Goal: Task Accomplishment & Management: Use online tool/utility

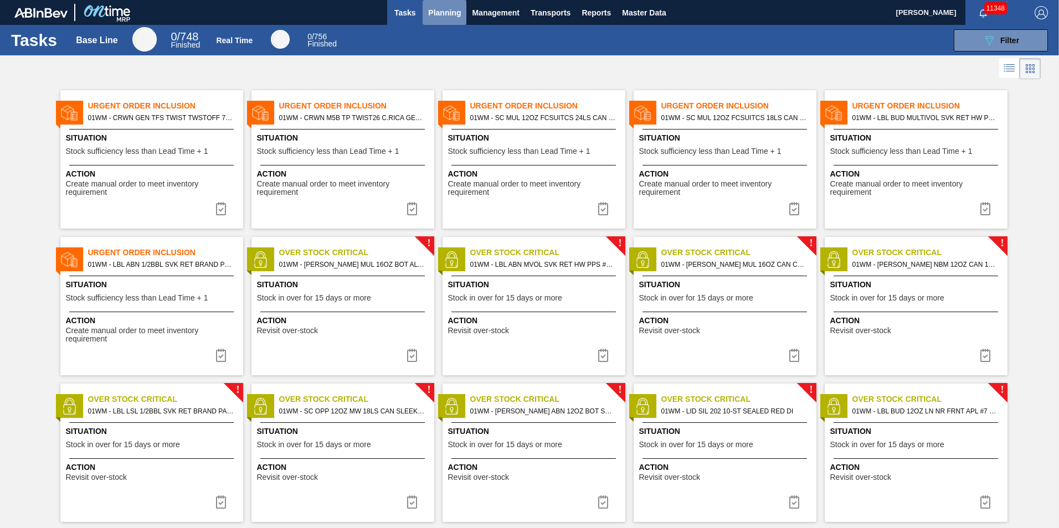
click at [393, 15] on span "Planning" at bounding box center [444, 12] width 33 height 13
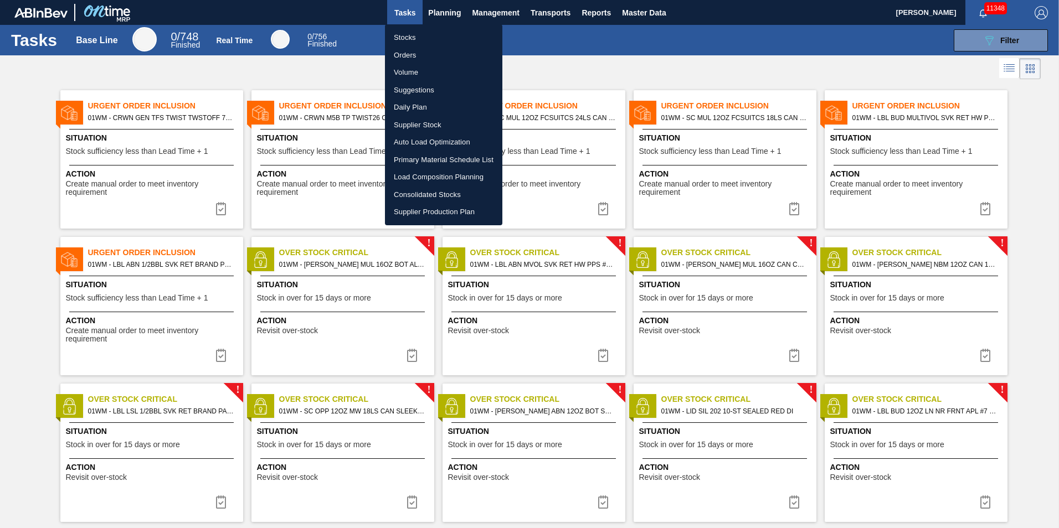
click at [393, 81] on div at bounding box center [529, 264] width 1059 height 528
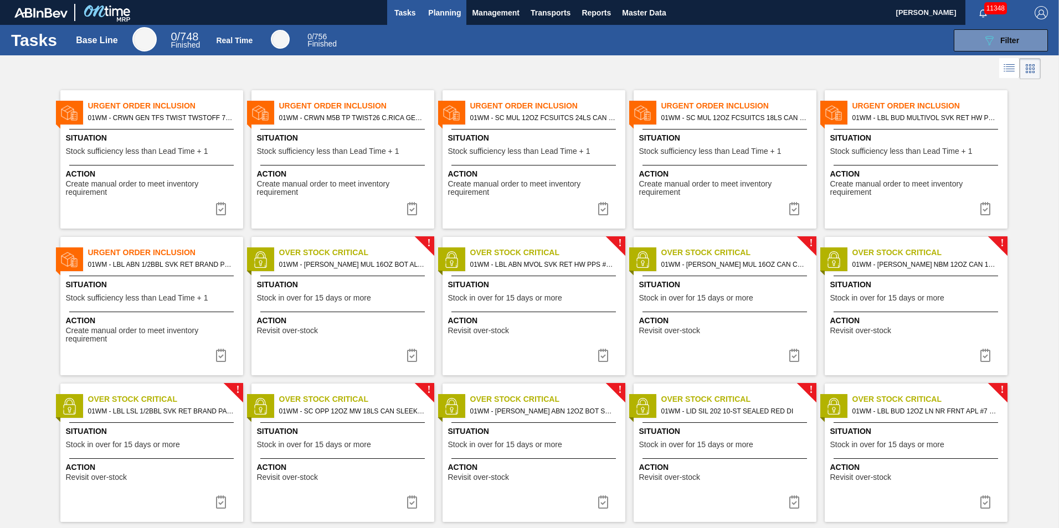
click at [393, 17] on span "Planning" at bounding box center [444, 12] width 33 height 13
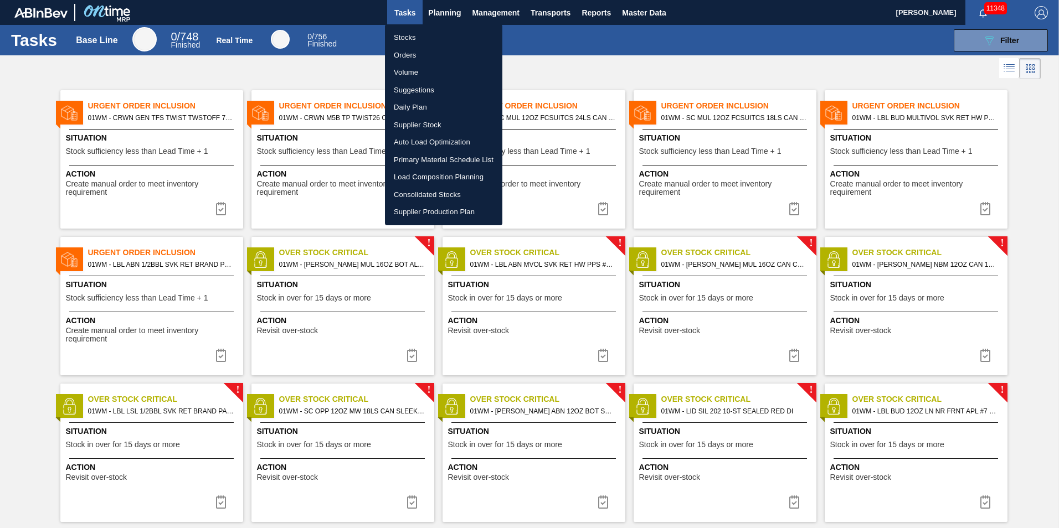
click at [393, 178] on li "Load Composition Planning" at bounding box center [443, 177] width 117 height 18
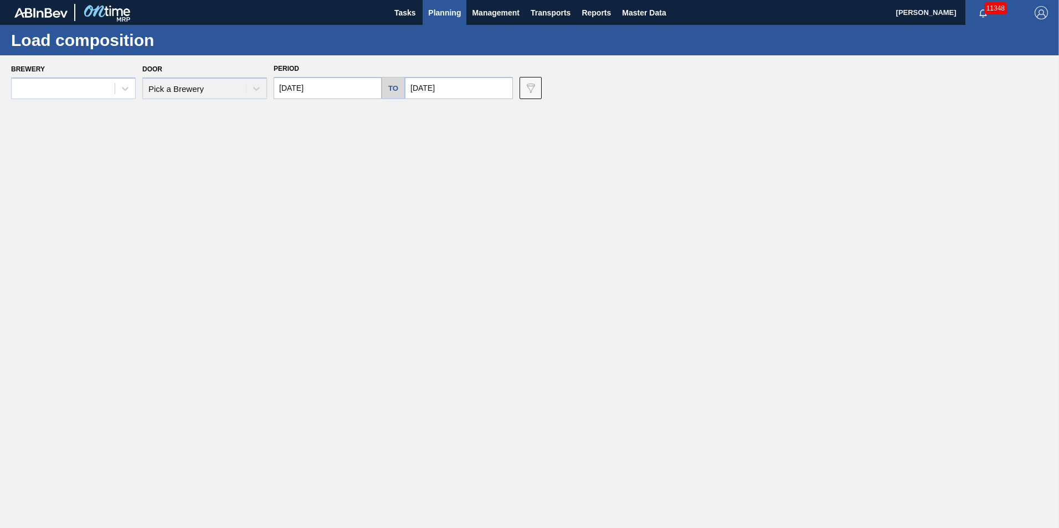
click at [393, 11] on span "Planning" at bounding box center [444, 12] width 33 height 13
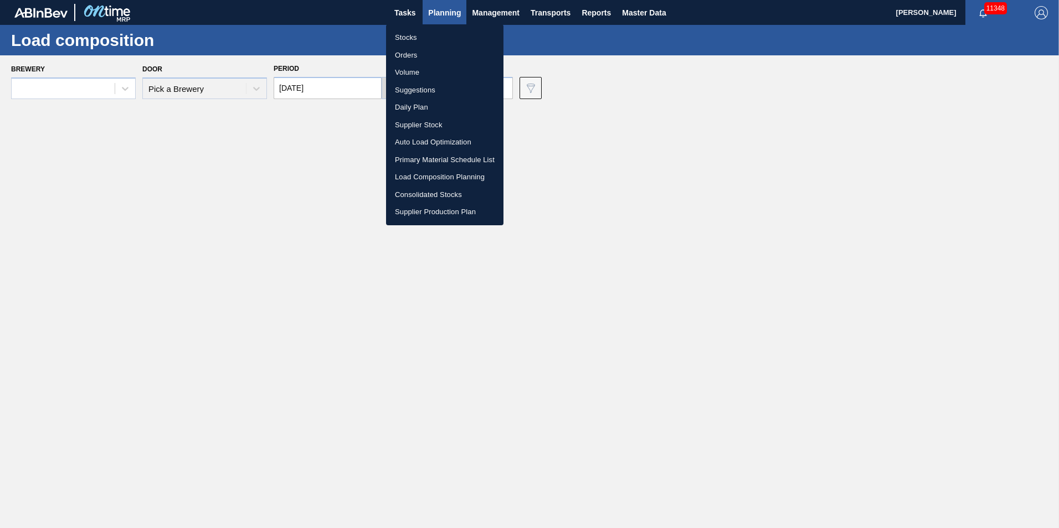
click at [393, 50] on li "Orders" at bounding box center [444, 56] width 117 height 18
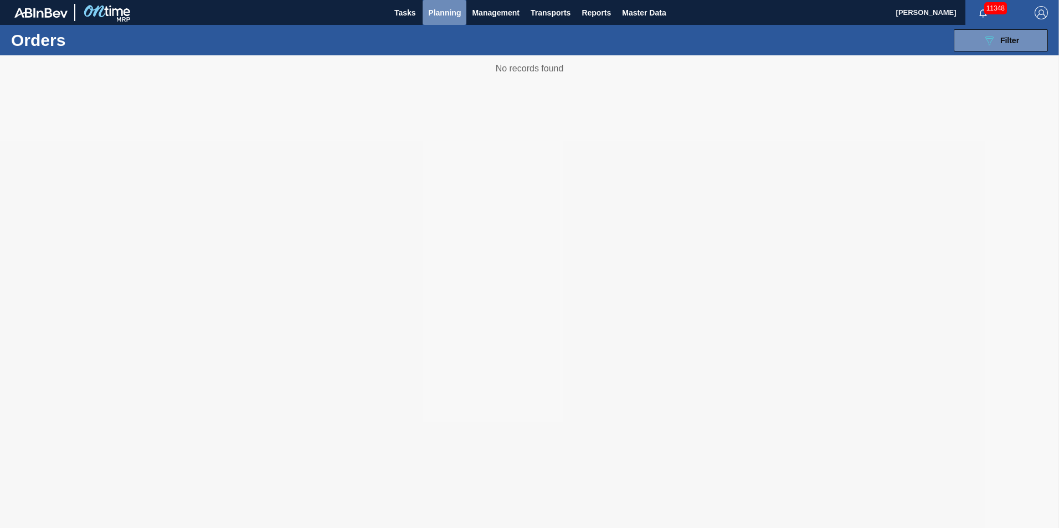
click at [393, 12] on span "Planning" at bounding box center [444, 12] width 33 height 13
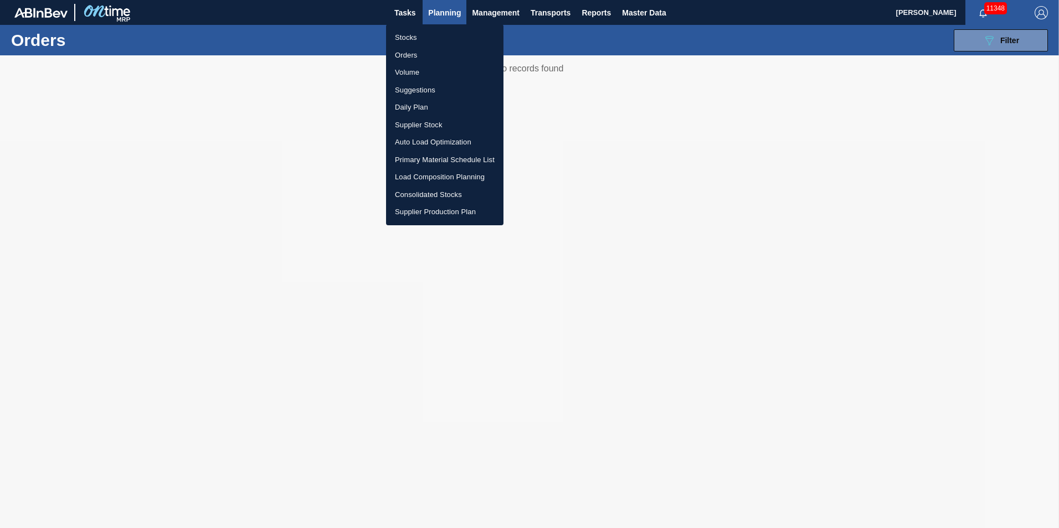
click at [393, 89] on li "Suggestions" at bounding box center [444, 90] width 117 height 18
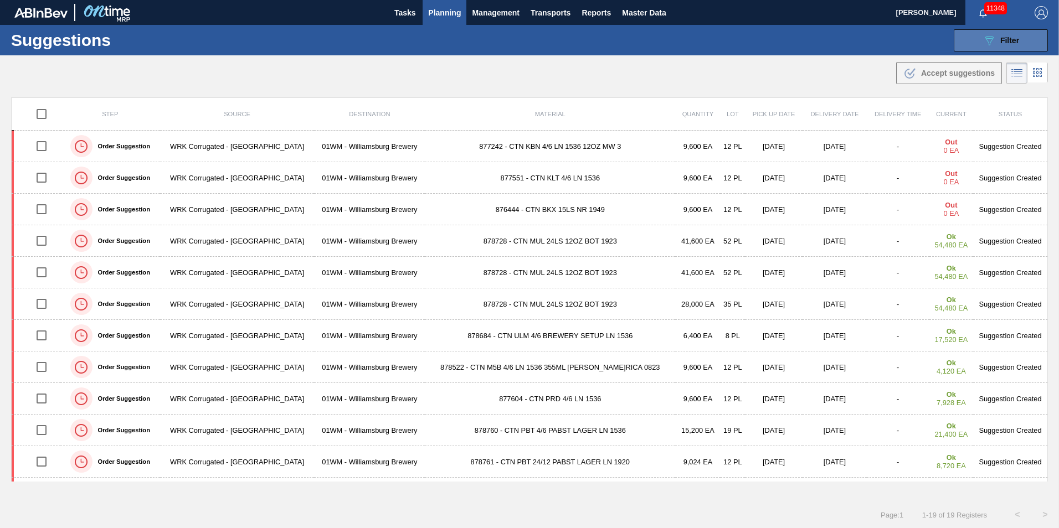
click at [393, 43] on icon "089F7B8B-B2A5-4AFE-B5C0-19BA573D28AC" at bounding box center [989, 40] width 13 height 13
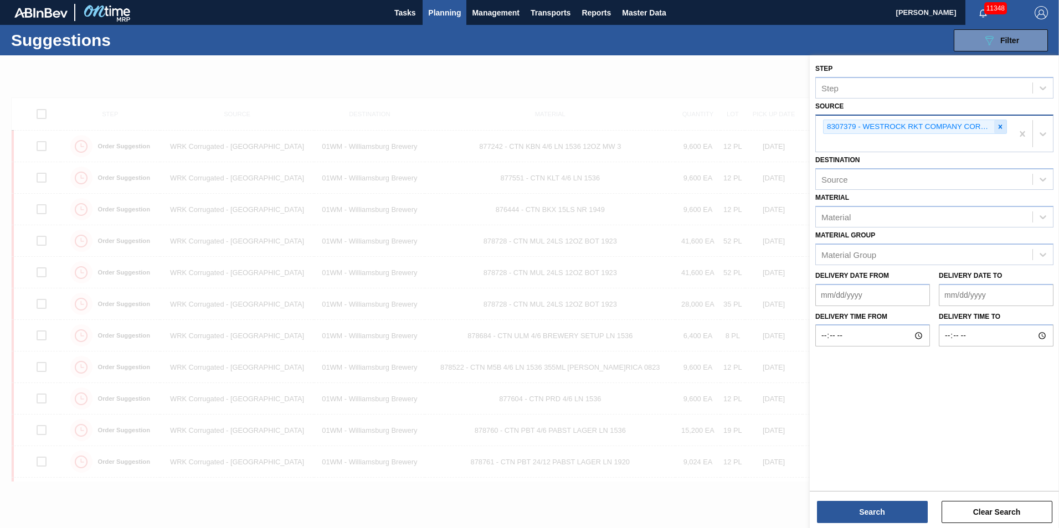
click at [393, 125] on icon at bounding box center [1000, 127] width 8 height 8
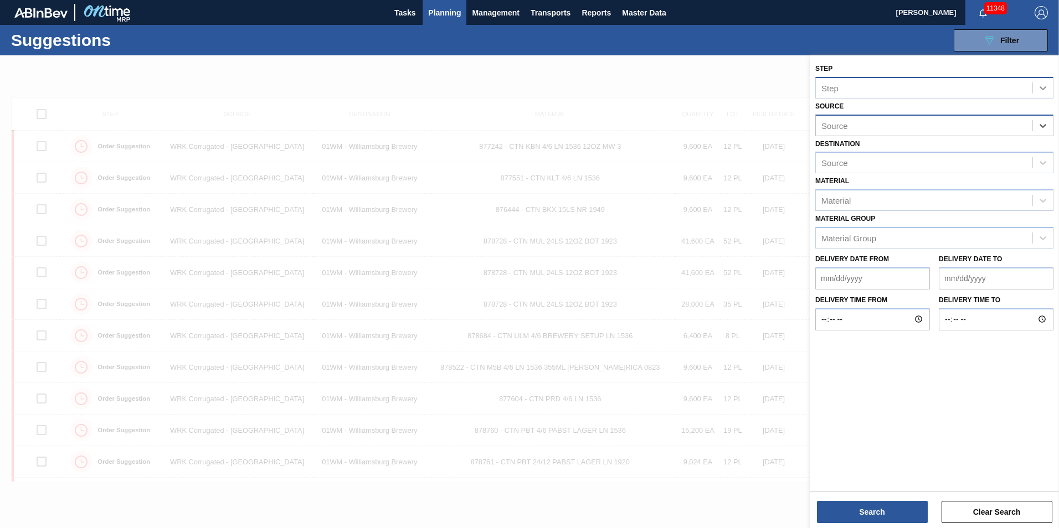
click at [393, 91] on icon at bounding box center [1042, 88] width 11 height 11
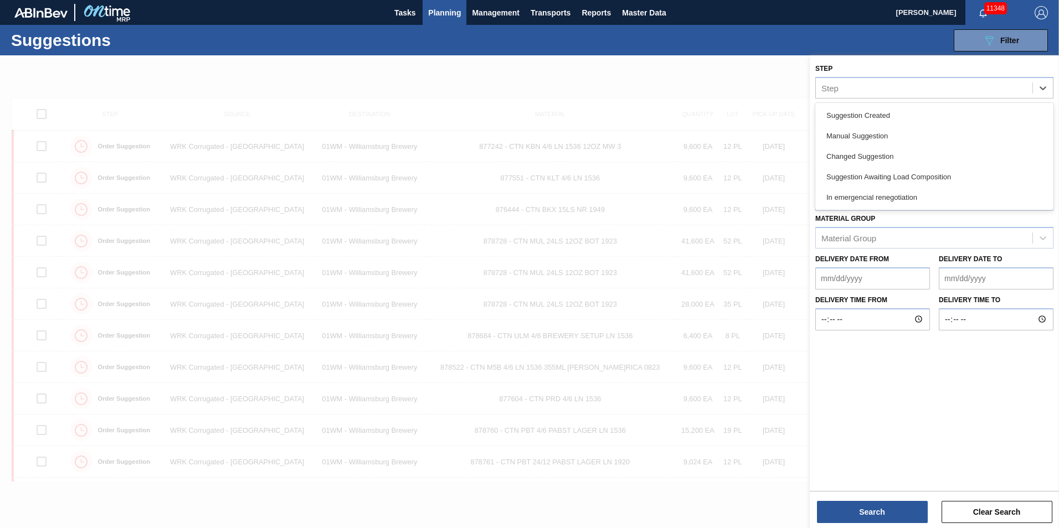
click at [393, 67] on div "Step option Suggestion Created focused, 1 of 5. 5 results available. Use Up and…" at bounding box center [934, 80] width 238 height 38
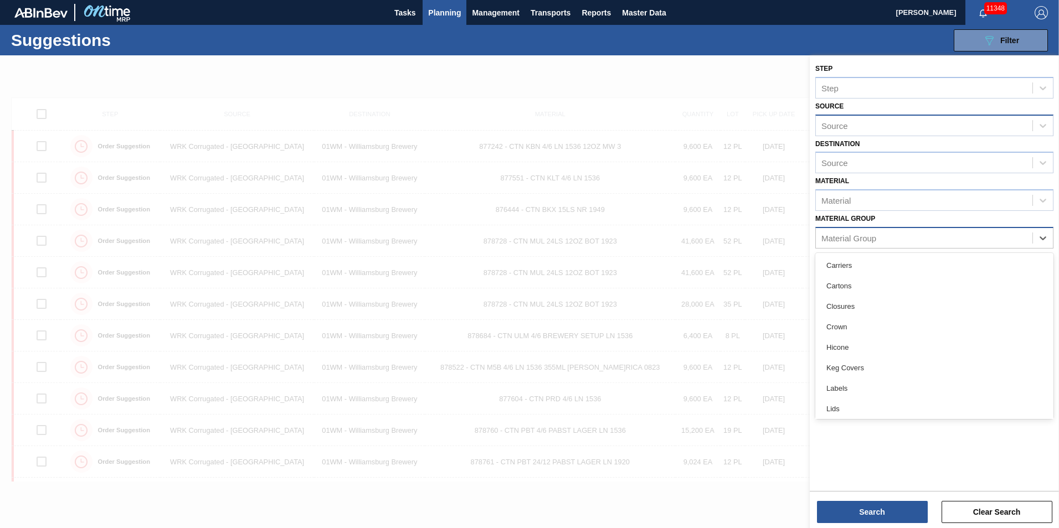
click at [393, 228] on div "Material Group" at bounding box center [934, 238] width 238 height 22
click at [393, 131] on div "Source" at bounding box center [924, 125] width 217 height 16
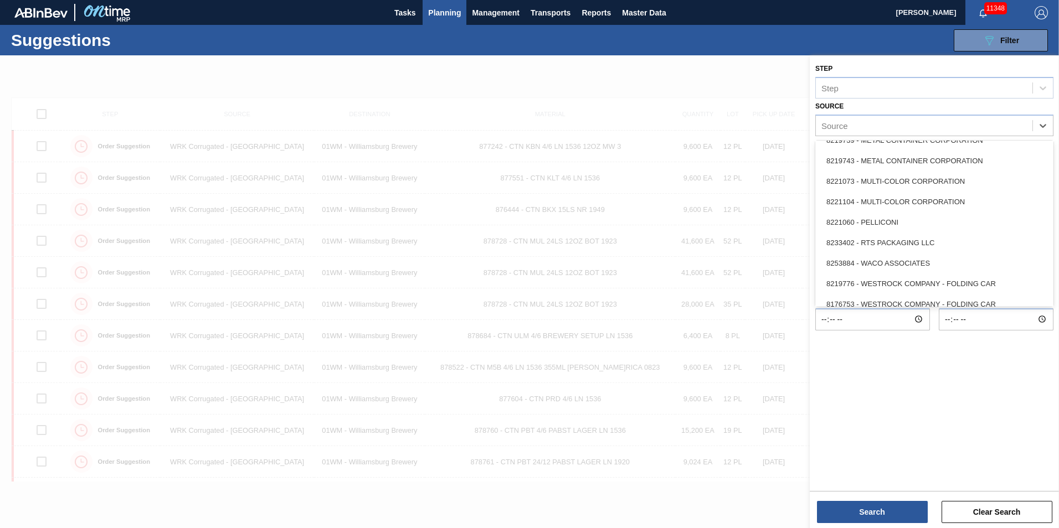
scroll to position [494, 0]
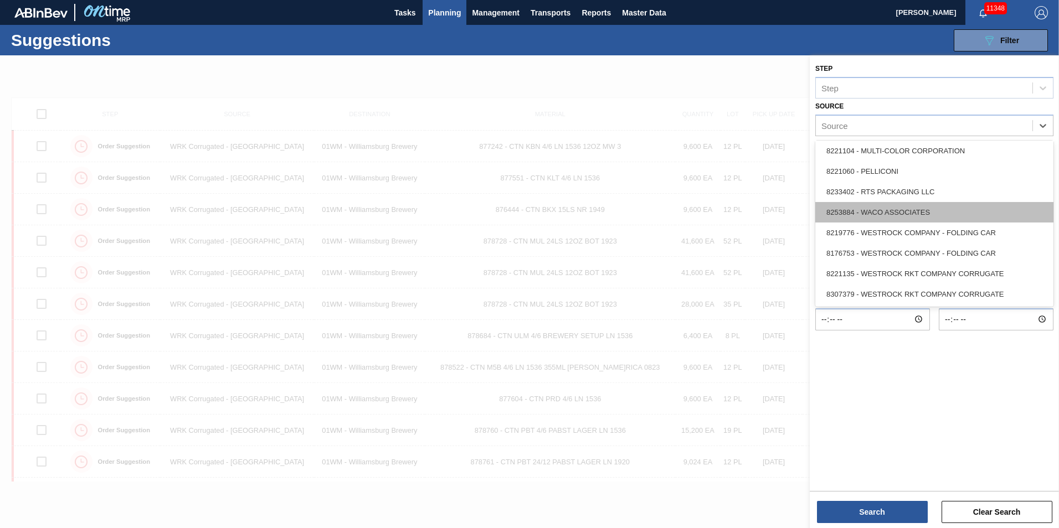
click at [393, 213] on div "8253884 - WACO ASSOCIATES" at bounding box center [934, 212] width 238 height 20
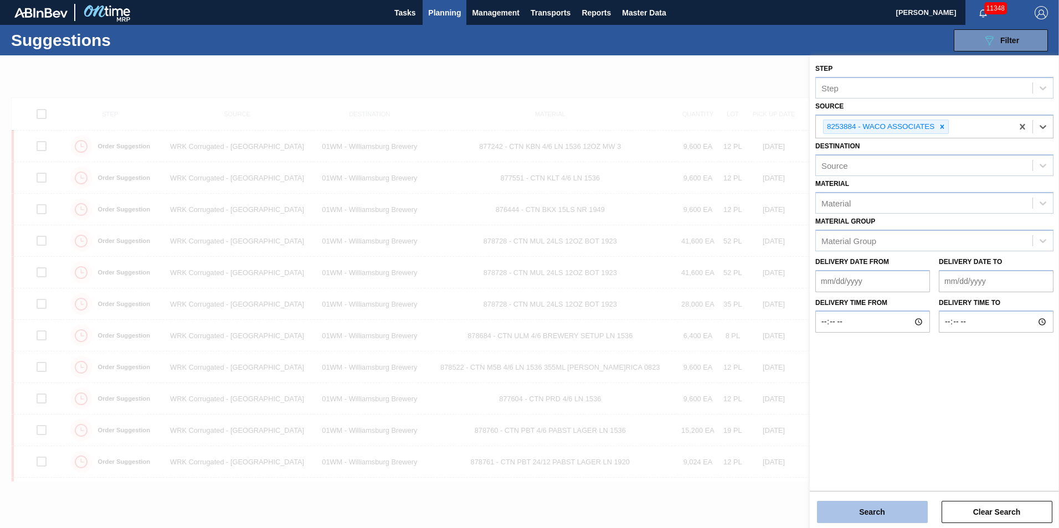
click at [393, 424] on button "Search" at bounding box center [872, 512] width 111 height 22
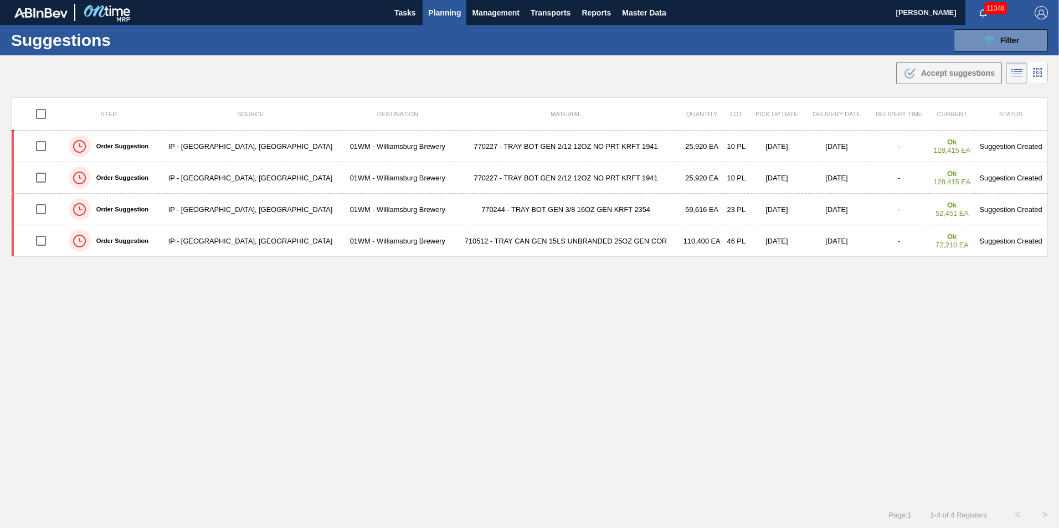
click at [393, 47] on div "Suggestions 089F7B8B-B2A5-4AFE-B5C0-19BA573D28AC Filter Step Step Source 825388…" at bounding box center [529, 40] width 1059 height 30
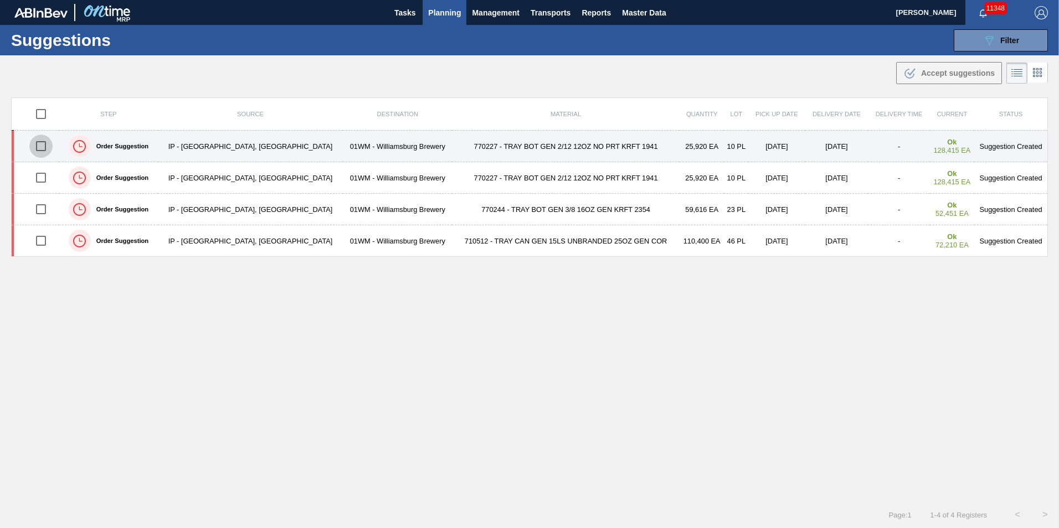
click at [47, 143] on input "checkbox" at bounding box center [40, 146] width 23 height 23
checkbox input "true"
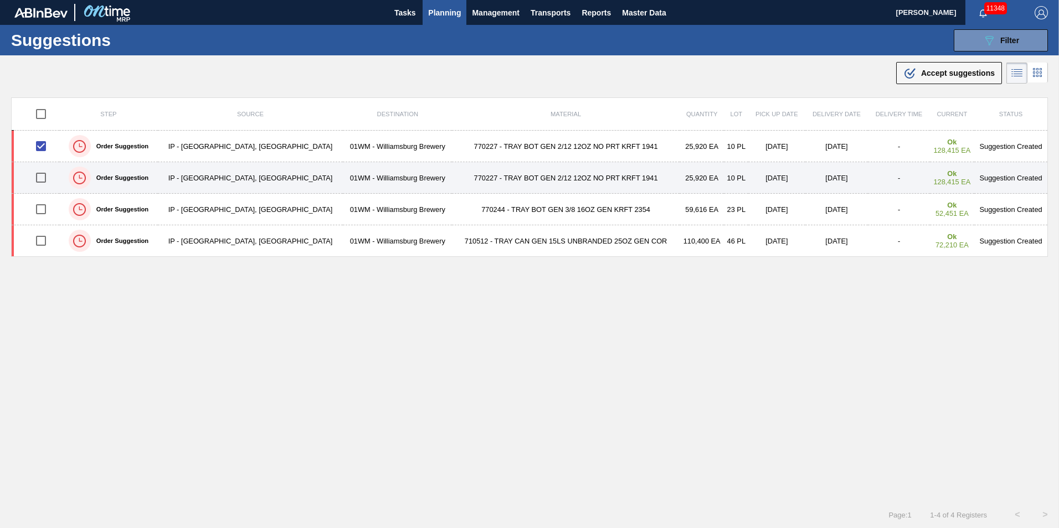
click at [58, 172] on div at bounding box center [40, 177] width 33 height 23
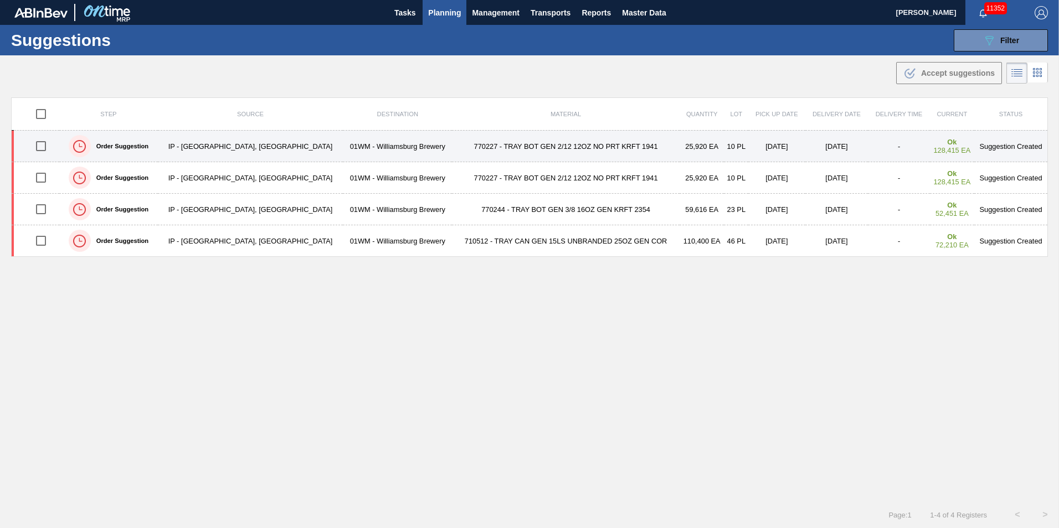
click at [452, 157] on td "770227 - TRAY BOT GEN 2/12 12OZ NO PRT KRFT 1941" at bounding box center [566, 147] width 228 height 32
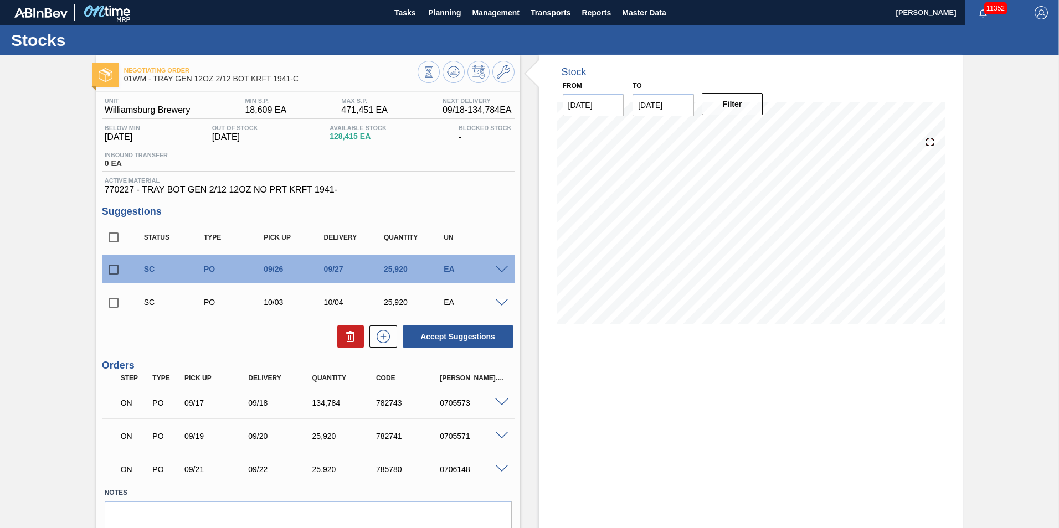
click at [831, 100] on div "Stock From 09/15/2025 to 09/29/2025 Filter" at bounding box center [752, 197] width 424 height 285
click at [108, 268] on input "checkbox" at bounding box center [113, 269] width 23 height 23
click at [352, 337] on icon at bounding box center [352, 338] width 1 height 6
checkbox input "false"
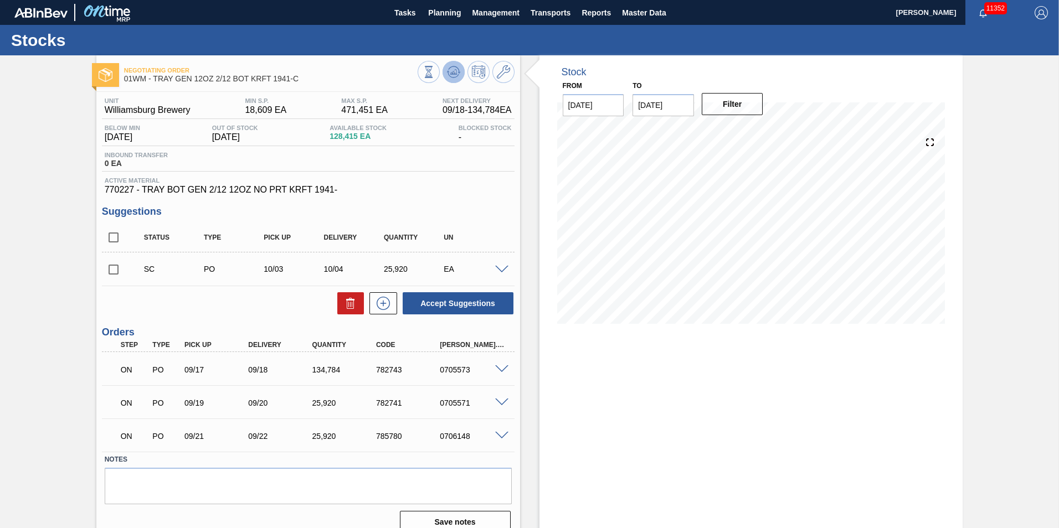
click at [459, 76] on button at bounding box center [454, 72] width 22 height 22
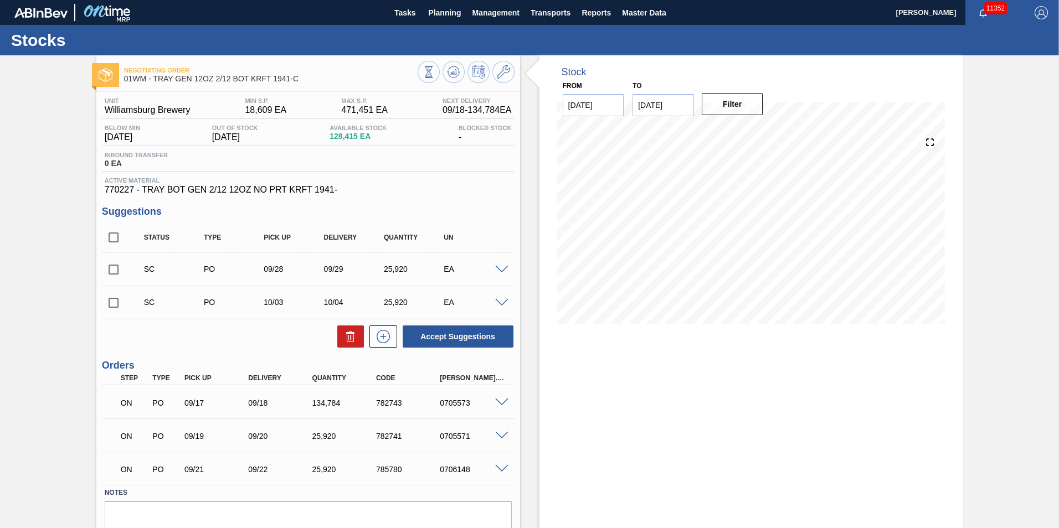
click at [531, 274] on div "Stock From 09/15/2025 to 09/29/2025 Filter" at bounding box center [741, 315] width 443 height 521
click at [113, 267] on input "checkbox" at bounding box center [113, 269] width 23 height 23
checkbox input "true"
click at [115, 302] on input "checkbox" at bounding box center [113, 302] width 23 height 23
checkbox input "true"
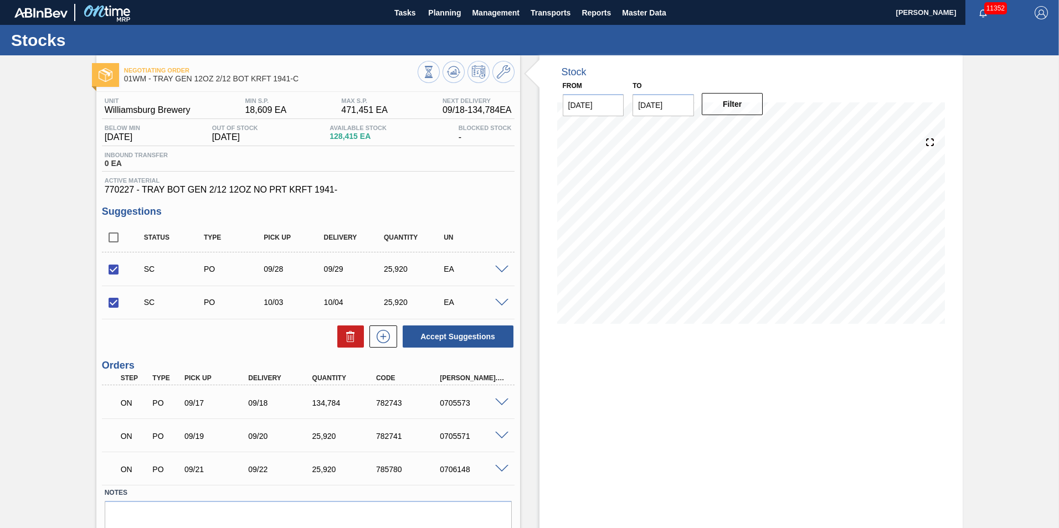
click at [500, 270] on span at bounding box center [501, 270] width 13 height 8
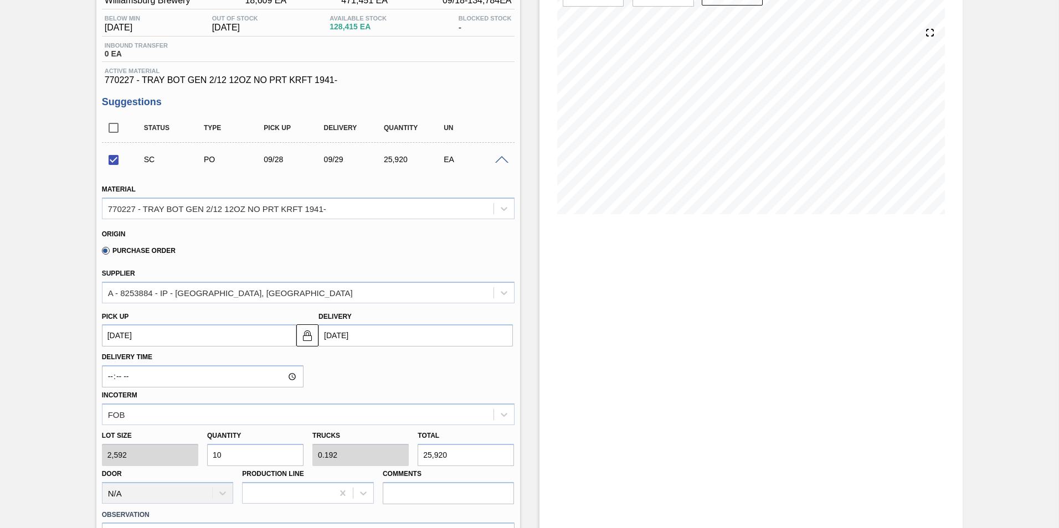
scroll to position [111, 0]
click at [500, 158] on span at bounding box center [501, 159] width 13 height 8
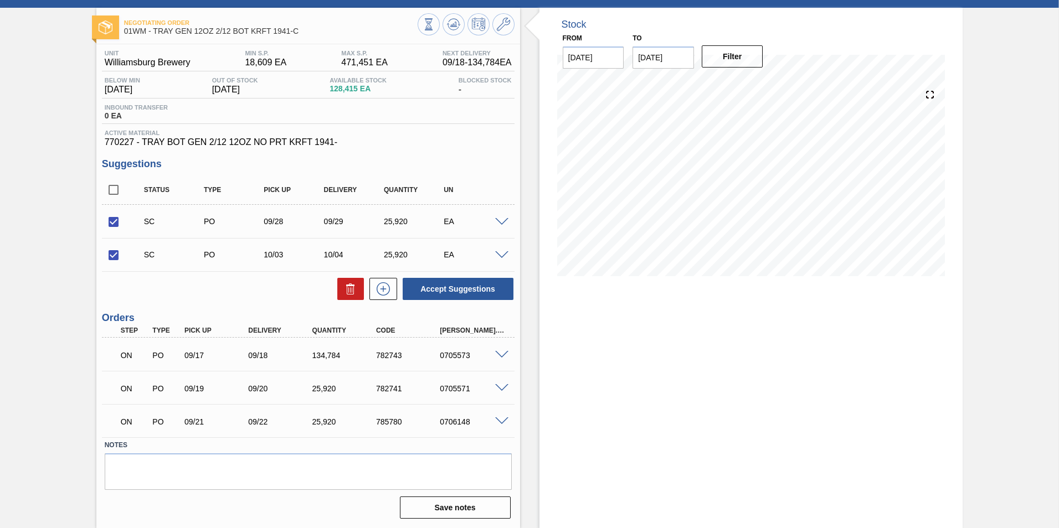
scroll to position [48, 0]
click at [446, 291] on button "Accept Suggestions" at bounding box center [458, 289] width 111 height 22
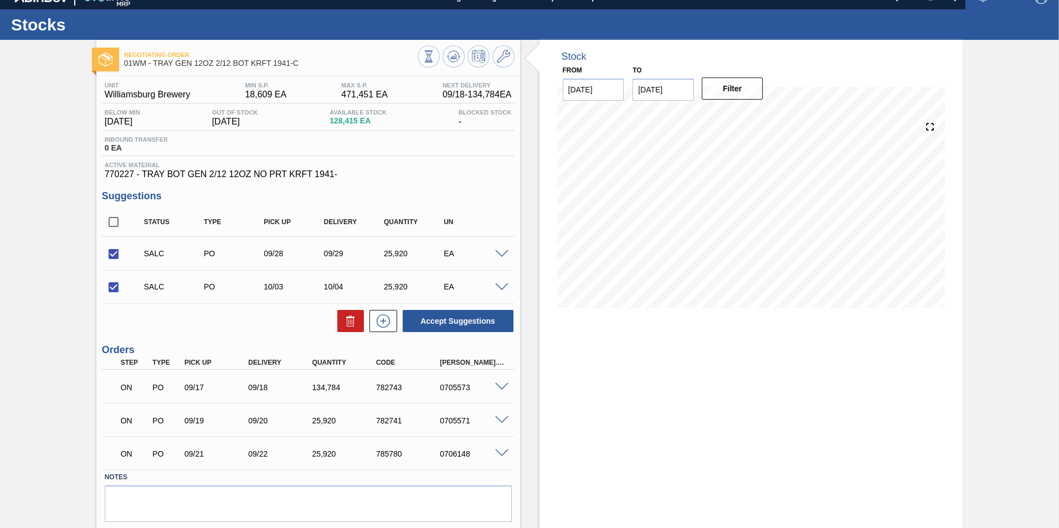
scroll to position [0, 0]
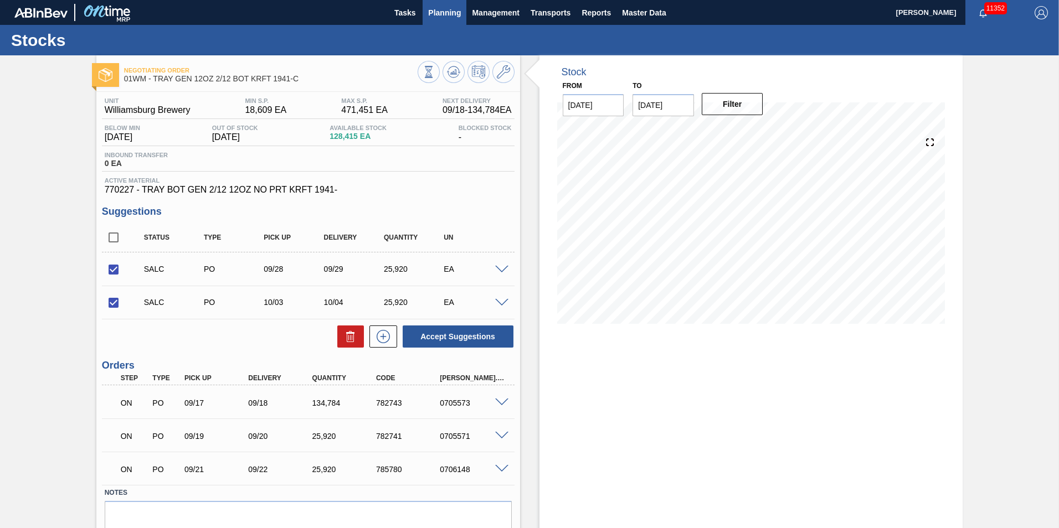
click at [428, 8] on span "Planning" at bounding box center [444, 12] width 33 height 13
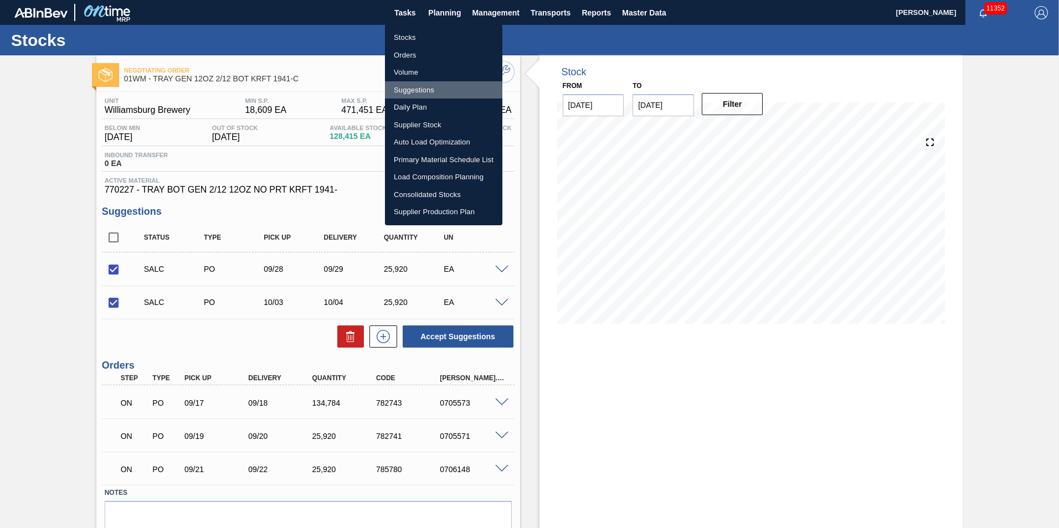
click at [426, 92] on li "Suggestions" at bounding box center [443, 90] width 117 height 18
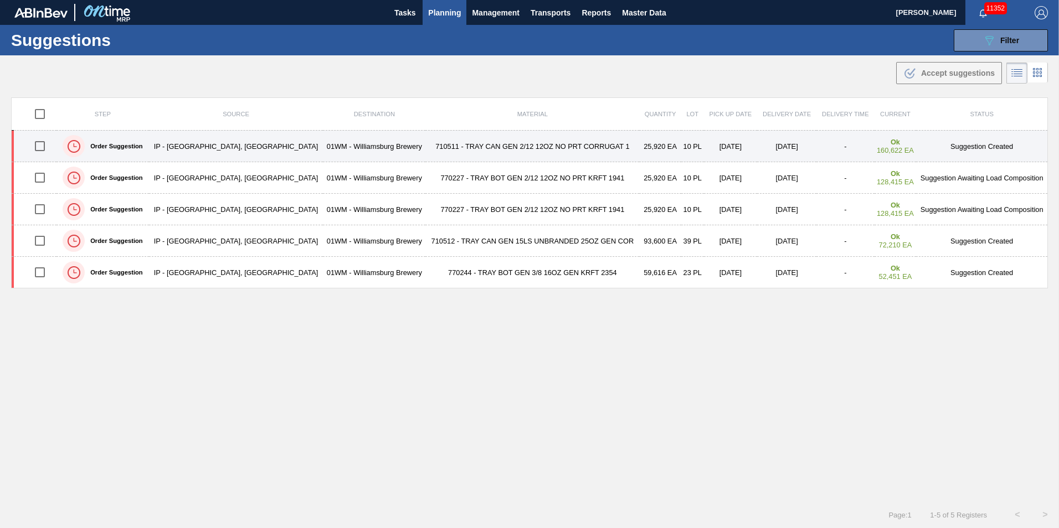
click at [535, 146] on td "710511 - TRAY CAN GEN 2/12 12OZ NO PRT CORRUGAT 1" at bounding box center [532, 147] width 214 height 32
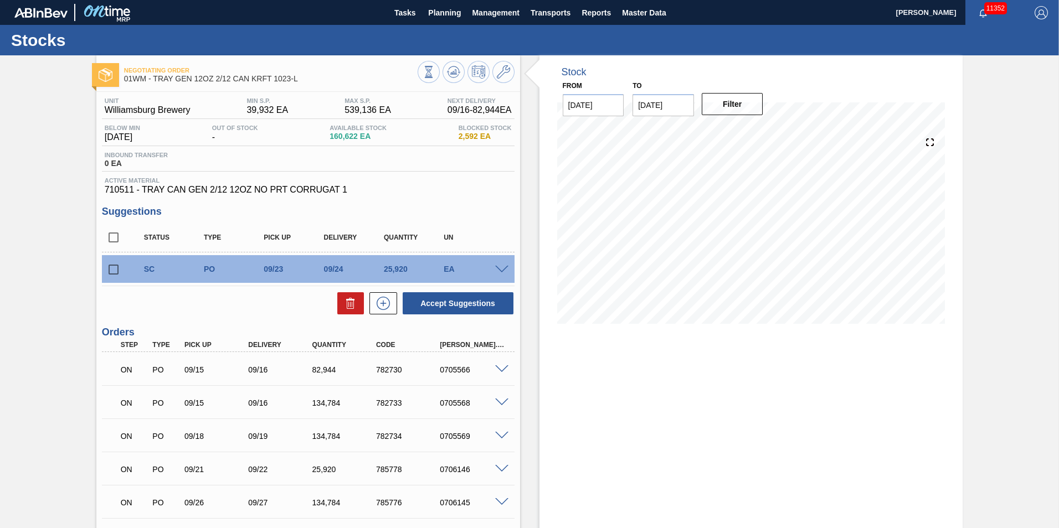
click at [114, 269] on input "checkbox" at bounding box center [113, 269] width 23 height 23
click at [353, 301] on icon at bounding box center [350, 303] width 13 height 13
checkbox input "false"
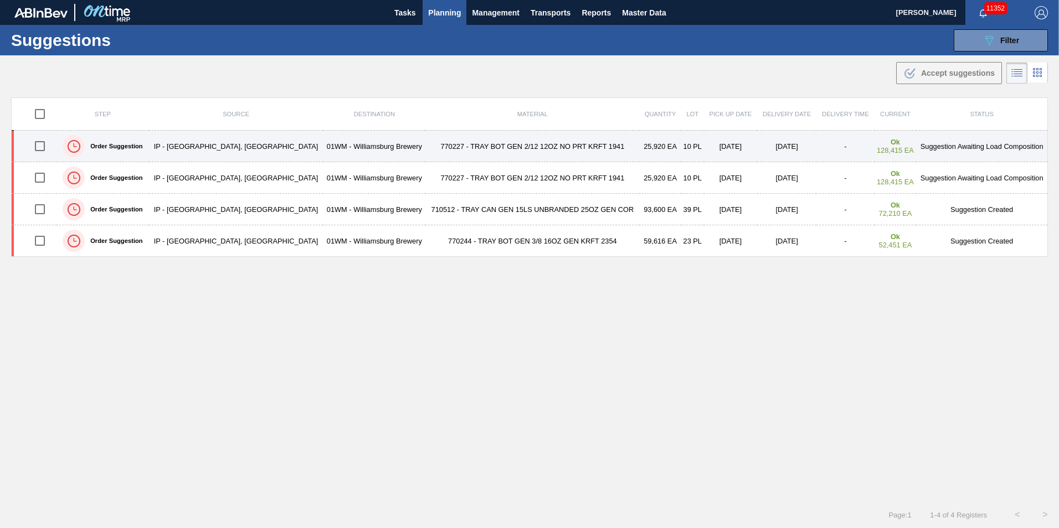
click at [466, 140] on td "770227 - TRAY BOT GEN 2/12 12OZ NO PRT KRFT 1941" at bounding box center [532, 147] width 214 height 32
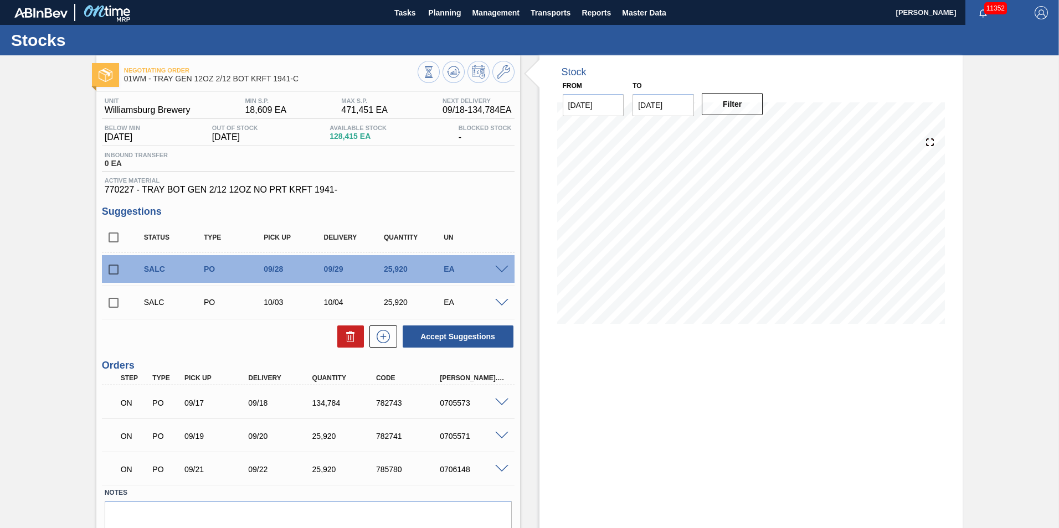
click at [119, 269] on input "checkbox" at bounding box center [113, 269] width 23 height 23
click at [343, 328] on button at bounding box center [350, 337] width 27 height 22
checkbox input "false"
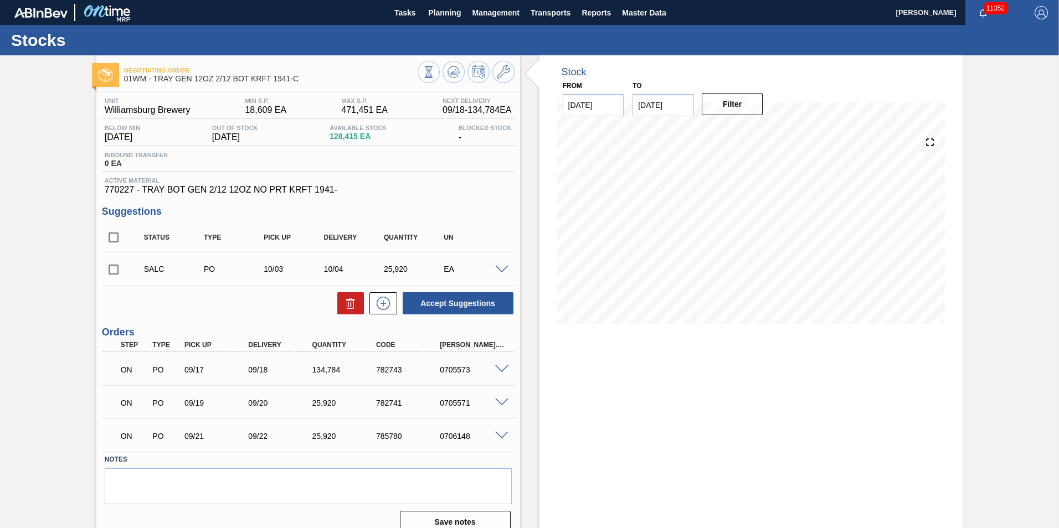
click at [672, 109] on input "[DATE]" at bounding box center [663, 105] width 61 height 22
drag, startPoint x: 756, startPoint y: 133, endPoint x: 749, endPoint y: 141, distance: 10.2
click at [756, 133] on button "Next Month" at bounding box center [757, 132] width 8 height 8
click at [648, 184] on div "5" at bounding box center [645, 185] width 15 height 15
type input "10/05/2025"
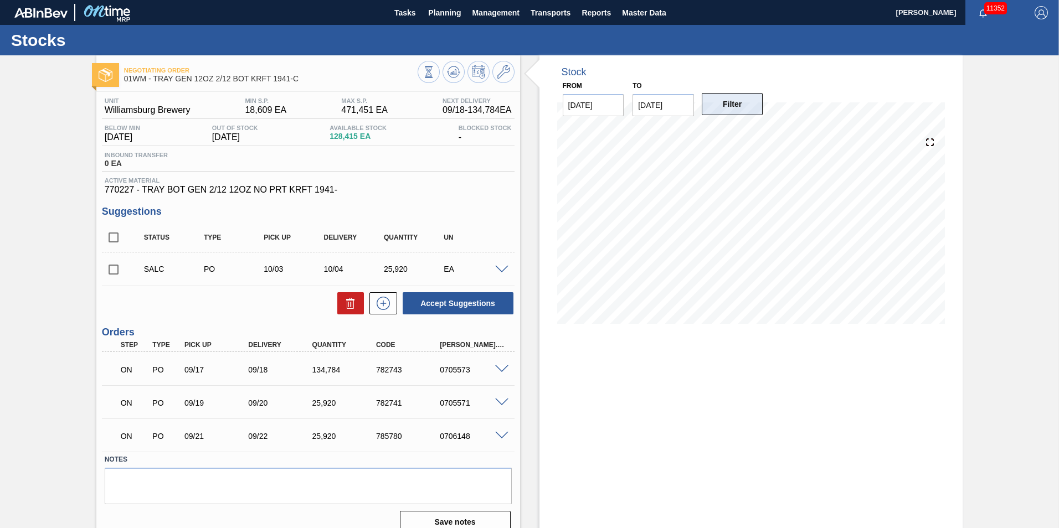
click at [752, 114] on button "Filter" at bounding box center [732, 104] width 61 height 22
click at [439, 12] on span "Planning" at bounding box center [444, 12] width 33 height 13
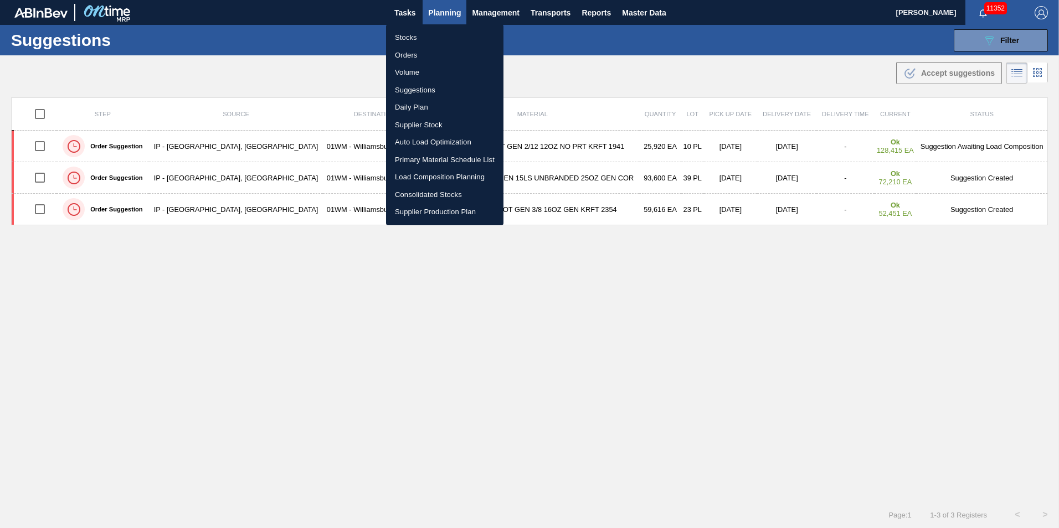
click at [747, 275] on div at bounding box center [529, 264] width 1059 height 528
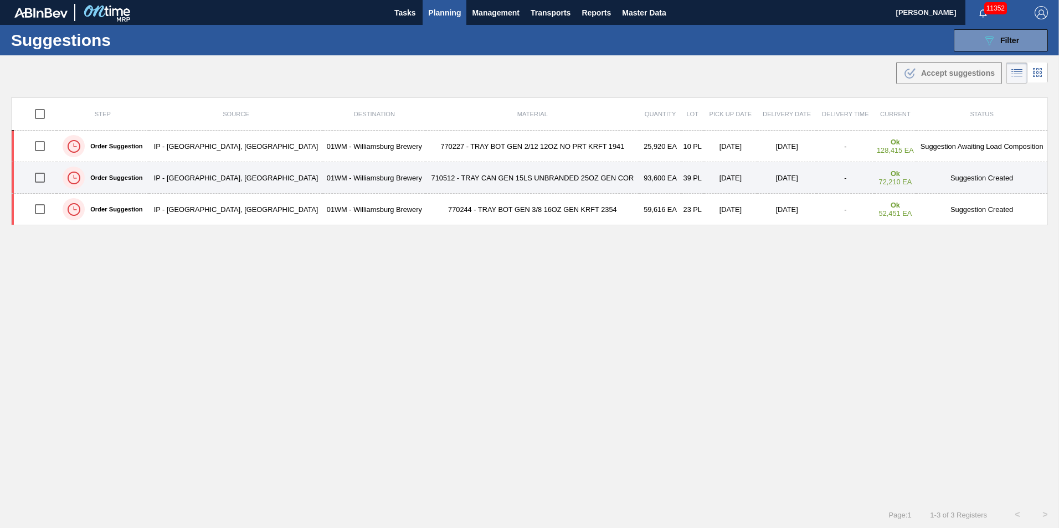
click at [47, 172] on input "checkbox" at bounding box center [39, 177] width 23 height 23
checkbox input "true"
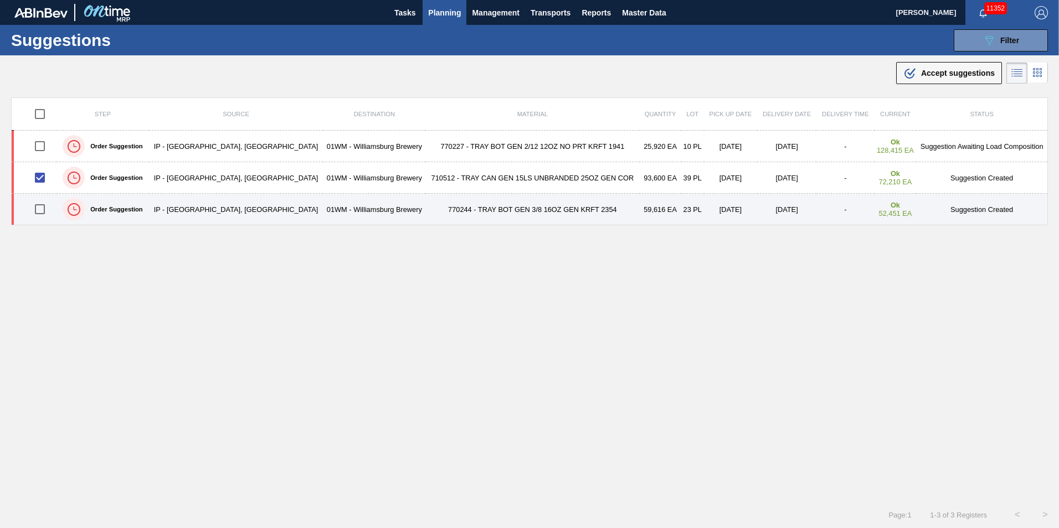
click at [43, 202] on input "checkbox" at bounding box center [39, 209] width 23 height 23
checkbox input "true"
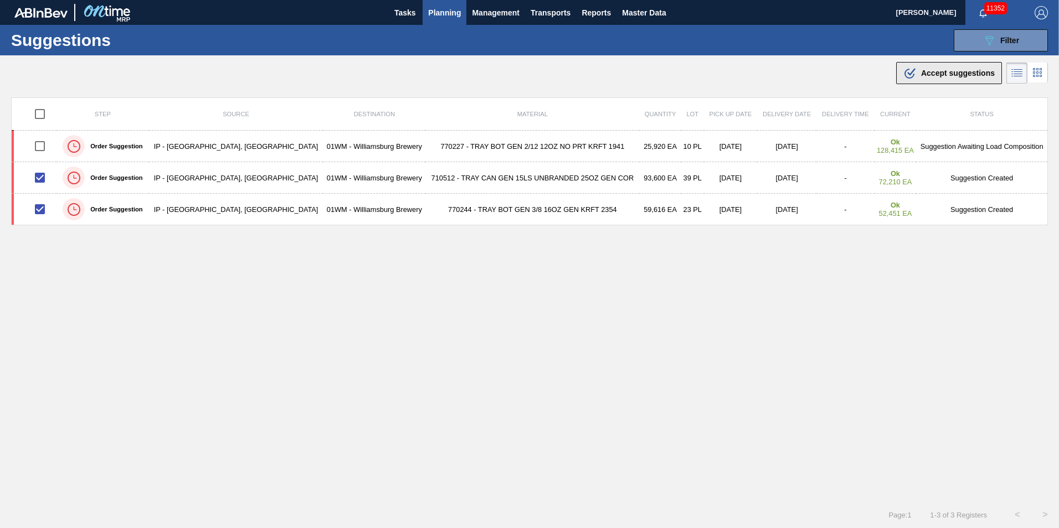
click at [967, 69] on span "Accept suggestions" at bounding box center [958, 73] width 74 height 9
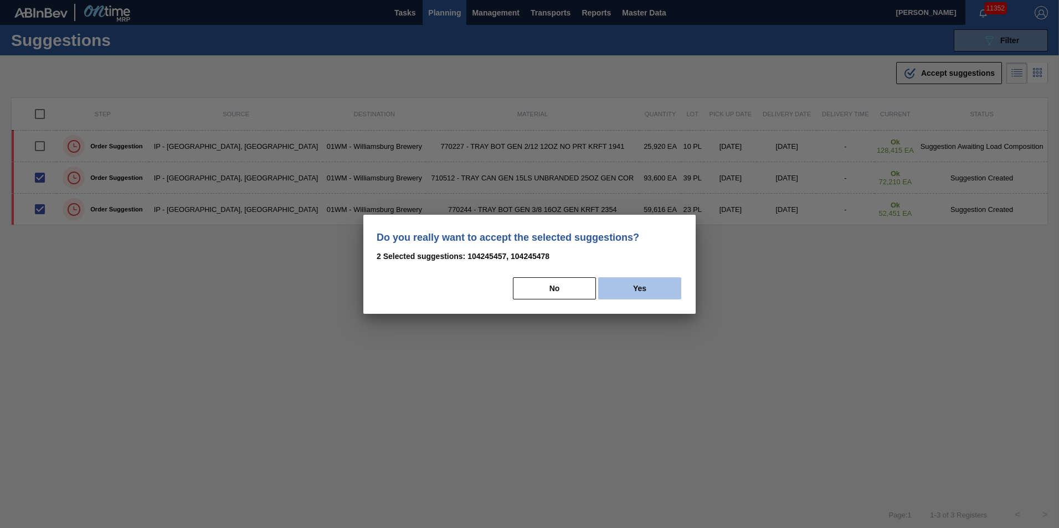
click at [654, 296] on button "Yes" at bounding box center [639, 289] width 83 height 22
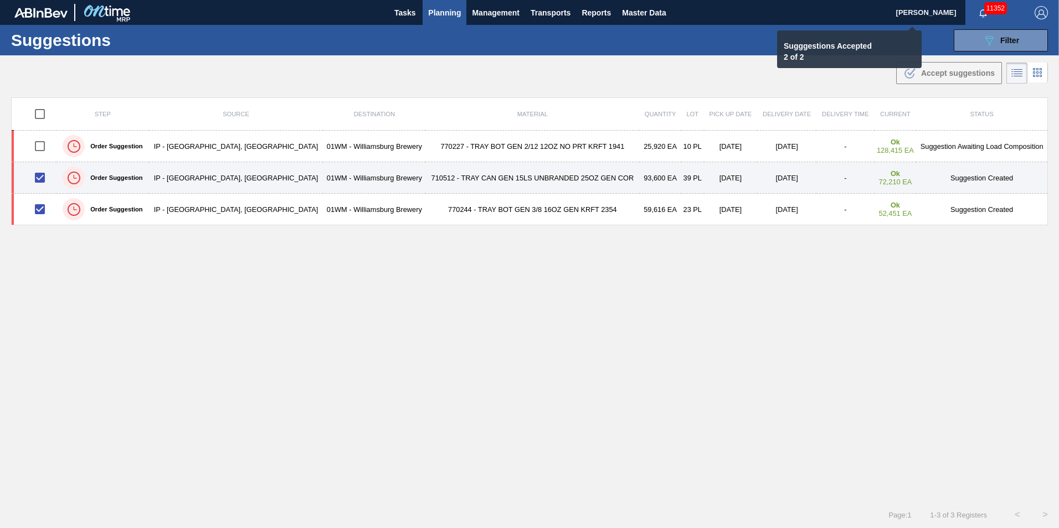
checkbox input "false"
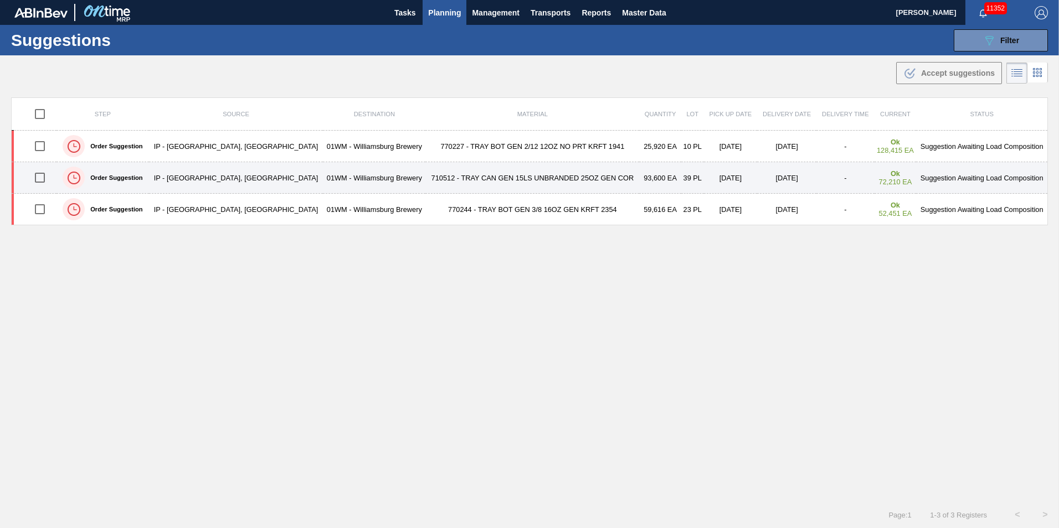
click at [425, 177] on td "710512 - TRAY CAN GEN 15LS UNBRANDED 25OZ GEN COR" at bounding box center [532, 178] width 214 height 32
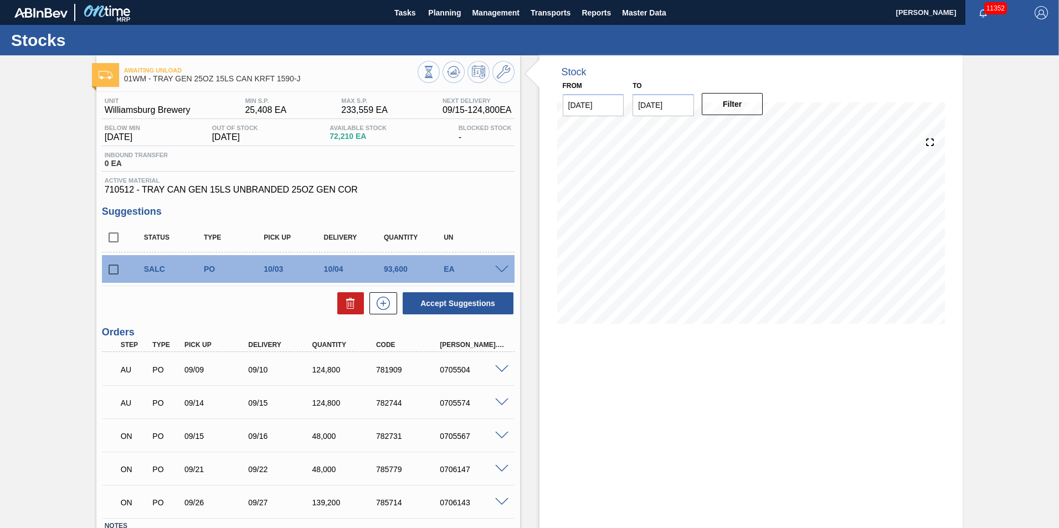
click at [112, 270] on input "checkbox" at bounding box center [113, 269] width 23 height 23
click at [348, 298] on icon at bounding box center [350, 303] width 13 height 13
checkbox input "false"
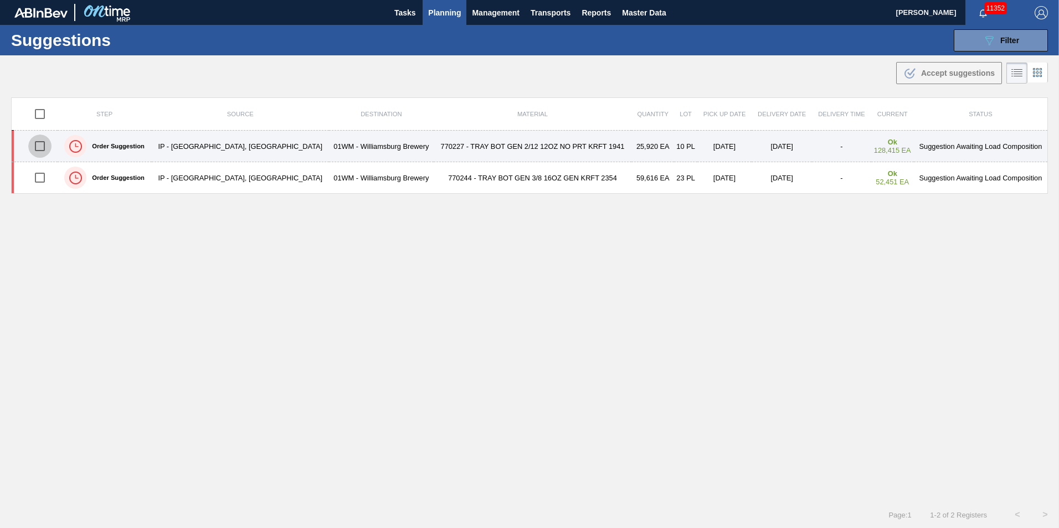
click at [42, 148] on input "checkbox" at bounding box center [39, 146] width 23 height 23
checkbox input "true"
click at [434, 137] on td "770227 - TRAY BOT GEN 2/12 12OZ NO PRT KRFT 1941" at bounding box center [533, 147] width 198 height 32
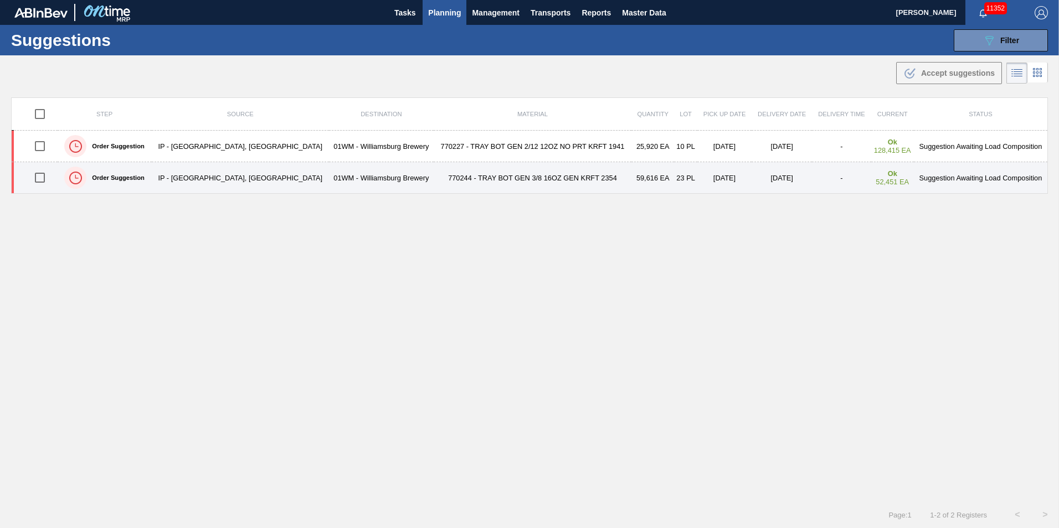
click at [434, 177] on td "770244 - TRAY BOT GEN 3/8 16OZ GEN KRFT 2354" at bounding box center [533, 178] width 198 height 32
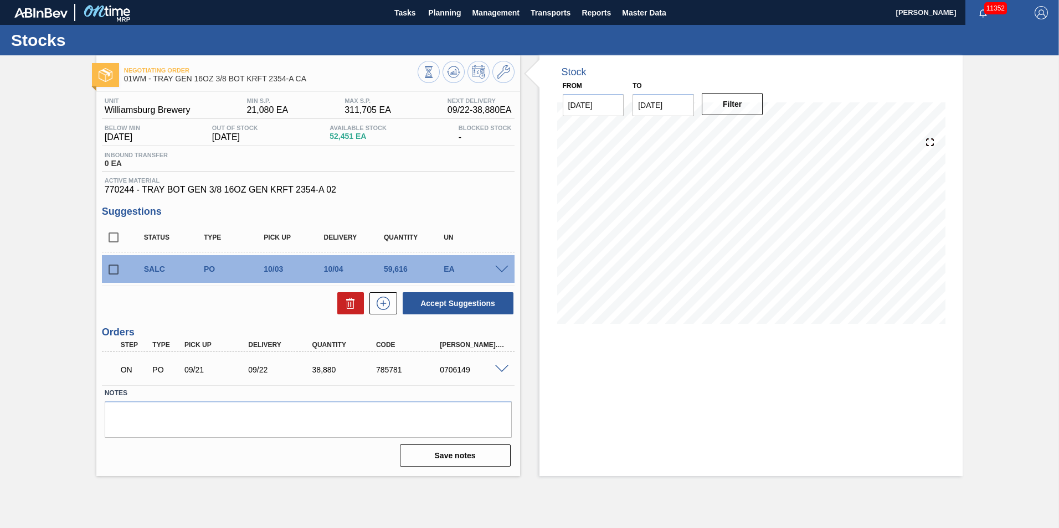
click at [678, 109] on input "10/05/2025" at bounding box center [663, 105] width 61 height 22
click at [641, 202] on div "12" at bounding box center [645, 203] width 15 height 15
type input "10/12/2025"
click at [734, 101] on button "Filter" at bounding box center [732, 104] width 61 height 22
click at [449, 1] on button "Planning" at bounding box center [445, 12] width 44 height 25
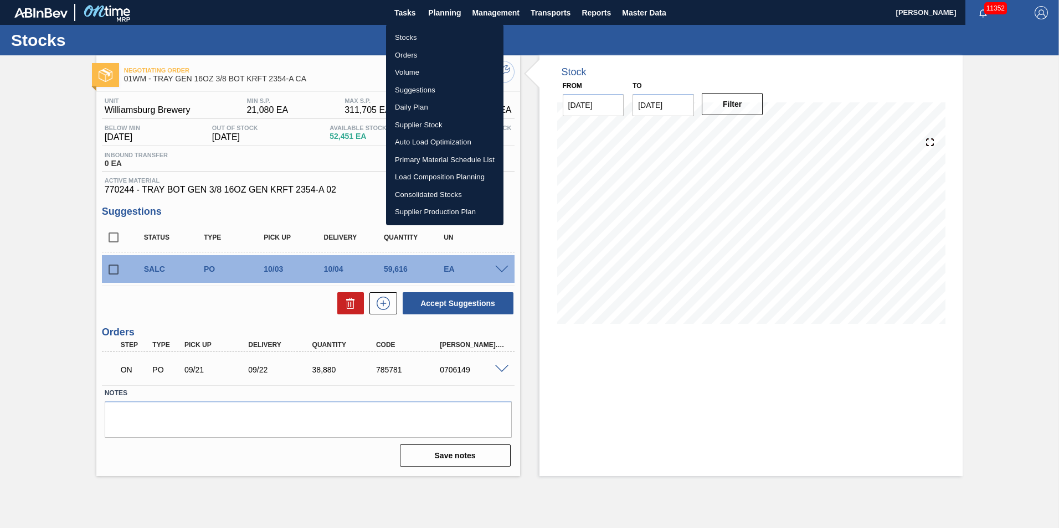
click at [450, 171] on li "Load Composition Planning" at bounding box center [444, 177] width 117 height 18
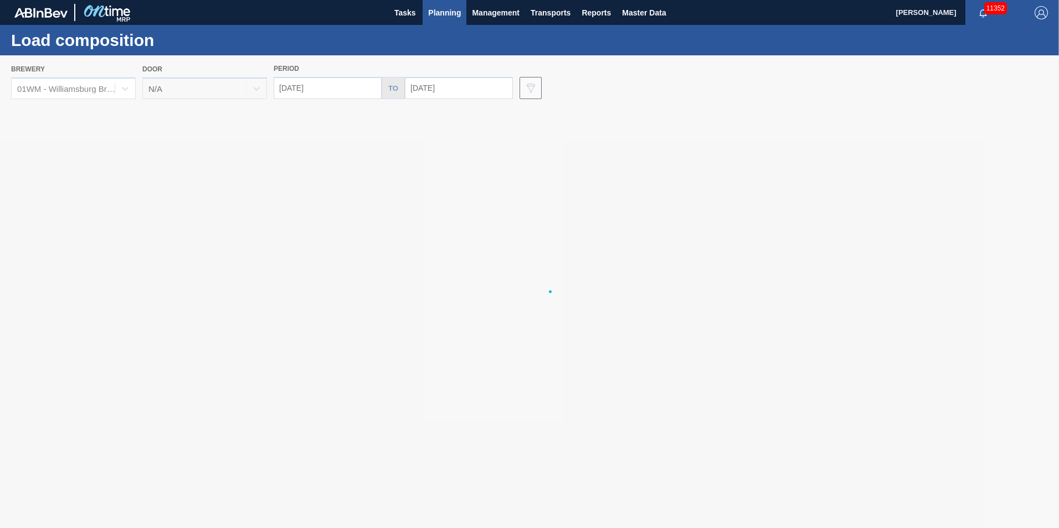
click at [439, 8] on span "Planning" at bounding box center [444, 12] width 33 height 13
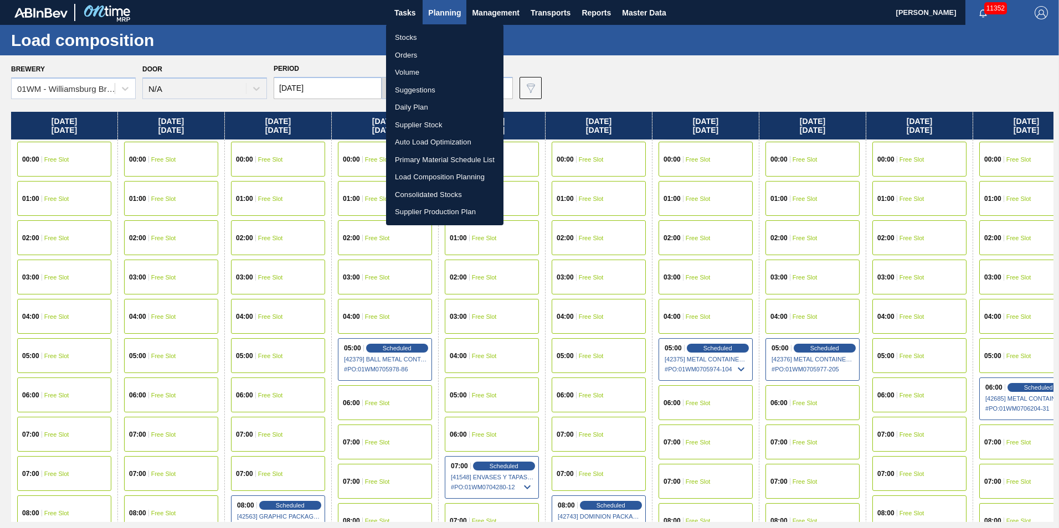
click at [439, 88] on li "Suggestions" at bounding box center [444, 90] width 117 height 18
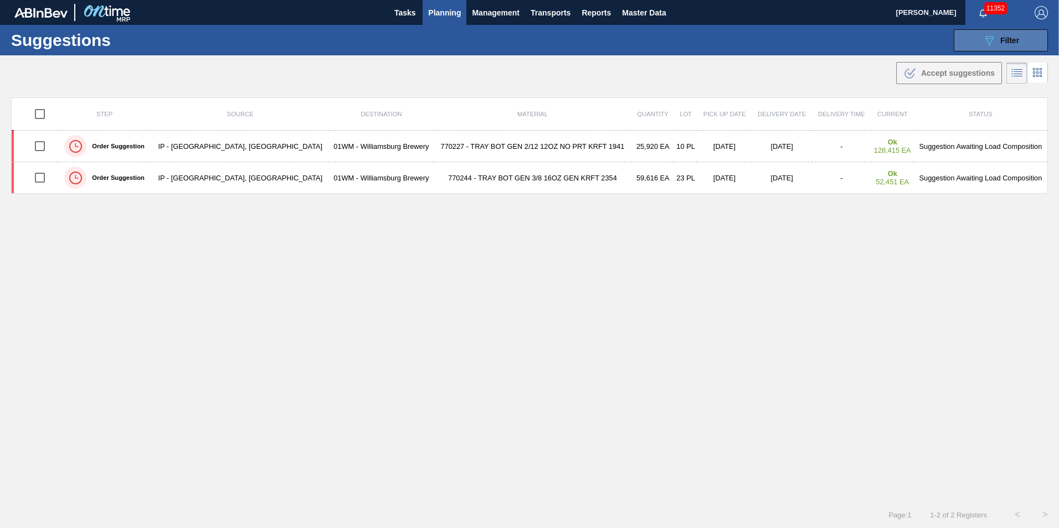
click at [1008, 40] on span "Filter" at bounding box center [1009, 40] width 19 height 9
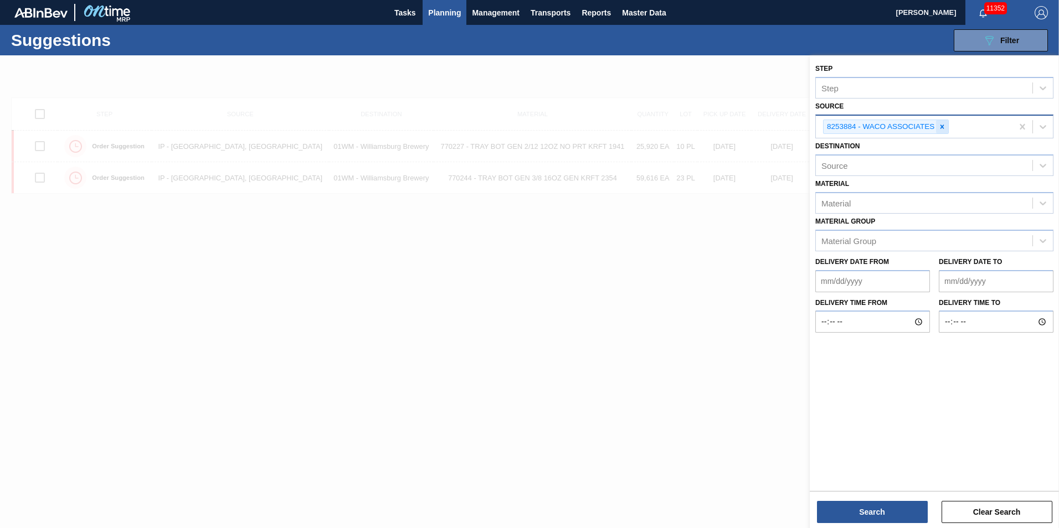
click at [943, 130] on icon at bounding box center [942, 127] width 8 height 8
click at [1042, 129] on icon at bounding box center [1042, 125] width 11 height 11
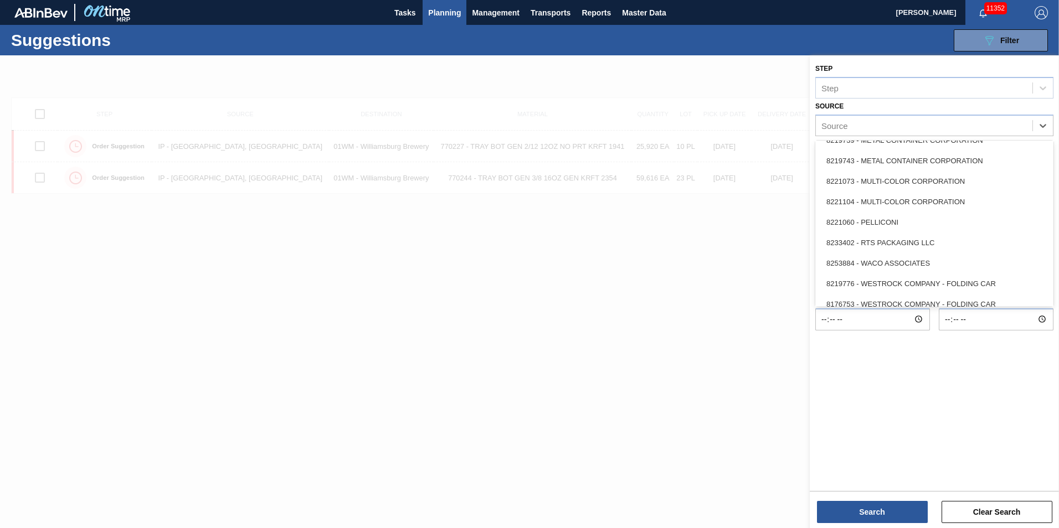
scroll to position [494, 0]
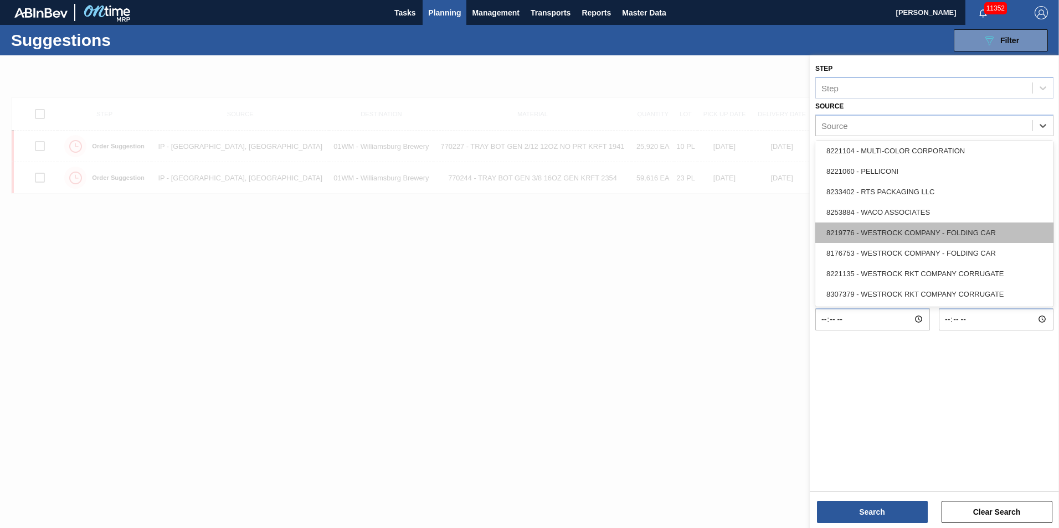
click at [964, 235] on div "8219776 - WESTROCK COMPANY - FOLDING CAR" at bounding box center [934, 233] width 238 height 20
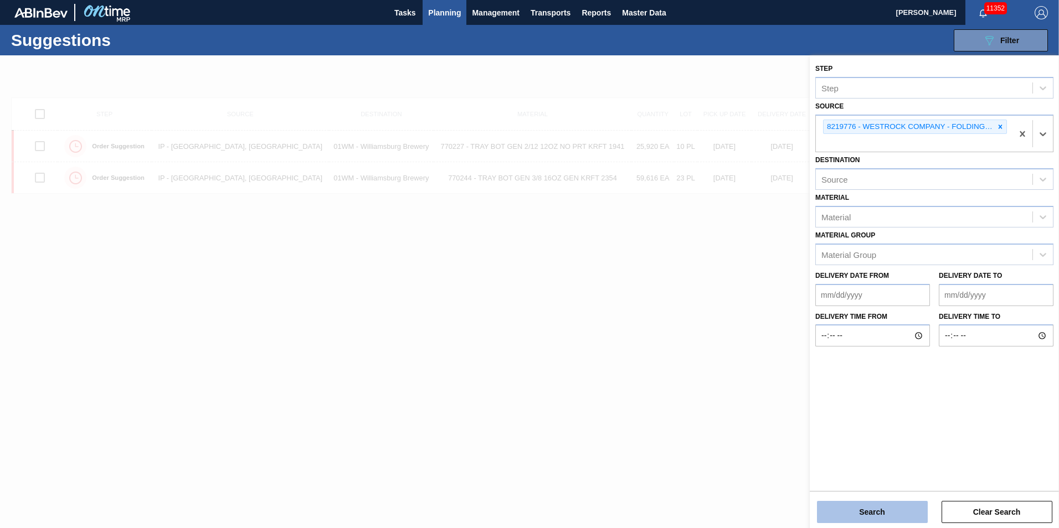
click at [872, 504] on button "Search" at bounding box center [872, 512] width 111 height 22
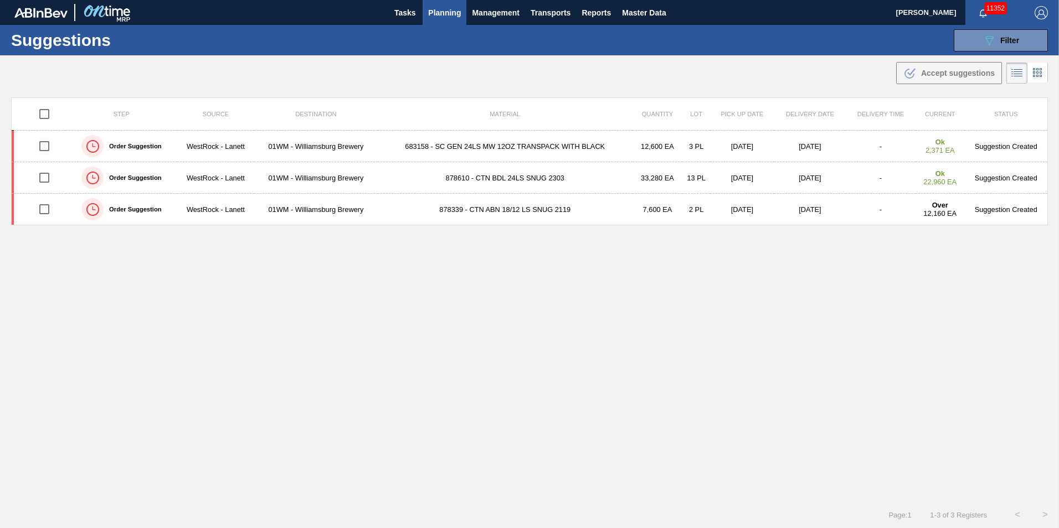
click at [48, 115] on input "checkbox" at bounding box center [44, 113] width 23 height 23
checkbox input "true"
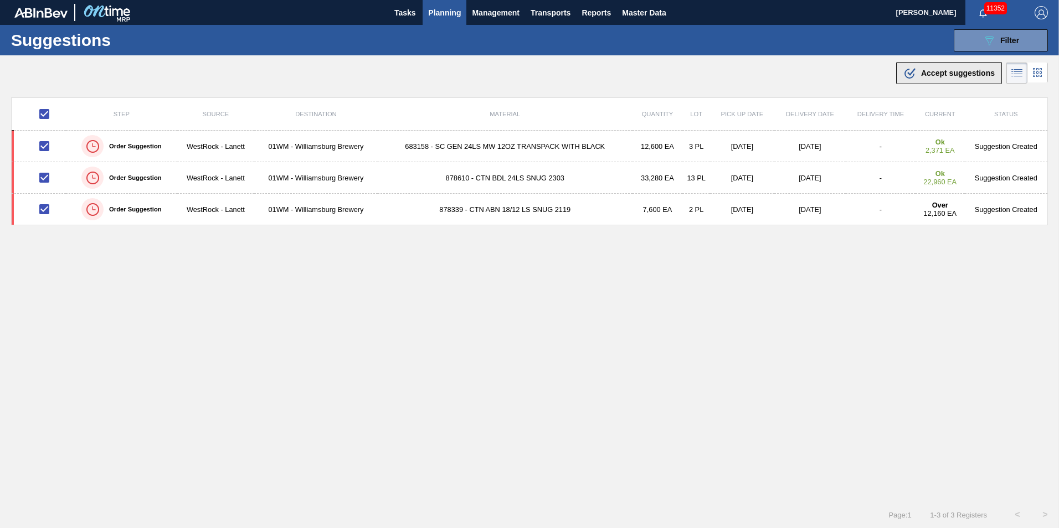
click at [958, 71] on span "Accept suggestions" at bounding box center [958, 73] width 74 height 9
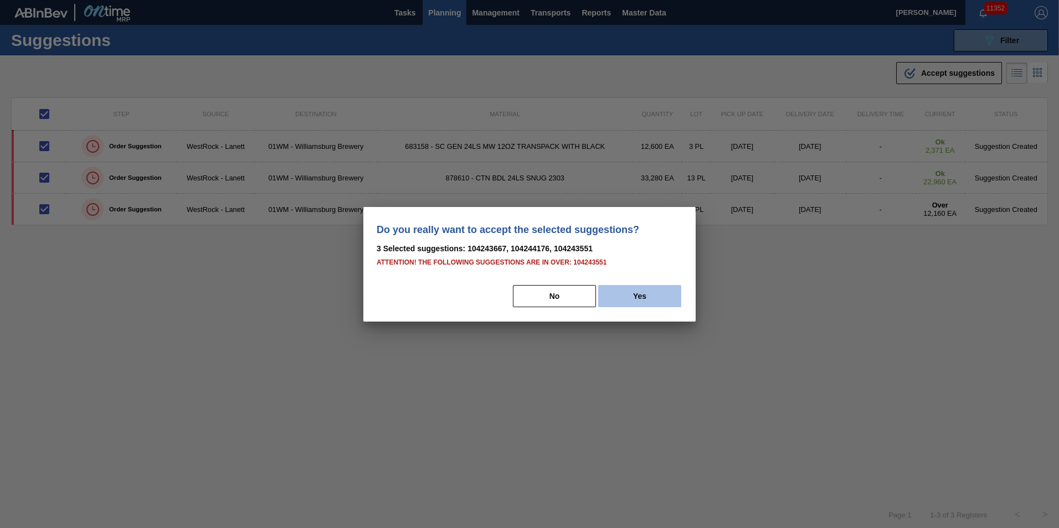
click at [634, 299] on button "Yes" at bounding box center [639, 296] width 83 height 22
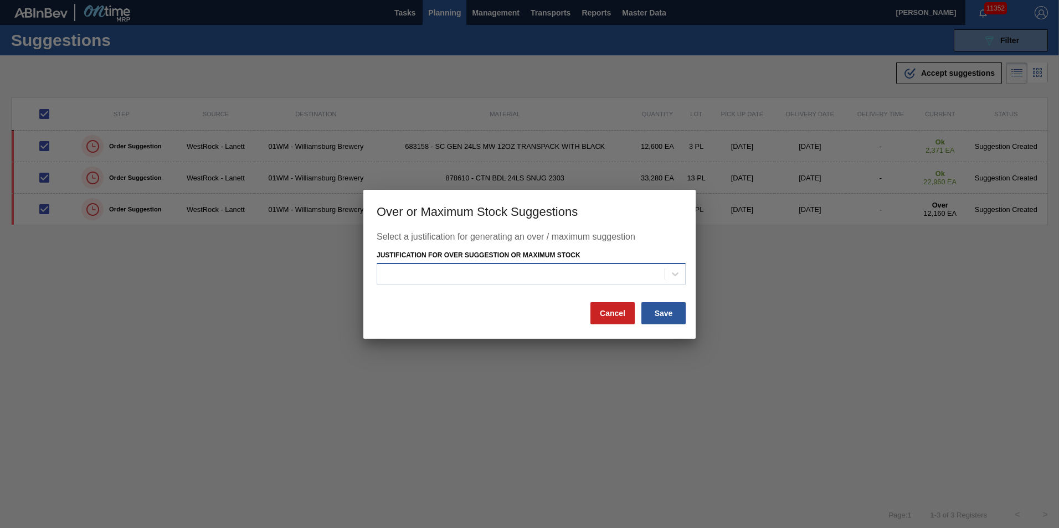
click at [633, 269] on div at bounding box center [520, 274] width 287 height 16
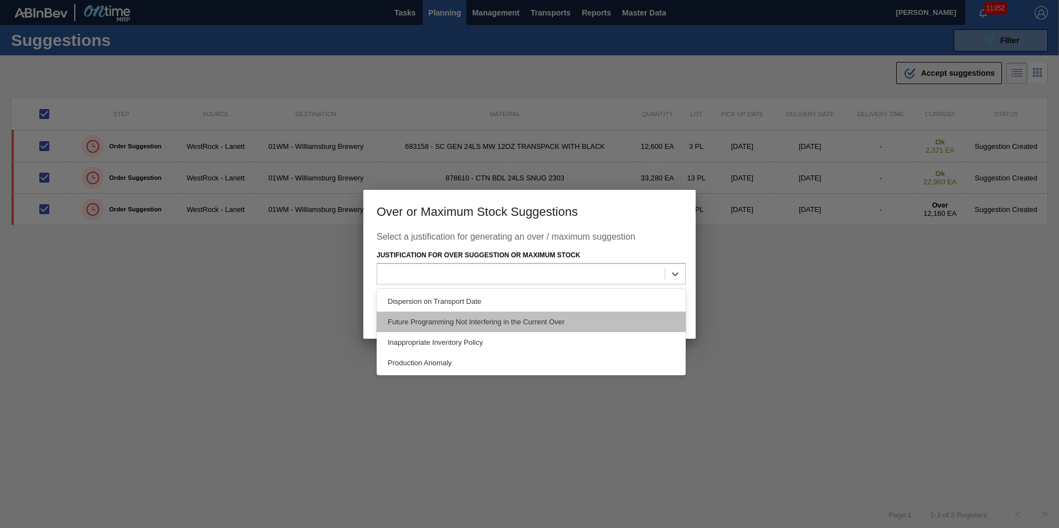
click at [568, 320] on div "Future Programming Not Interfering in the Current Over" at bounding box center [531, 322] width 309 height 20
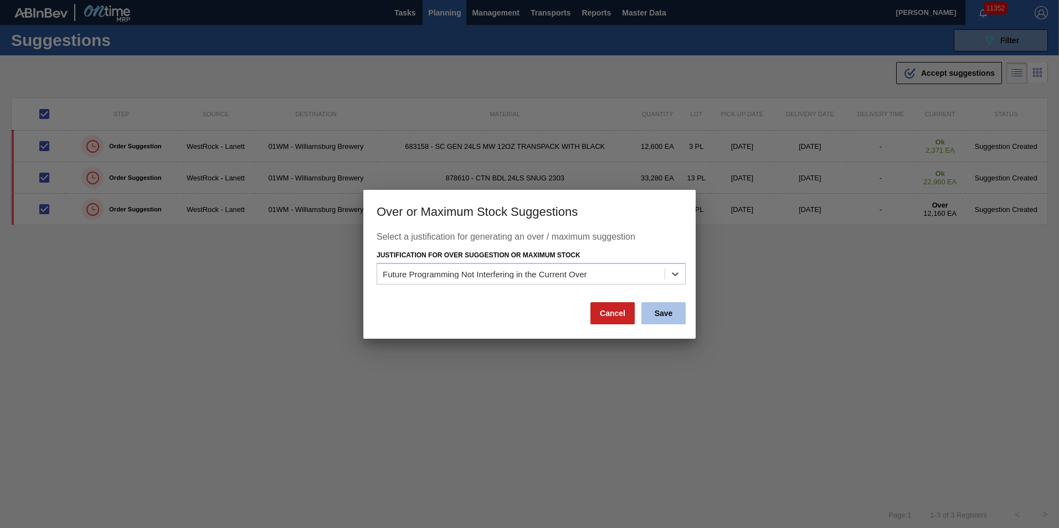
click at [667, 309] on button "Save" at bounding box center [663, 313] width 44 height 22
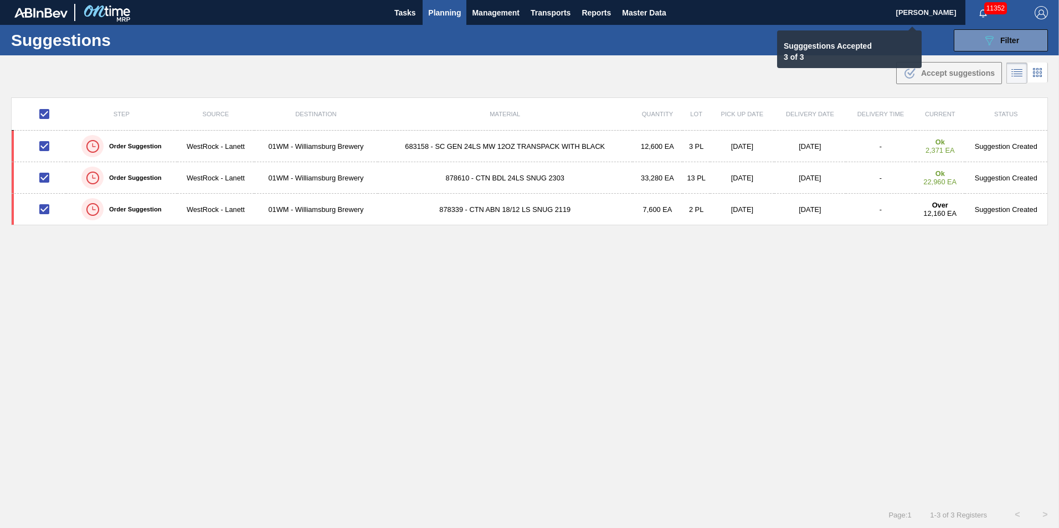
checkbox input "false"
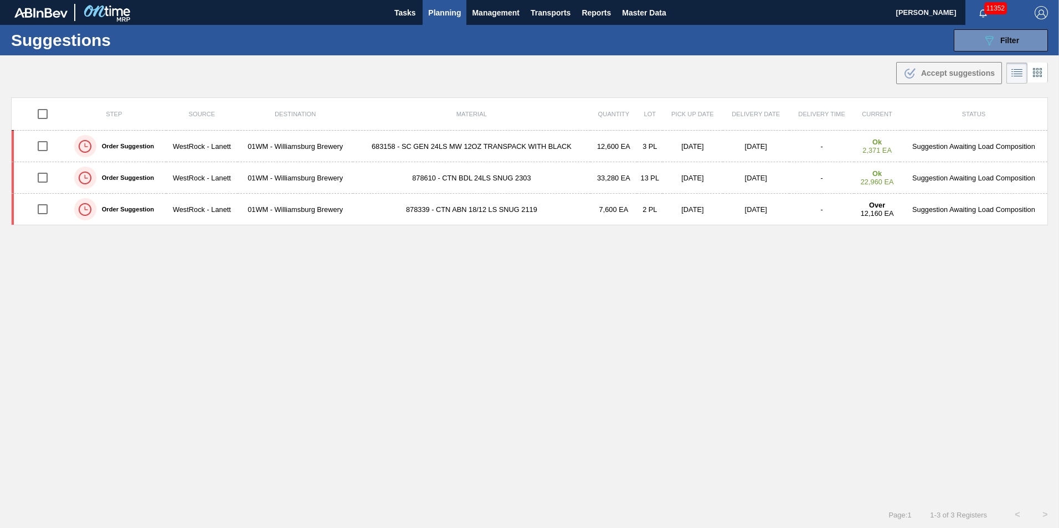
click at [43, 119] on input "checkbox" at bounding box center [42, 113] width 23 height 23
checkbox input "true"
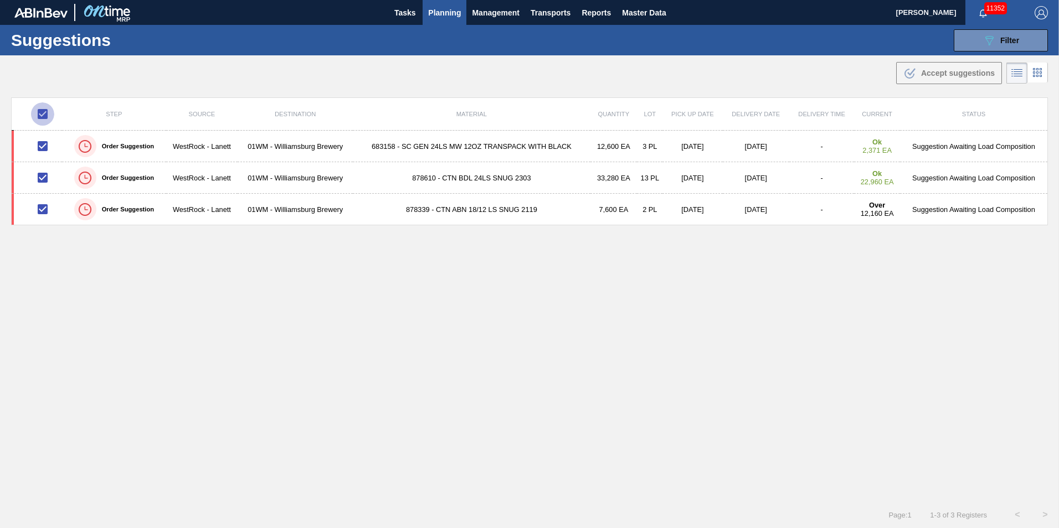
click at [45, 117] on input "checkbox" at bounding box center [42, 113] width 23 height 23
checkbox input "false"
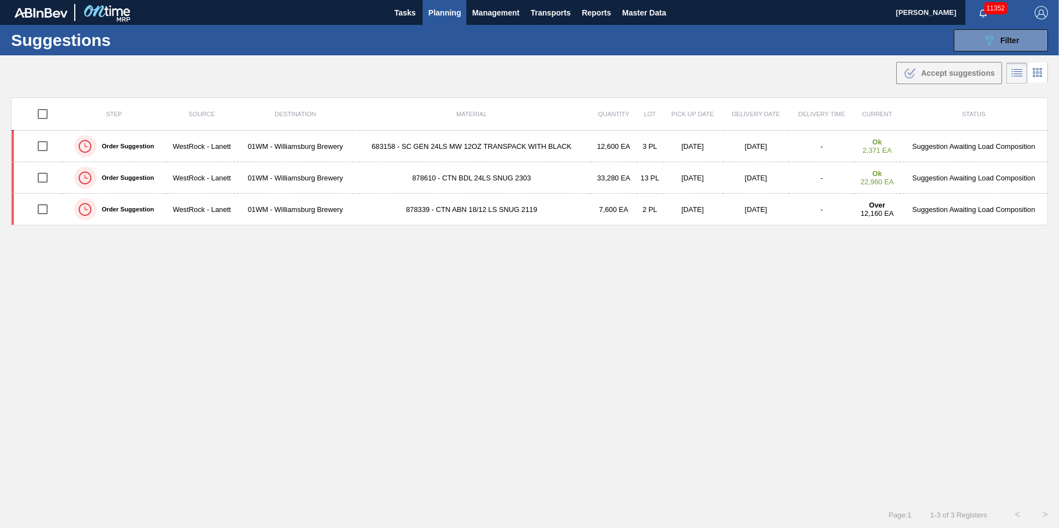
click at [45, 117] on input "checkbox" at bounding box center [42, 113] width 23 height 23
checkbox input "true"
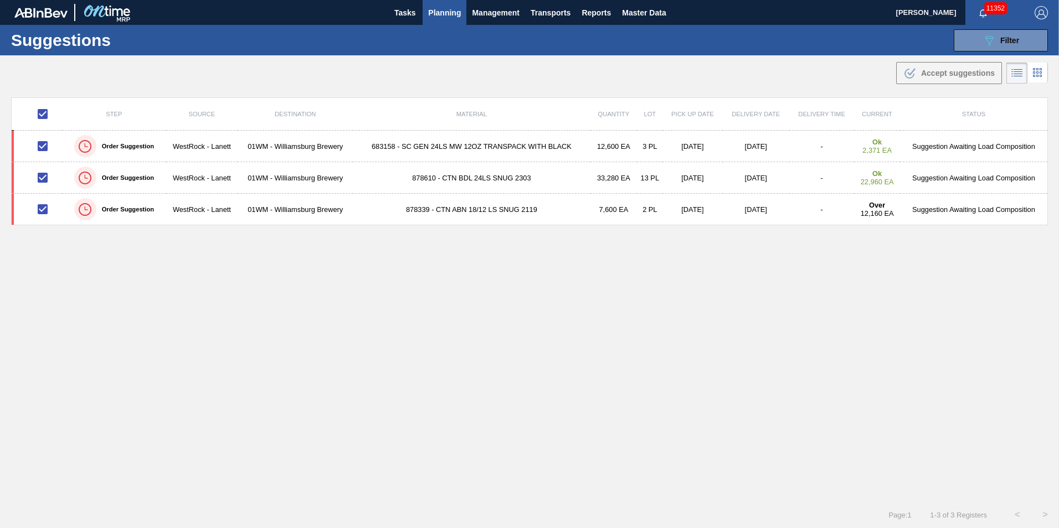
click at [496, 99] on th "Material" at bounding box center [471, 114] width 237 height 33
click at [453, 8] on span "Planning" at bounding box center [444, 12] width 33 height 13
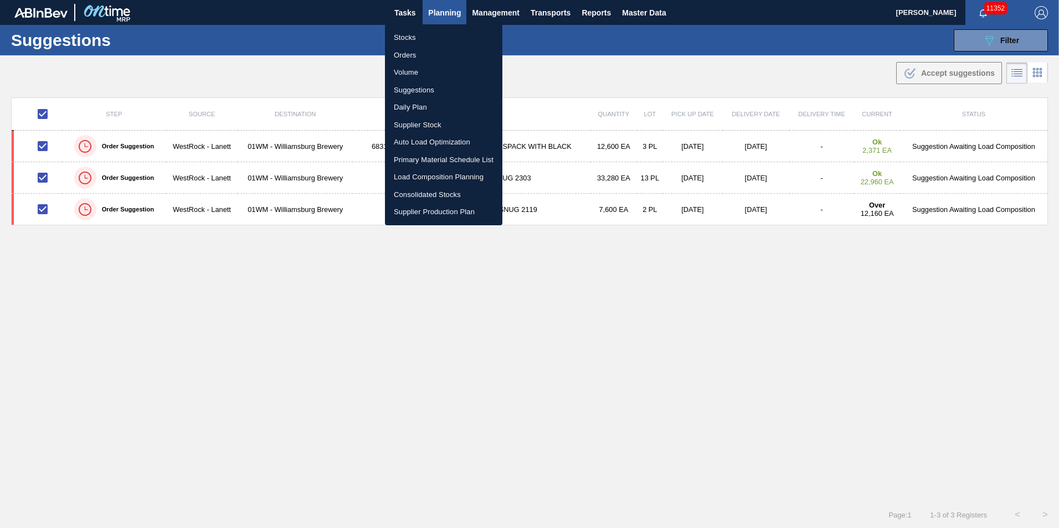
click at [438, 177] on li "Load Composition Planning" at bounding box center [443, 177] width 117 height 18
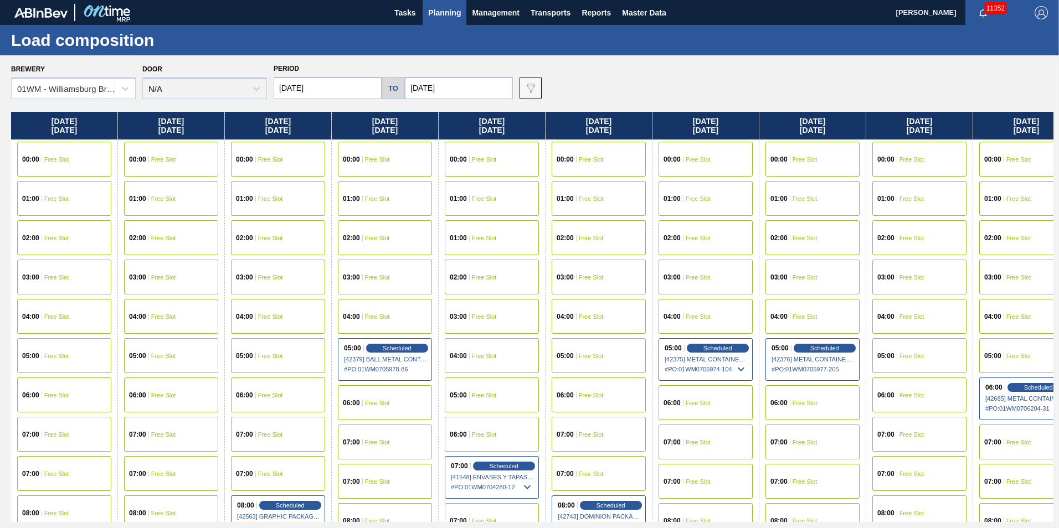
click at [467, 81] on input "[DATE]" at bounding box center [459, 88] width 108 height 22
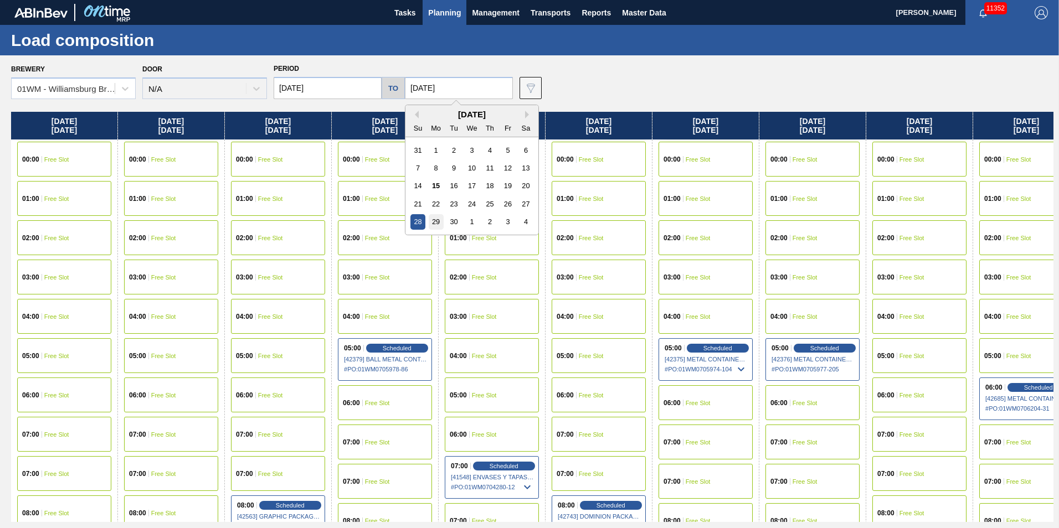
click at [435, 223] on div "29" at bounding box center [436, 221] width 15 height 15
type input "[DATE]"
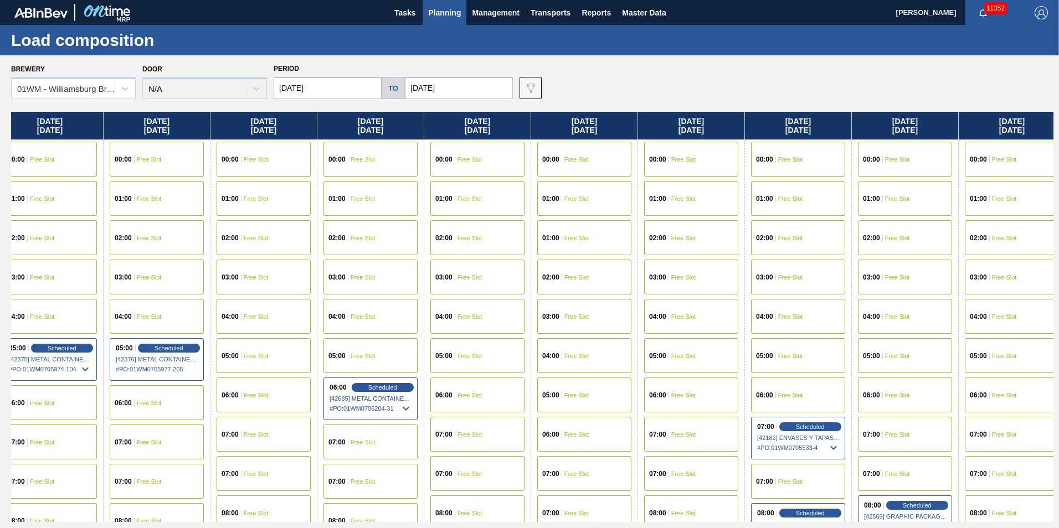
scroll to position [0, 775]
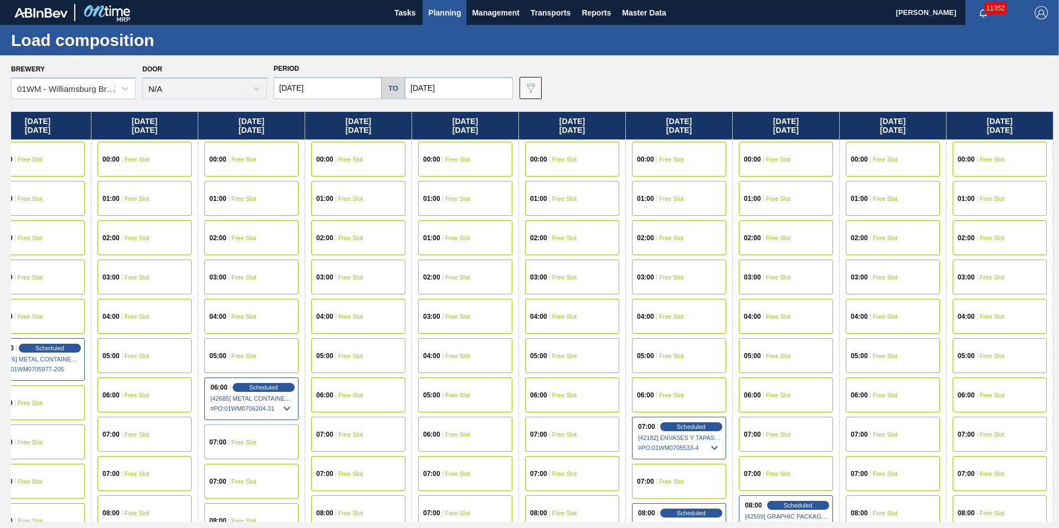
drag, startPoint x: 1020, startPoint y: 130, endPoint x: 35, endPoint y: 143, distance: 984.9
click at [39, 143] on div "Saturday 09/13/2025 00:00 Free Slot 01:00 Free Slot 02:00 Free Slot 03:00 Free …" at bounding box center [532, 317] width 1042 height 410
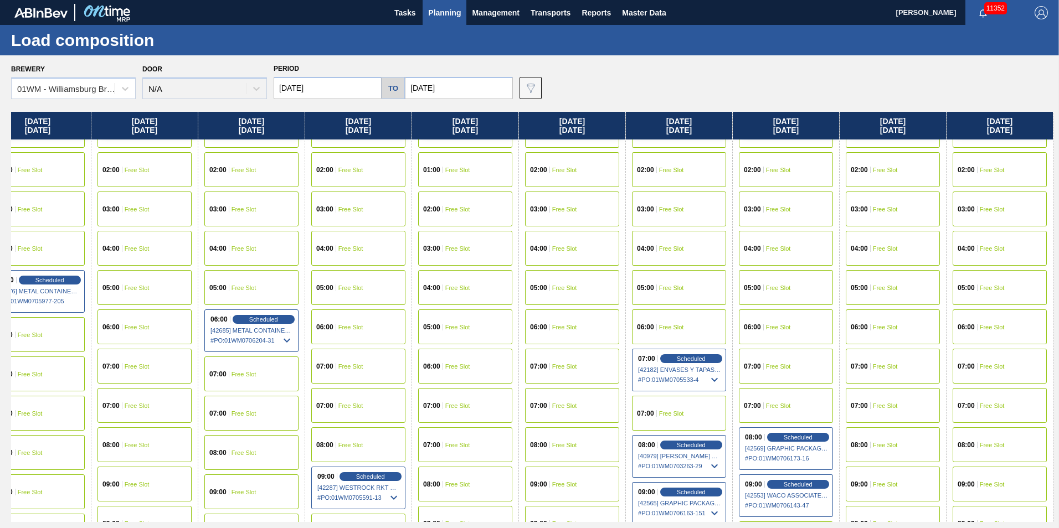
scroll to position [222, 775]
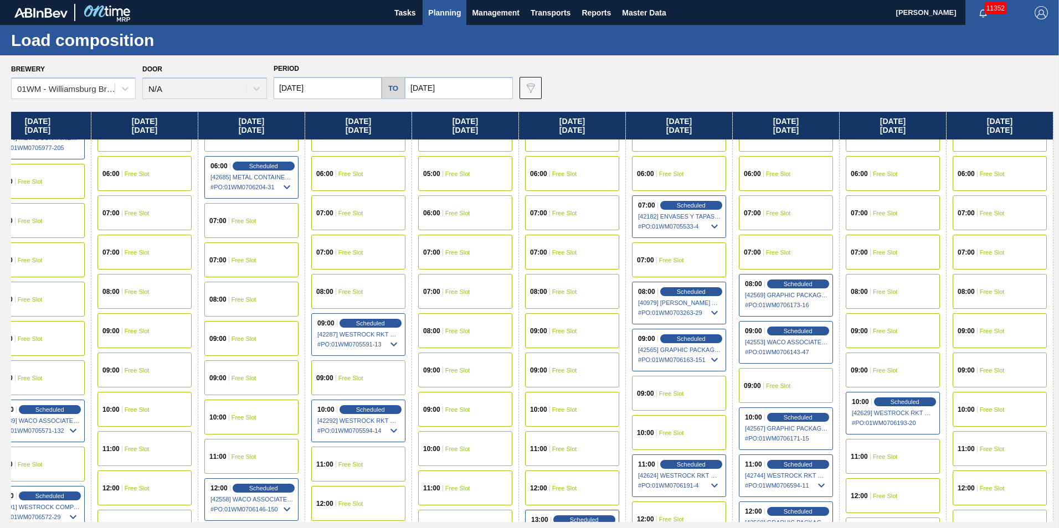
drag, startPoint x: 950, startPoint y: 254, endPoint x: 580, endPoint y: 248, distance: 370.1
click at [589, 258] on div "Saturday 09/13/2025 00:00 Free Slot 01:00 Free Slot 02:00 Free Slot 03:00 Free …" at bounding box center [532, 317] width 1042 height 410
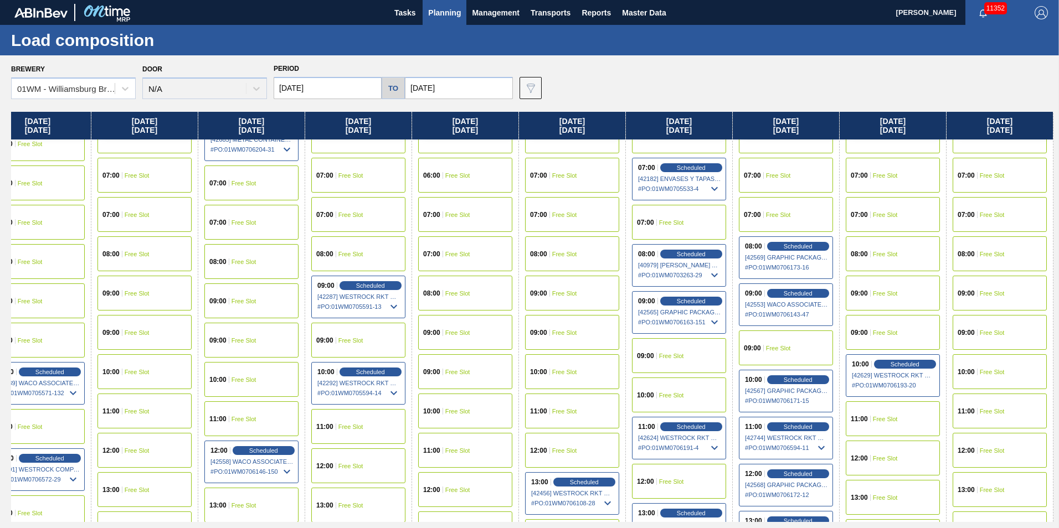
scroll to position [277, 775]
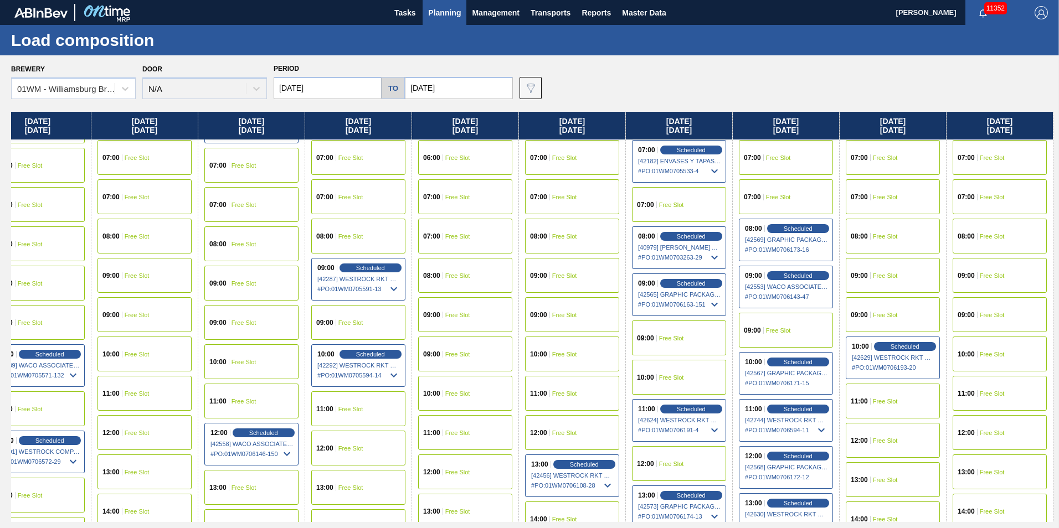
click at [994, 359] on div "10:00 Free Slot" at bounding box center [1000, 354] width 94 height 35
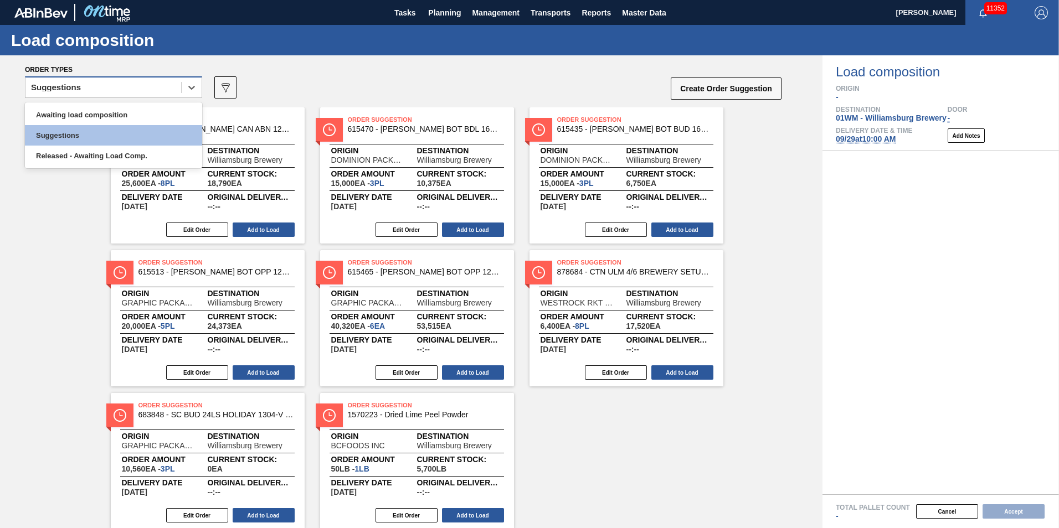
click at [140, 92] on div "Suggestions" at bounding box center [103, 88] width 156 height 16
click at [97, 108] on div "Awaiting load composition" at bounding box center [113, 115] width 177 height 20
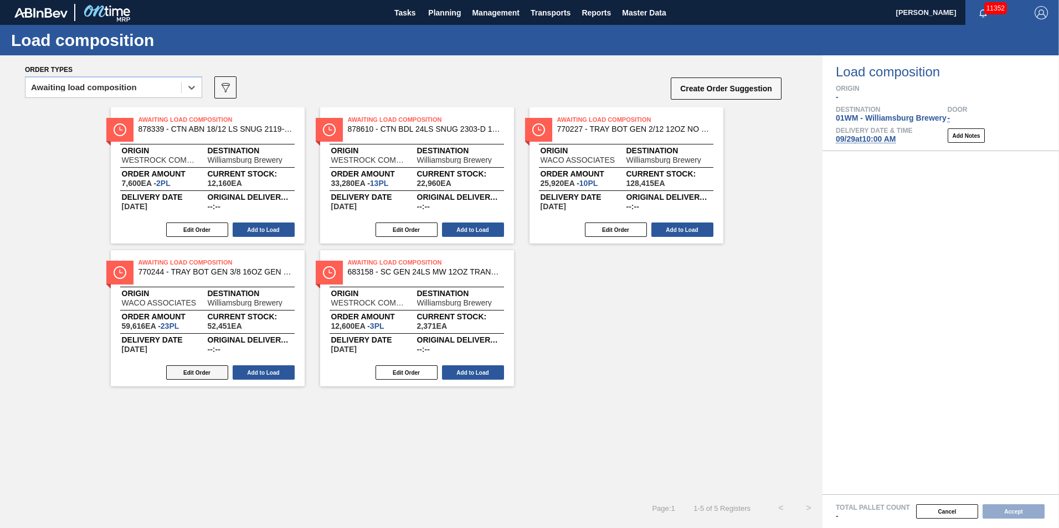
click at [214, 371] on button "Edit Order" at bounding box center [197, 373] width 62 height 14
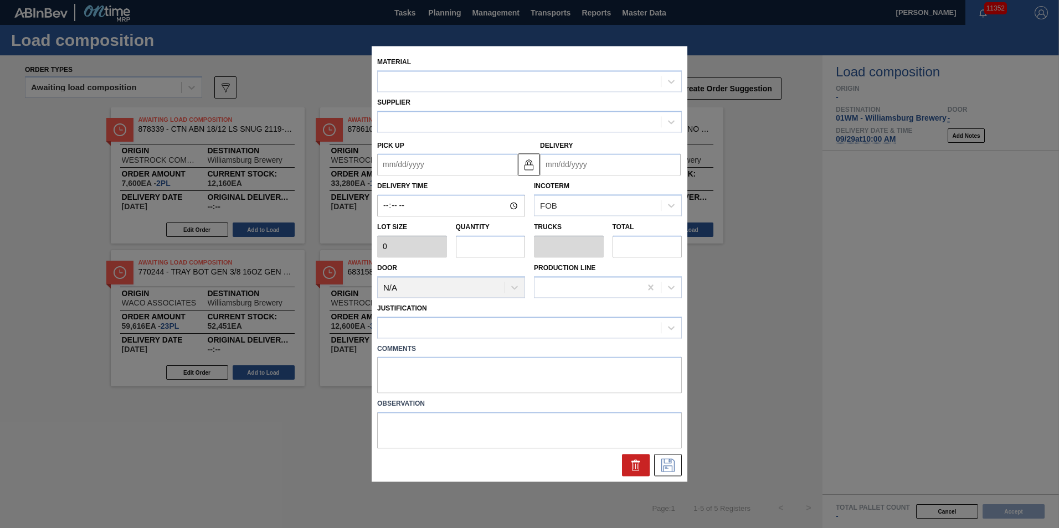
type input "2,592"
type input "23"
type input "0.442"
type input "59,616"
type up "[DATE]"
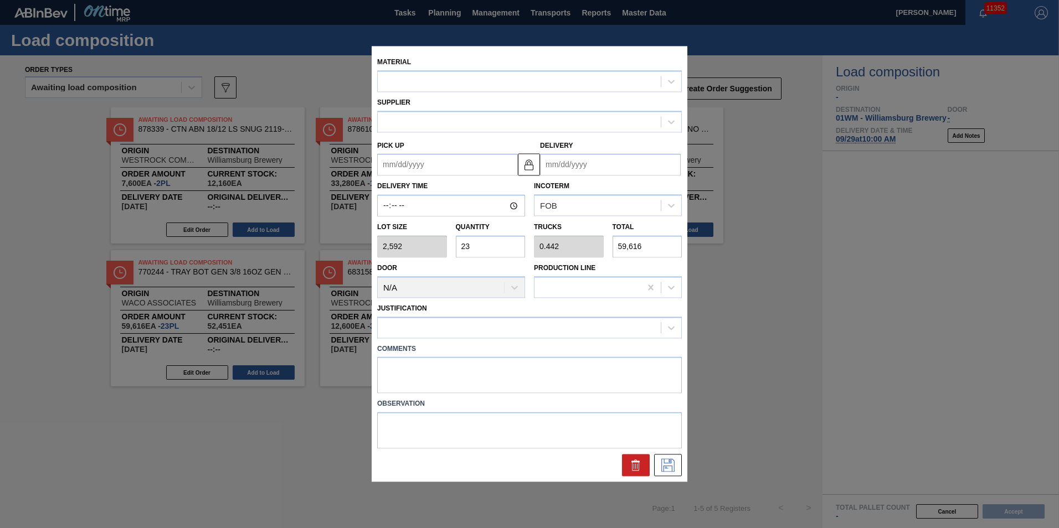
type input "[DATE]"
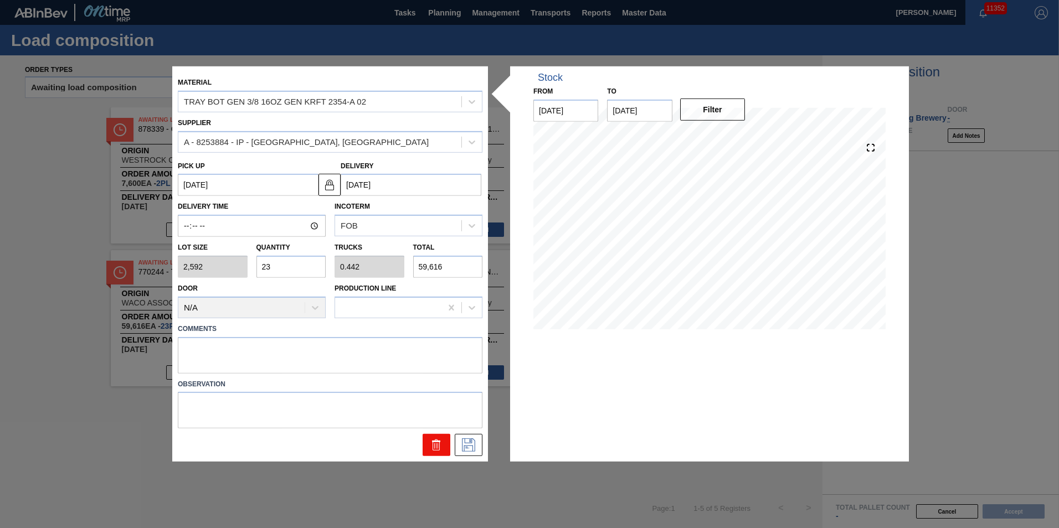
click at [443, 448] on button at bounding box center [437, 445] width 28 height 22
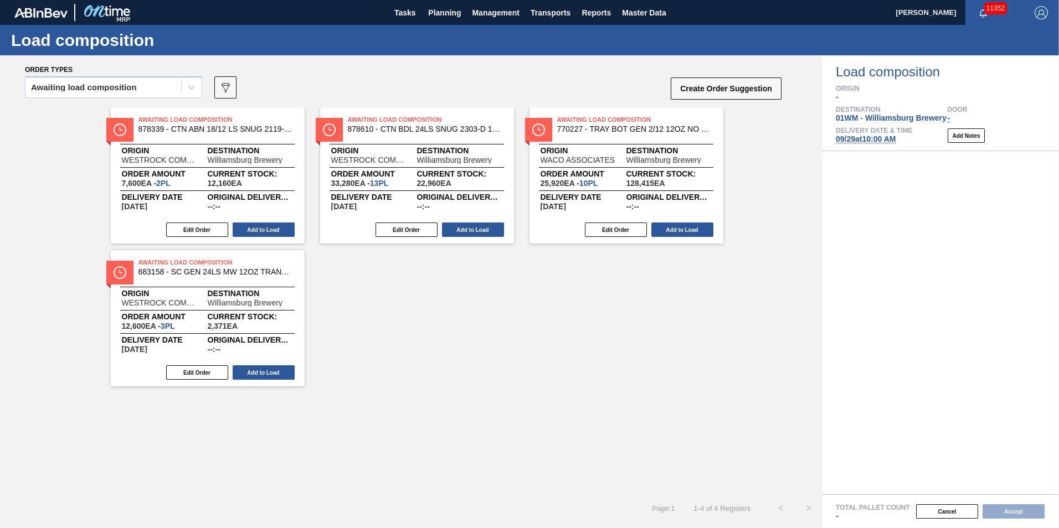
click at [616, 232] on button "Edit Order" at bounding box center [616, 230] width 62 height 14
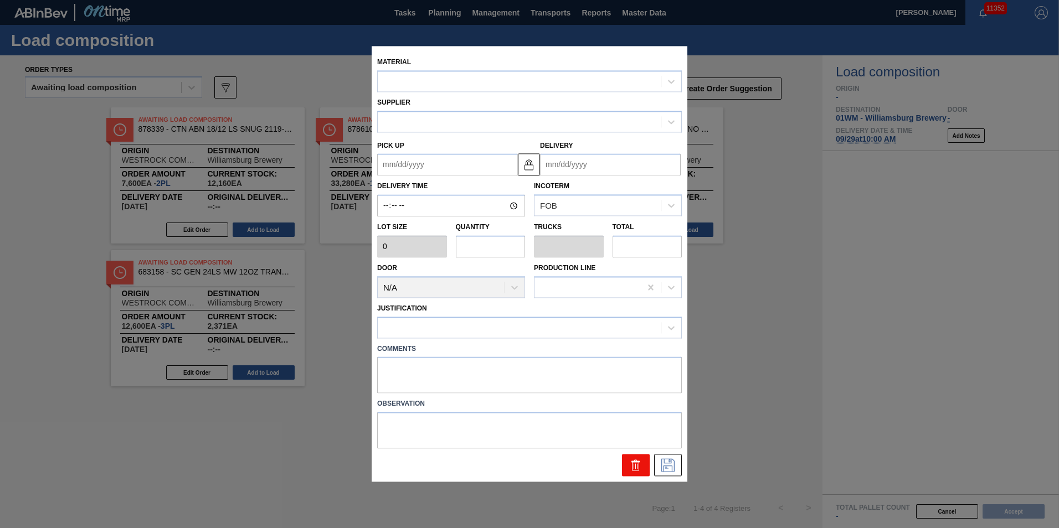
click at [639, 464] on icon at bounding box center [635, 467] width 7 height 8
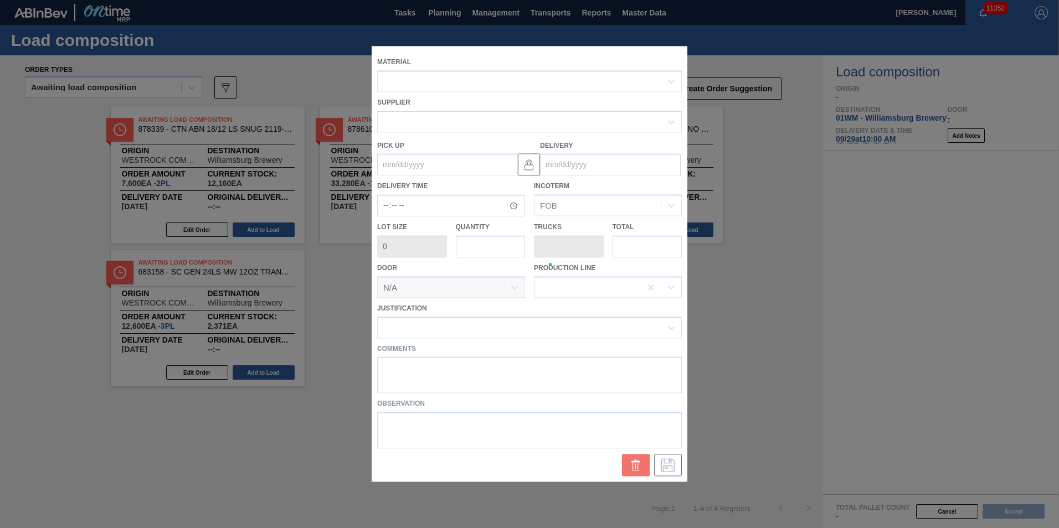
type up "[DATE]"
type input "[DATE]"
type input "2,592"
type input "10"
type input "0.192"
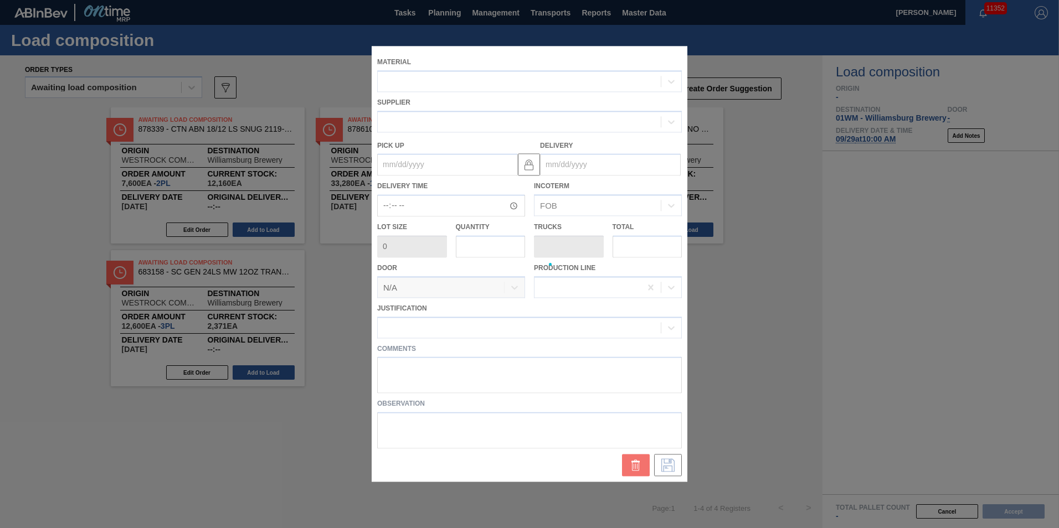
type input "25,920"
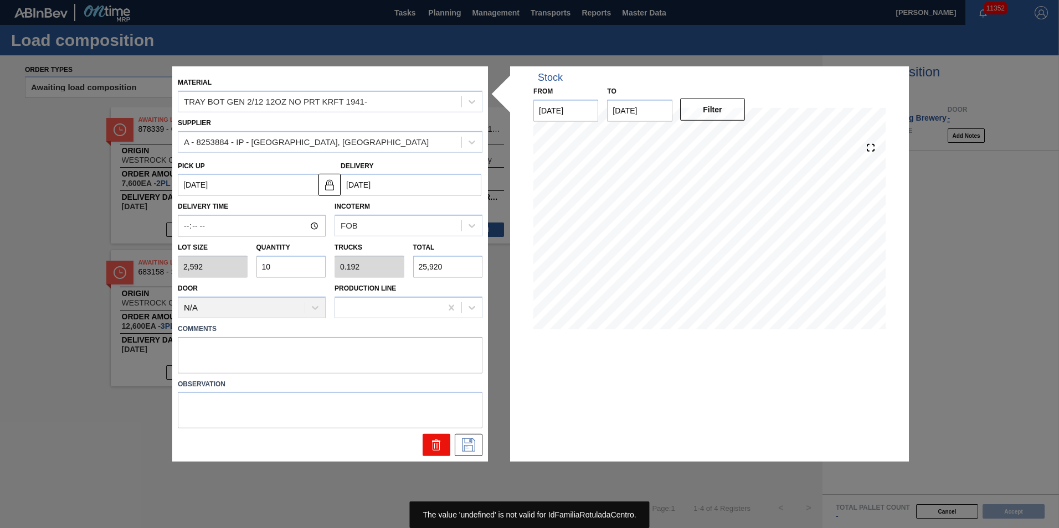
click at [446, 445] on button at bounding box center [437, 445] width 28 height 22
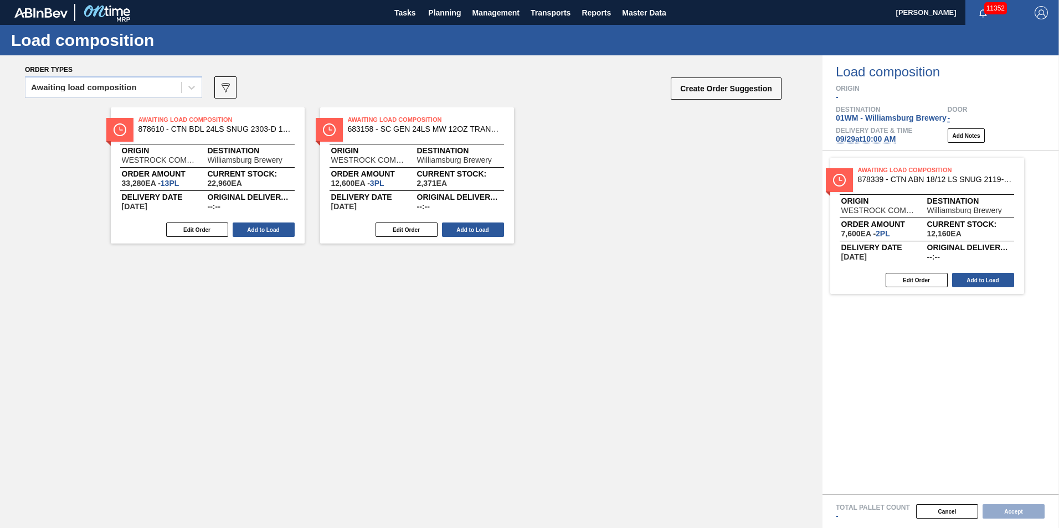
drag, startPoint x: 240, startPoint y: 182, endPoint x: 964, endPoint y: 234, distance: 725.8
click at [964, 234] on div "Order types Awaiting load composition 089F7B8B-B2A5-4AFE-B5C0-19BA573D28AC Crea…" at bounding box center [529, 291] width 1059 height 473
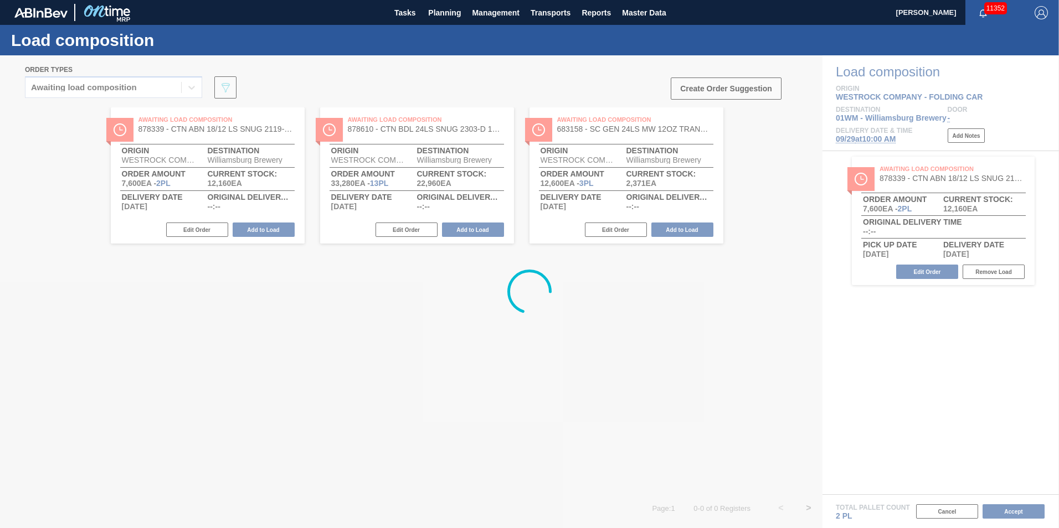
drag, startPoint x: 463, startPoint y: 205, endPoint x: 951, endPoint y: 242, distance: 488.8
click at [951, 242] on div at bounding box center [529, 291] width 1059 height 473
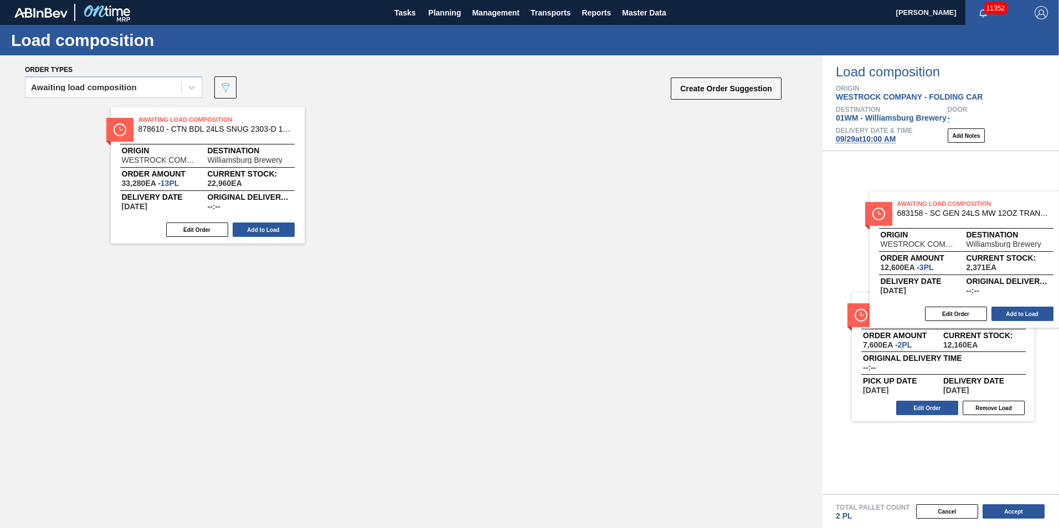
drag, startPoint x: 449, startPoint y: 186, endPoint x: 1005, endPoint y: 274, distance: 563.6
click at [1005, 274] on div "Order types Awaiting load composition 089F7B8B-B2A5-4AFE-B5C0-19BA573D28AC Crea…" at bounding box center [529, 291] width 1059 height 473
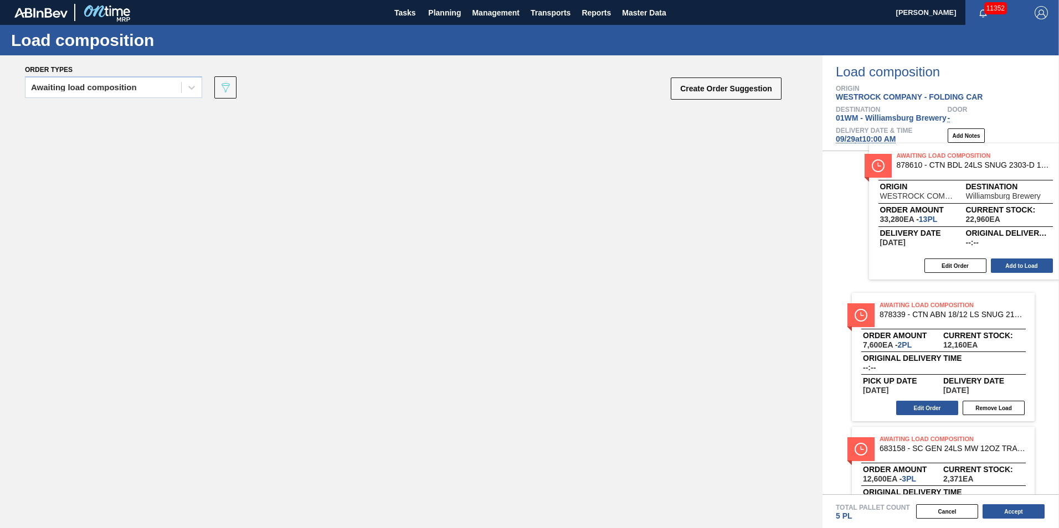
drag, startPoint x: 233, startPoint y: 185, endPoint x: 994, endPoint y: 227, distance: 762.2
click at [994, 227] on div "Order types Awaiting load composition 089F7B8B-B2A5-4AFE-B5C0-19BA573D28AC Crea…" at bounding box center [529, 291] width 1059 height 473
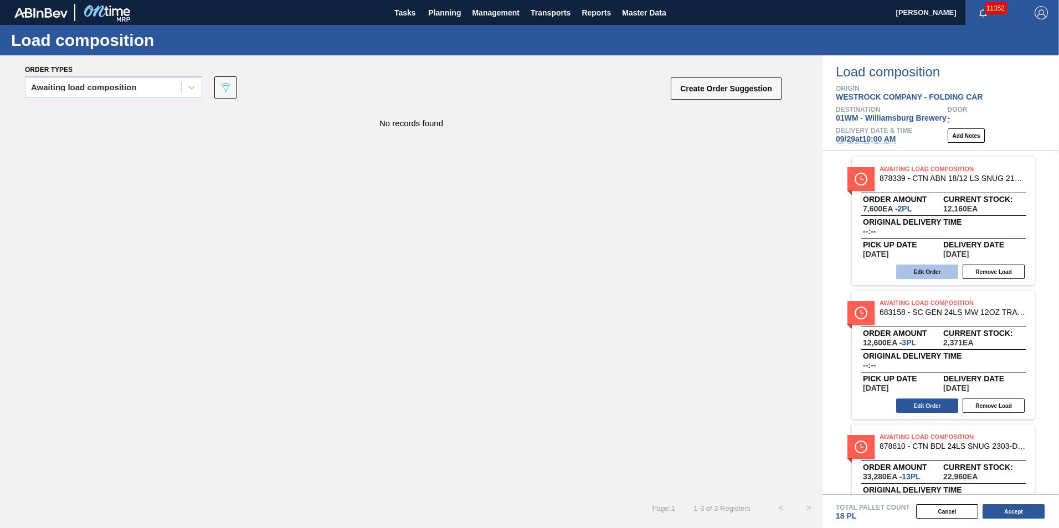
click at [926, 272] on button "Edit Order" at bounding box center [927, 272] width 62 height 14
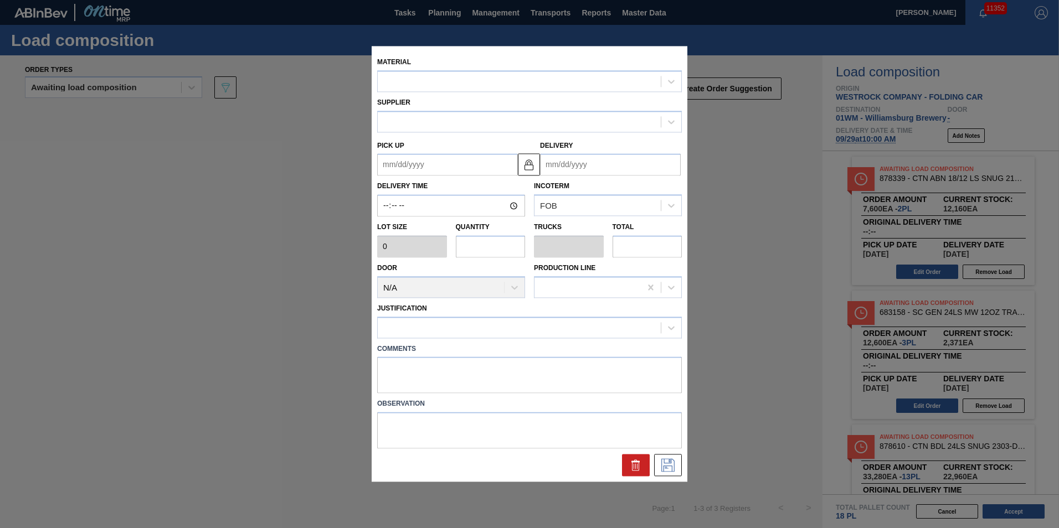
type input "3,800"
type input "2"
type input "0.077"
type input "7,600"
type up "[DATE]"
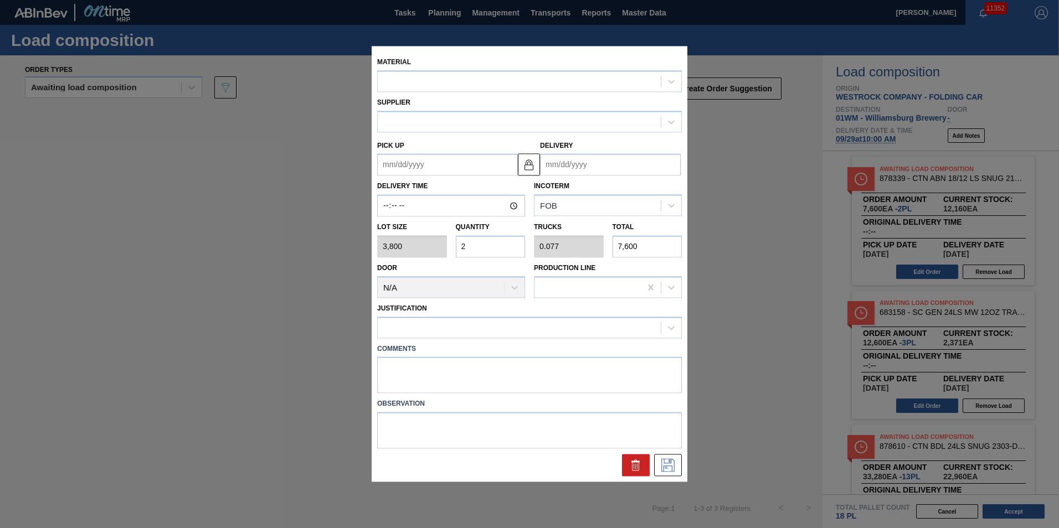
type input "[DATE]"
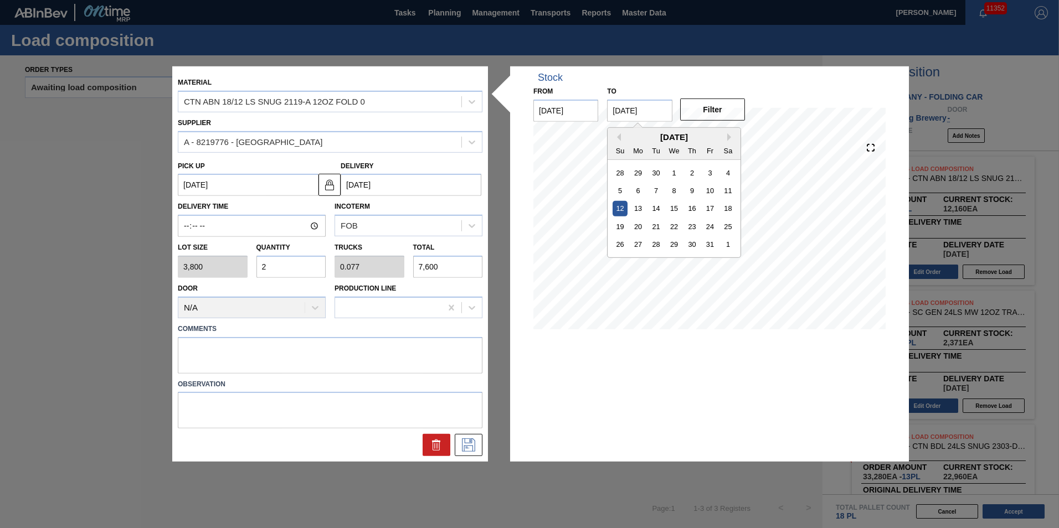
click at [649, 119] on input "10/12/2025" at bounding box center [639, 111] width 65 height 22
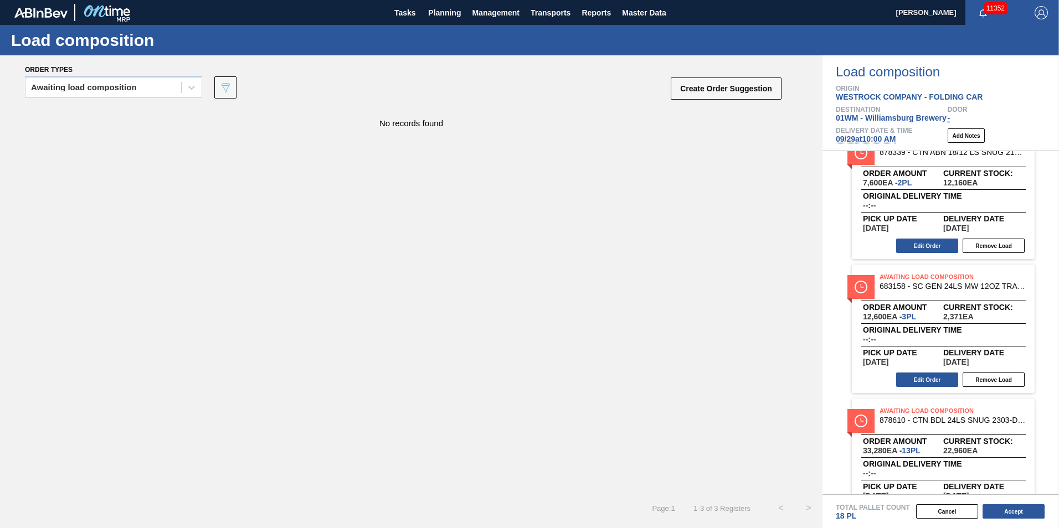
scroll to position [64, 0]
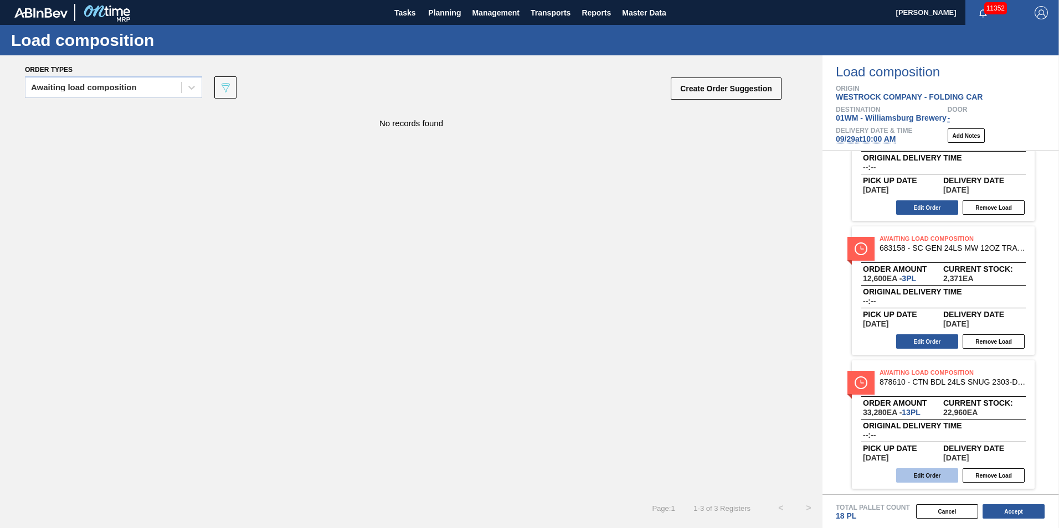
click at [942, 478] on button "Edit Order" at bounding box center [927, 476] width 62 height 14
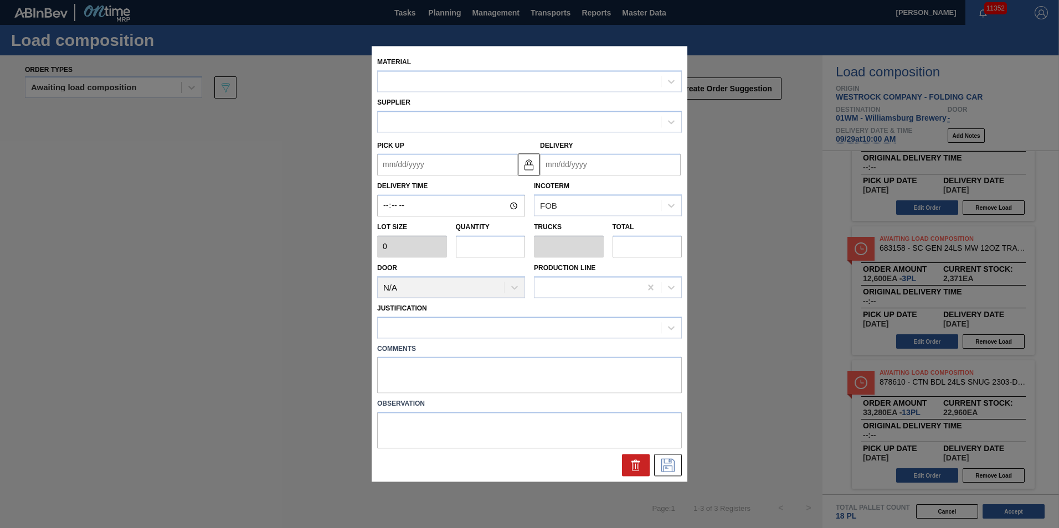
type input "2,560"
type input "13"
type input "0.542"
type input "33,280"
type up "[DATE]"
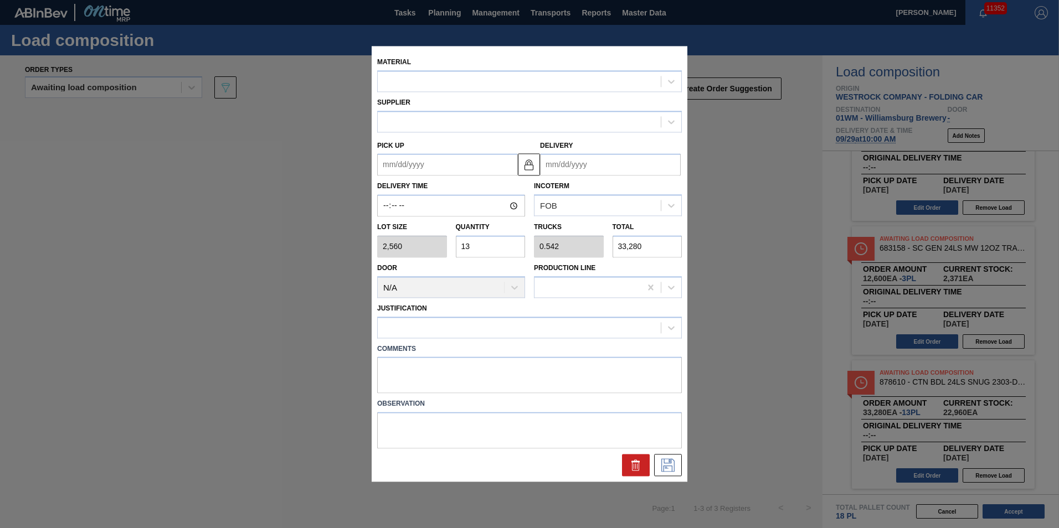
type input "[DATE]"
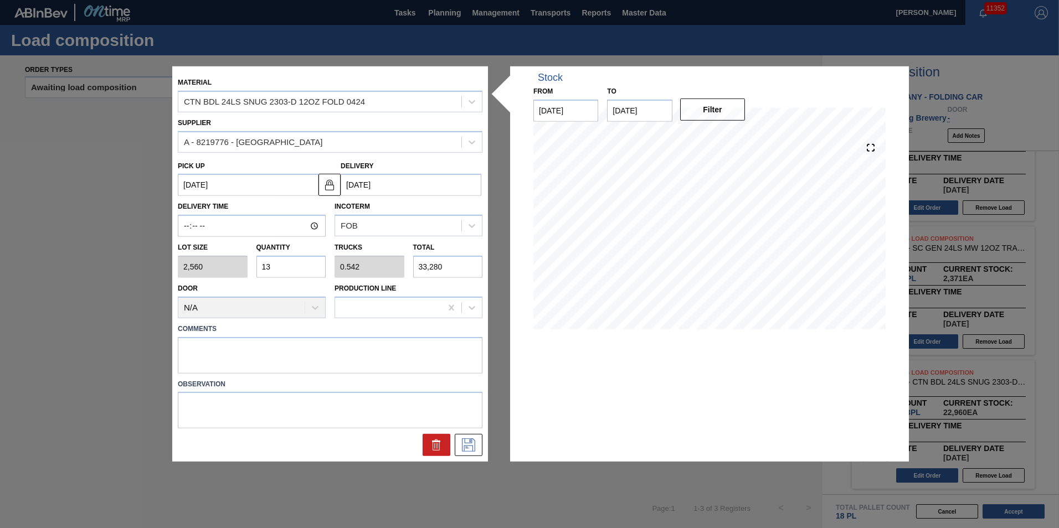
click at [295, 267] on input "13" at bounding box center [291, 267] width 70 height 22
type input "1"
type input "0.042"
type input "2,560"
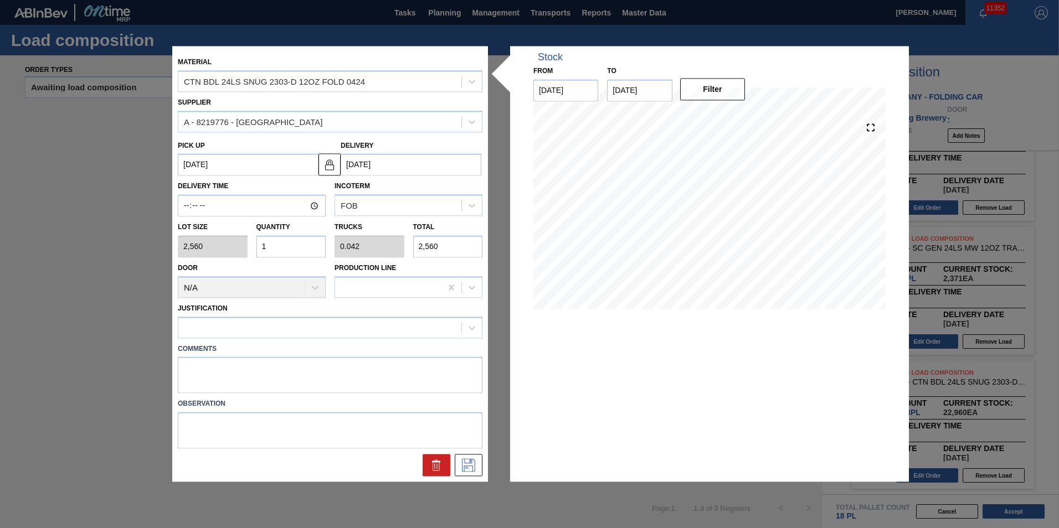
type input "15"
type input "0.625"
type input "38,400"
type input "15"
click at [419, 329] on div at bounding box center [319, 328] width 283 height 16
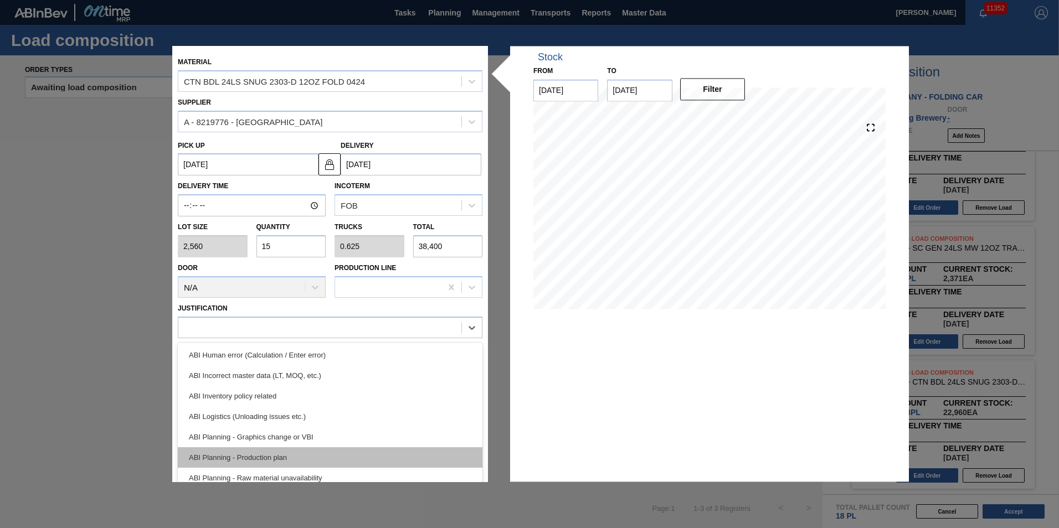
click at [308, 453] on div "ABI Planning - Production plan" at bounding box center [330, 458] width 305 height 20
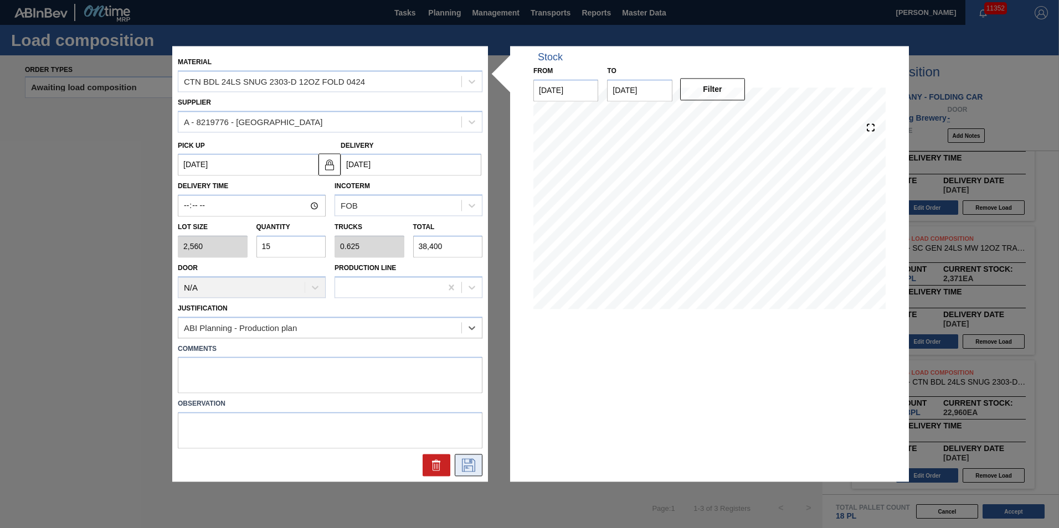
click at [465, 461] on icon at bounding box center [468, 465] width 13 height 13
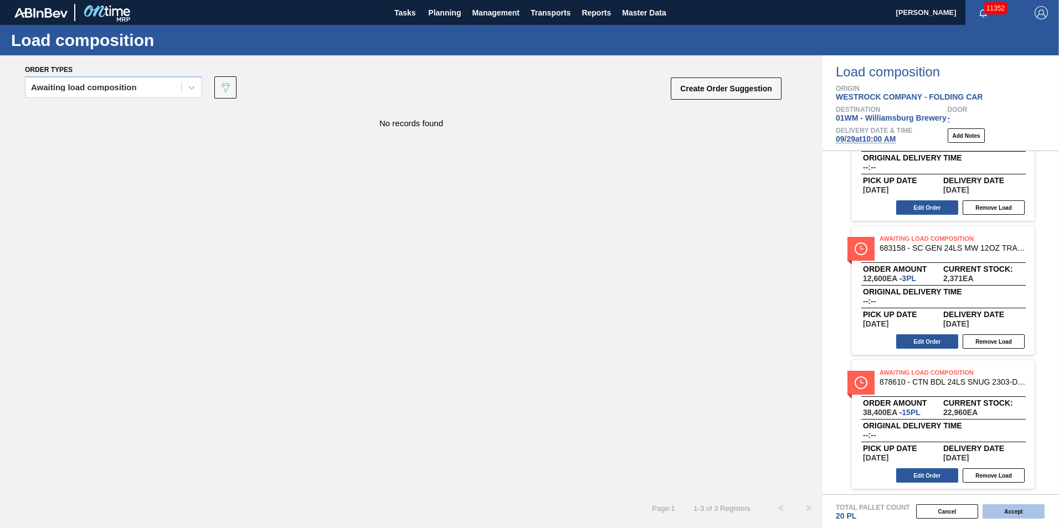
click at [1020, 510] on button "Accept" at bounding box center [1014, 512] width 62 height 14
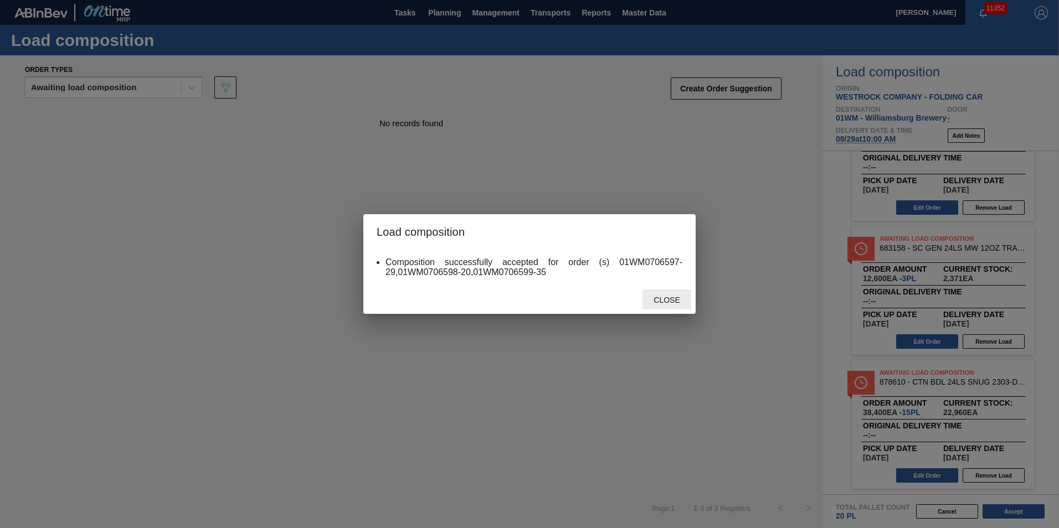
click at [661, 302] on span "Close" at bounding box center [667, 300] width 44 height 9
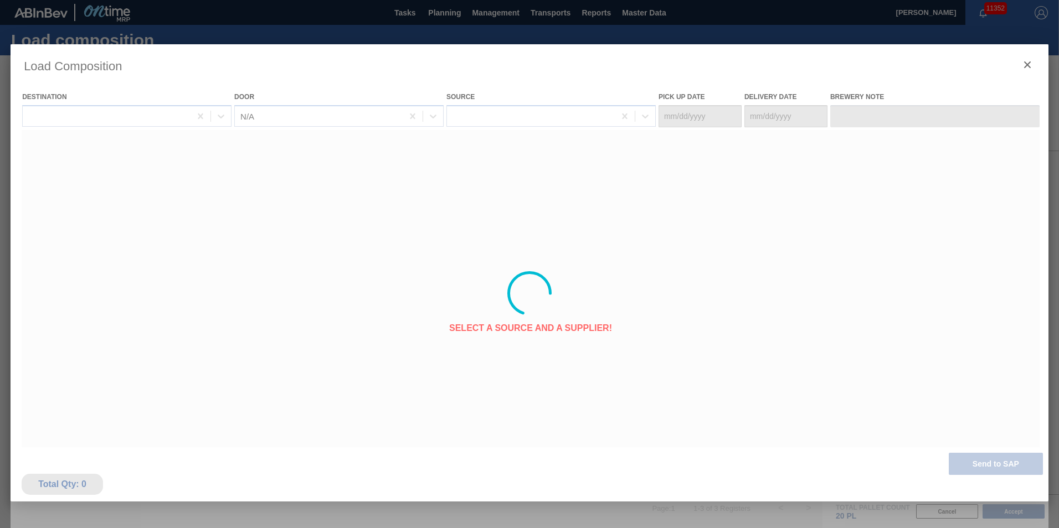
type Date "[DATE]"
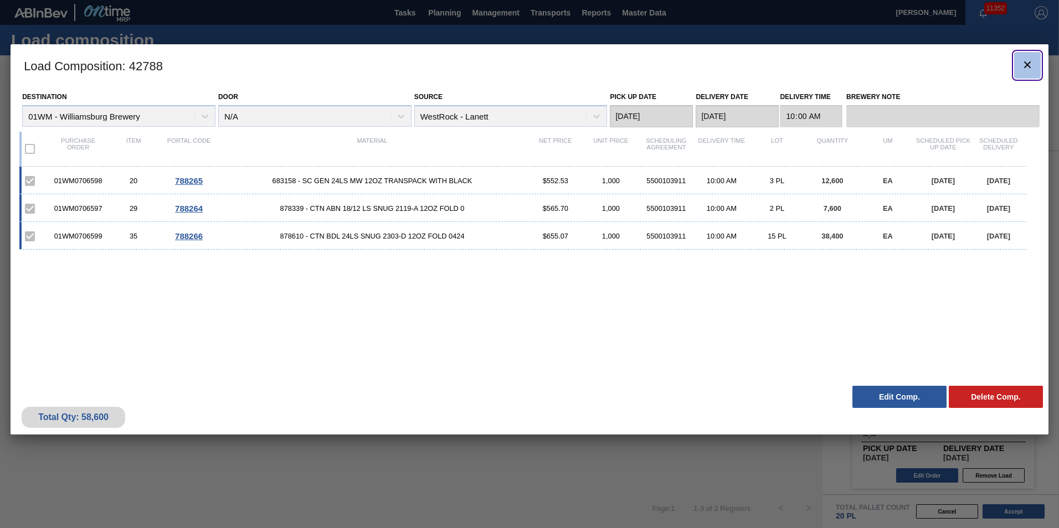
click at [1030, 65] on icon "botão de ícone" at bounding box center [1027, 64] width 13 height 13
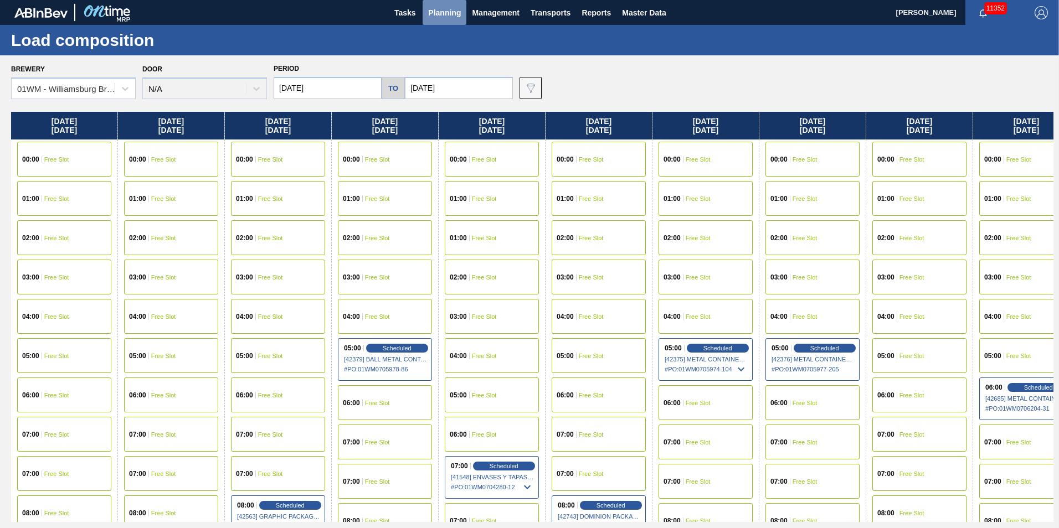
click at [451, 6] on span "Planning" at bounding box center [444, 12] width 33 height 13
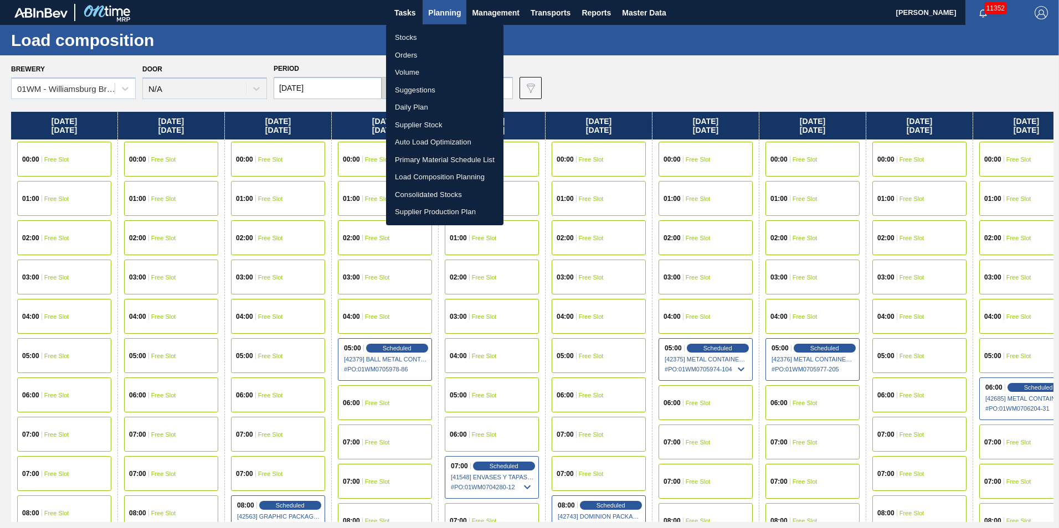
click at [584, 84] on div at bounding box center [529, 264] width 1059 height 528
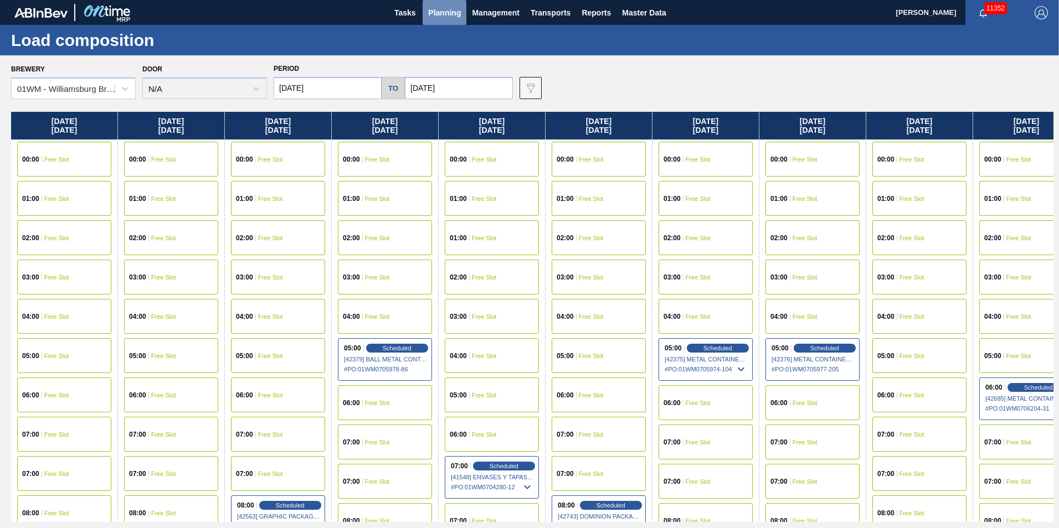
click at [439, 12] on span "Planning" at bounding box center [444, 12] width 33 height 13
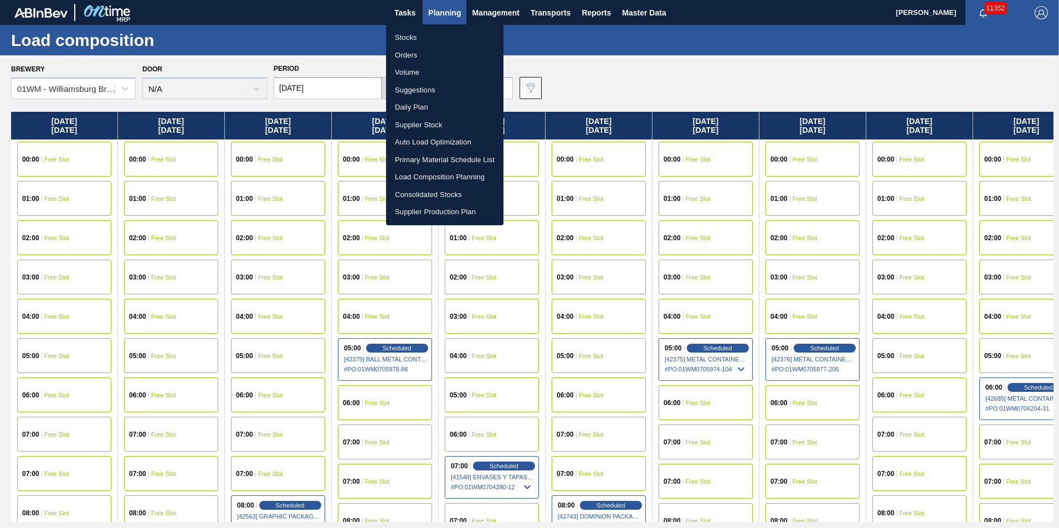
click at [667, 79] on div at bounding box center [529, 264] width 1059 height 528
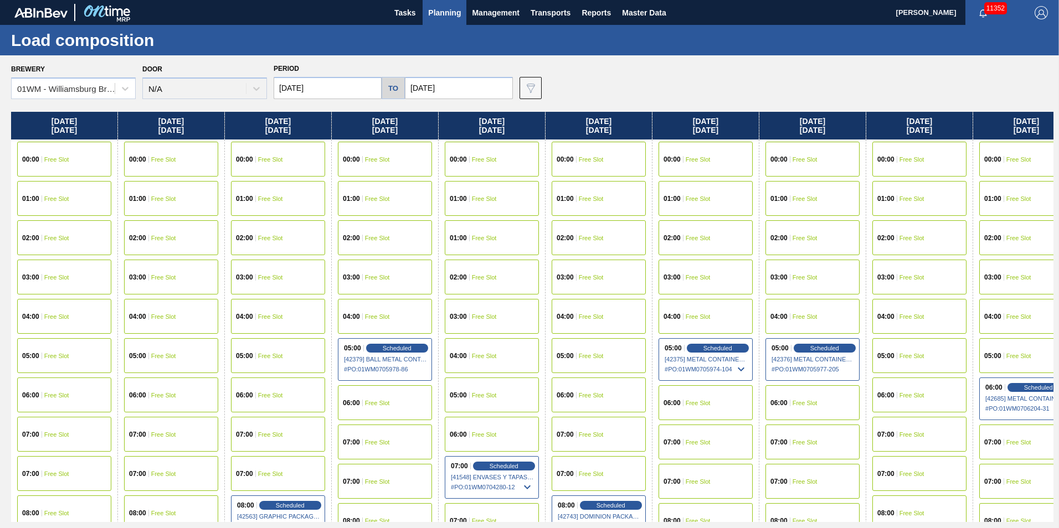
click at [440, 7] on span "Planning" at bounding box center [444, 12] width 33 height 13
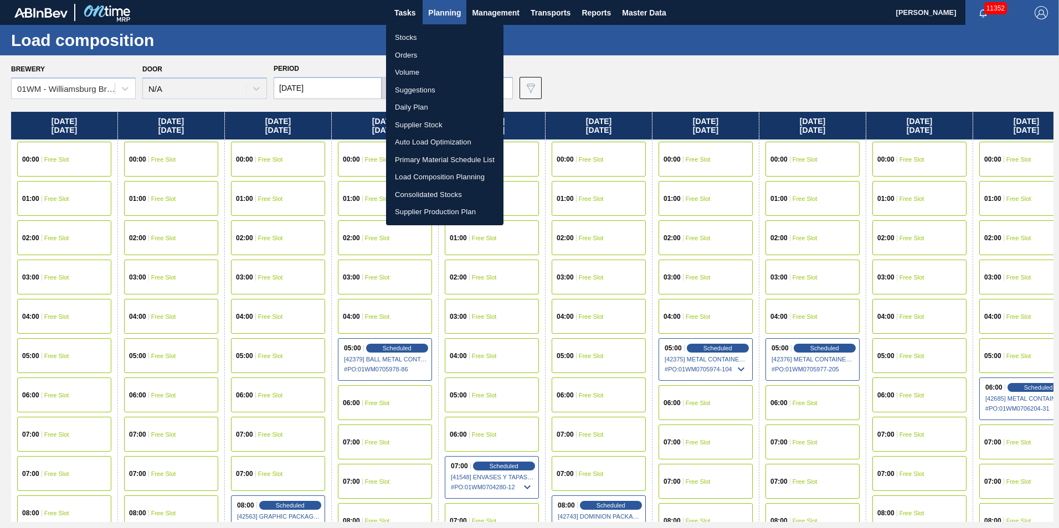
click at [435, 86] on li "Suggestions" at bounding box center [444, 90] width 117 height 18
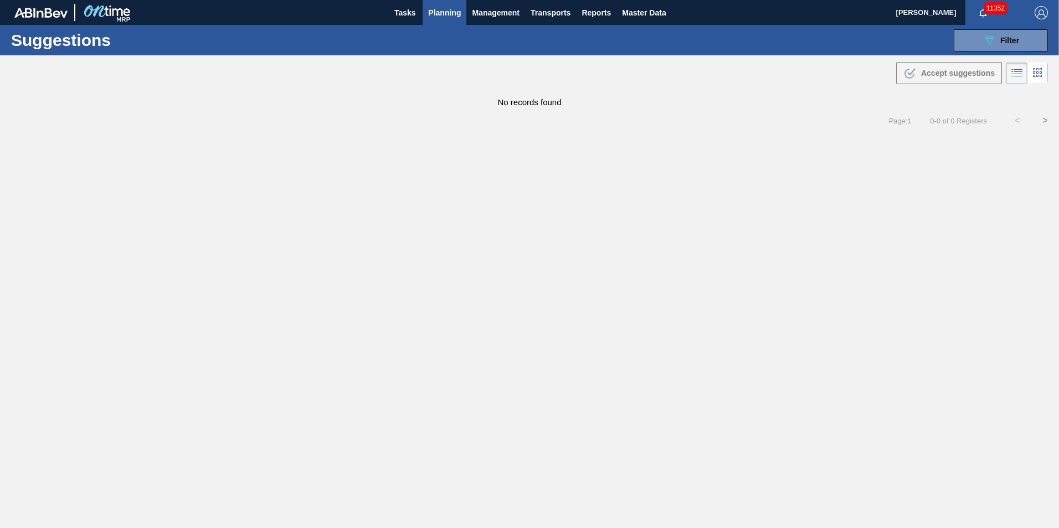
click at [430, 8] on span "Planning" at bounding box center [444, 12] width 33 height 13
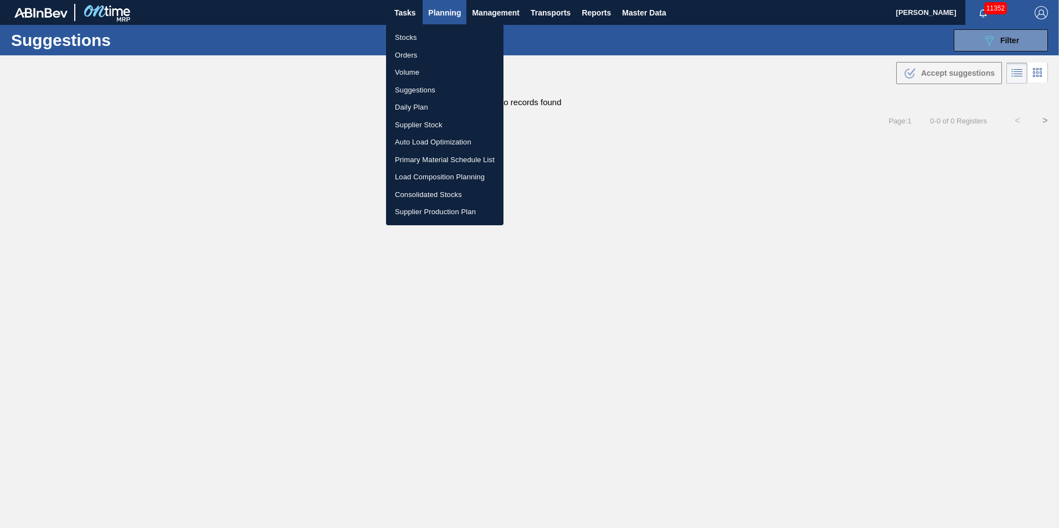
click at [427, 89] on li "Suggestions" at bounding box center [444, 90] width 117 height 18
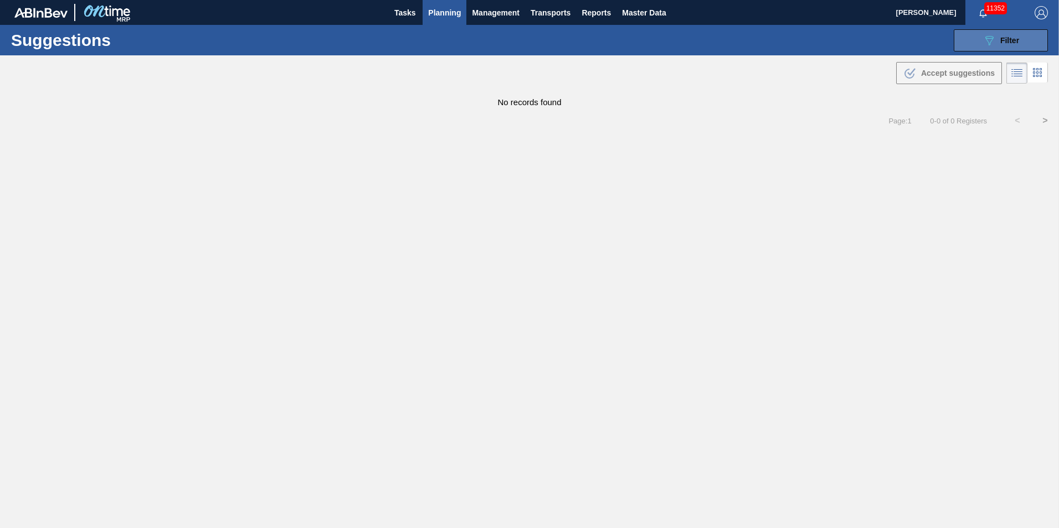
click at [1012, 30] on button "089F7B8B-B2A5-4AFE-B5C0-19BA573D28AC Filter" at bounding box center [1001, 40] width 94 height 22
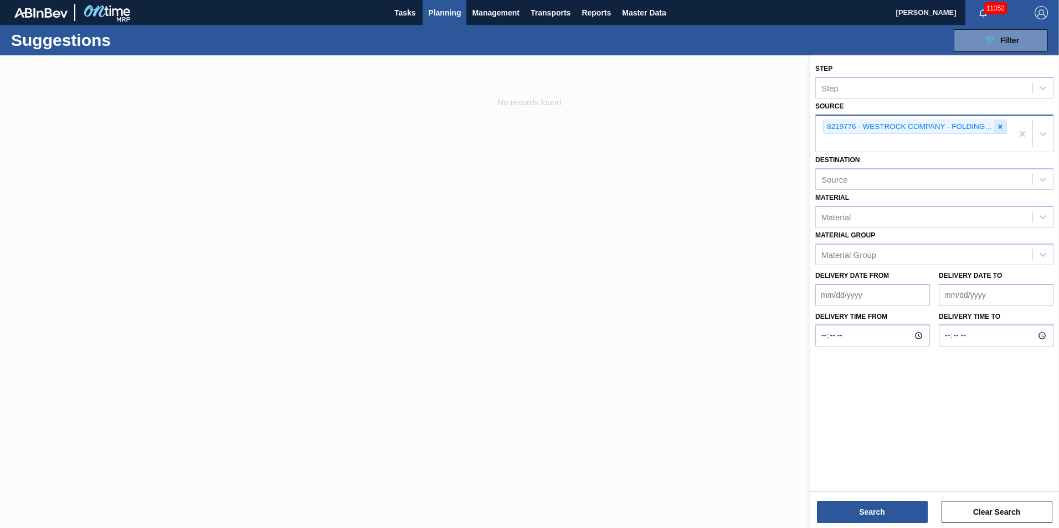
click at [1004, 129] on icon at bounding box center [1000, 127] width 8 height 8
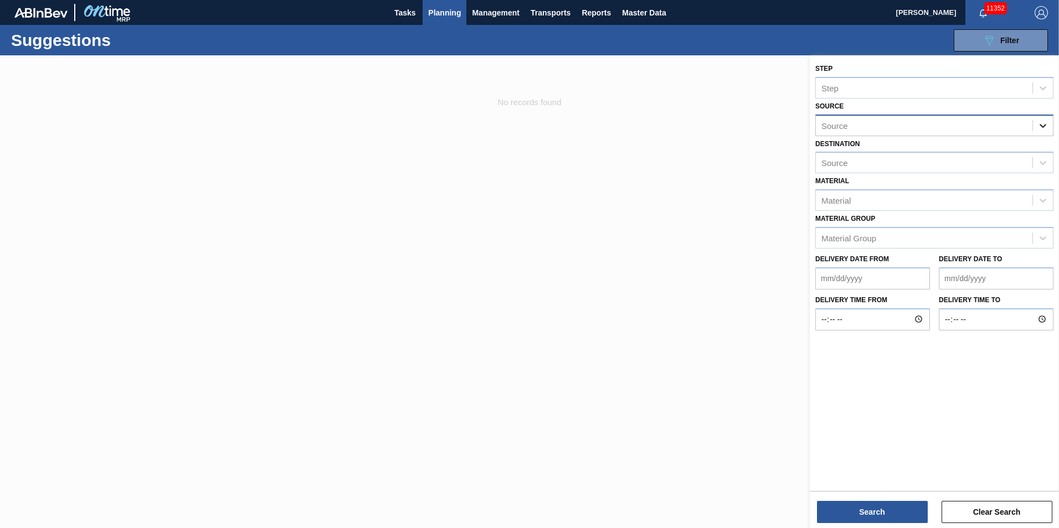
click at [1037, 116] on div at bounding box center [1043, 126] width 20 height 20
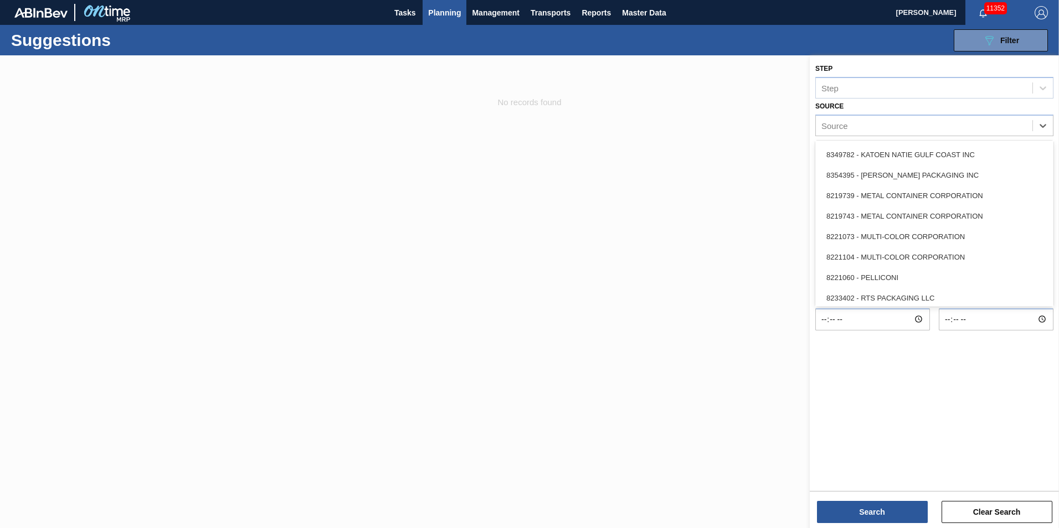
scroll to position [494, 0]
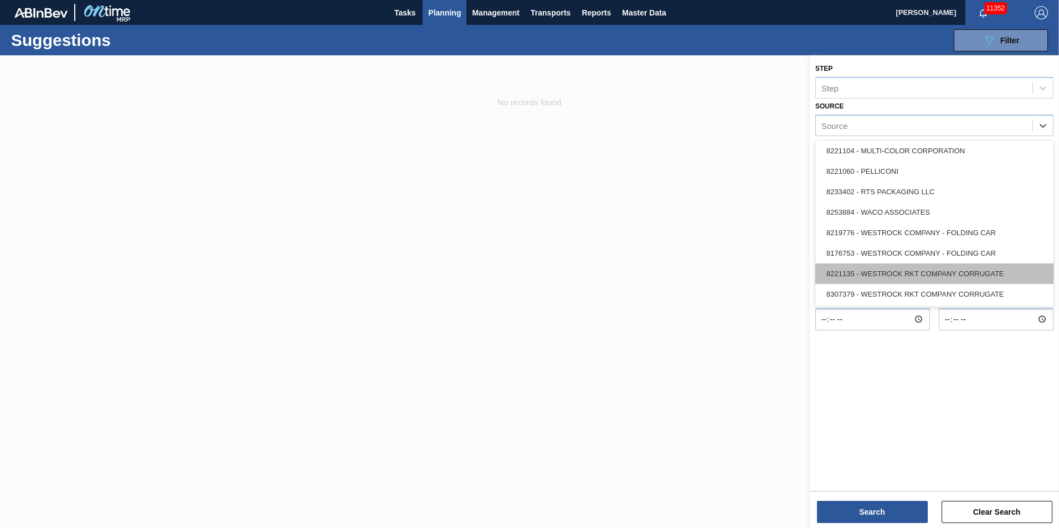
click at [959, 279] on div "8221135 - WESTROCK RKT COMPANY CORRUGATE" at bounding box center [934, 274] width 238 height 20
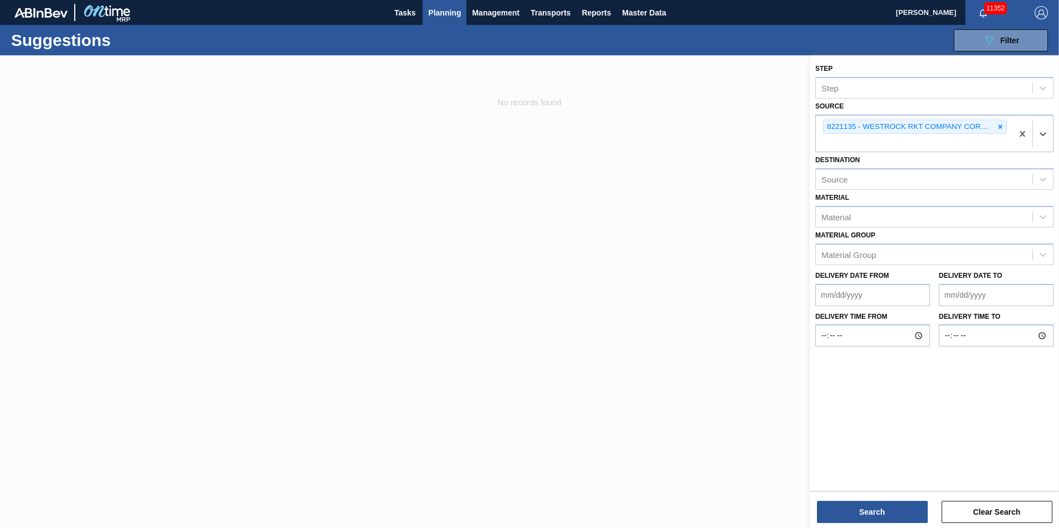
click at [877, 525] on div "Step Step Source option 8221135 - WESTROCK RKT COMPANY CORRUGATE, selected. Sel…" at bounding box center [934, 292] width 249 height 475
click at [877, 515] on button "Search" at bounding box center [872, 512] width 111 height 22
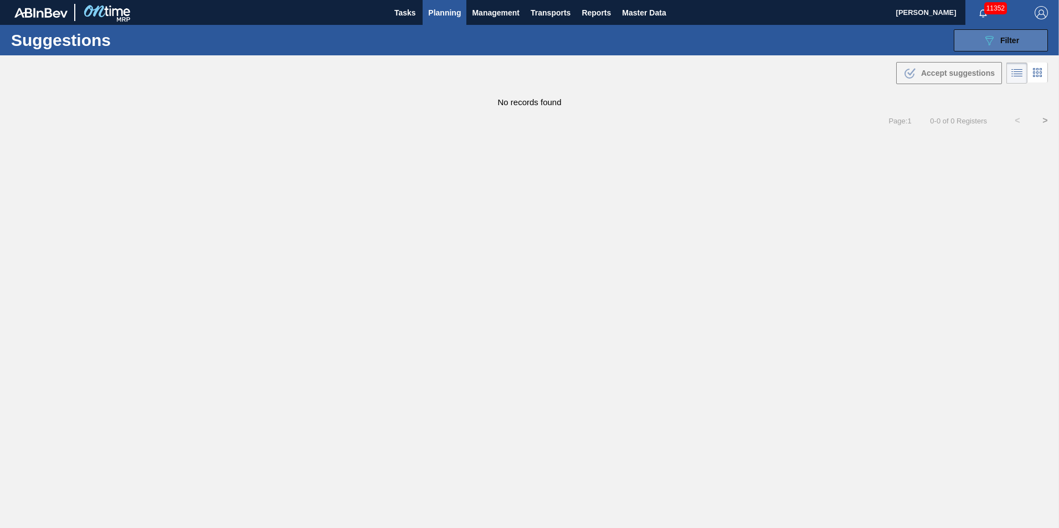
click at [995, 34] on icon "089F7B8B-B2A5-4AFE-B5C0-19BA573D28AC" at bounding box center [989, 40] width 13 height 13
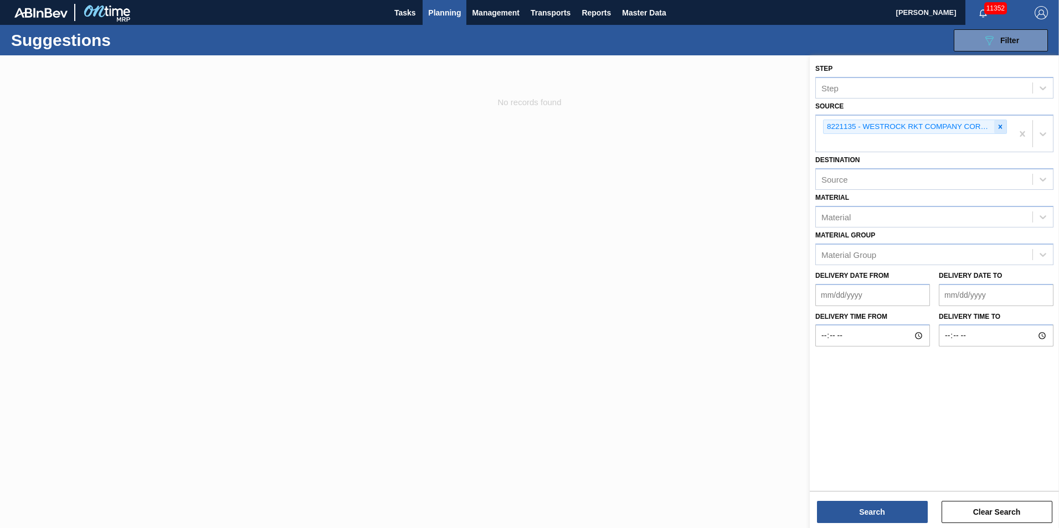
click at [1000, 128] on icon at bounding box center [1001, 127] width 4 height 4
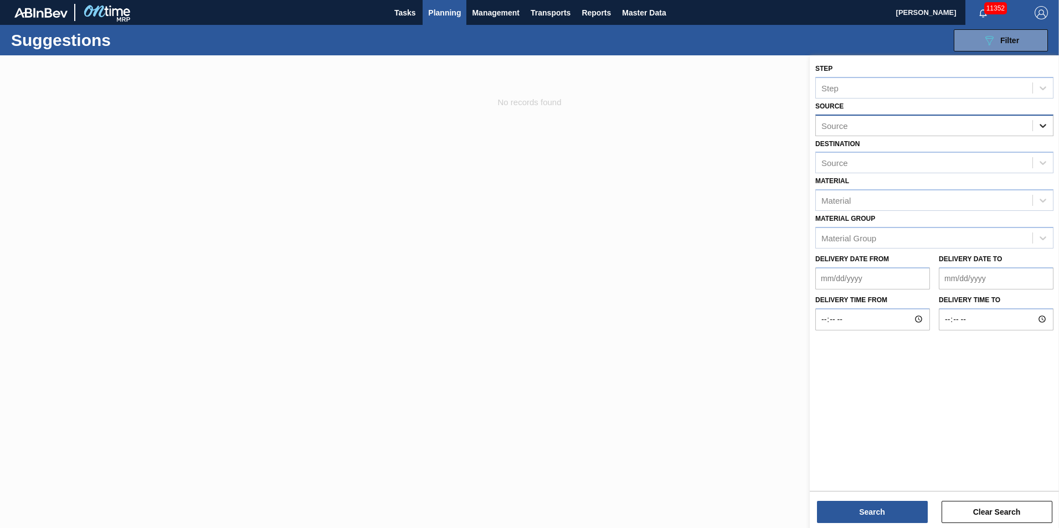
click at [1043, 126] on icon at bounding box center [1043, 126] width 7 height 4
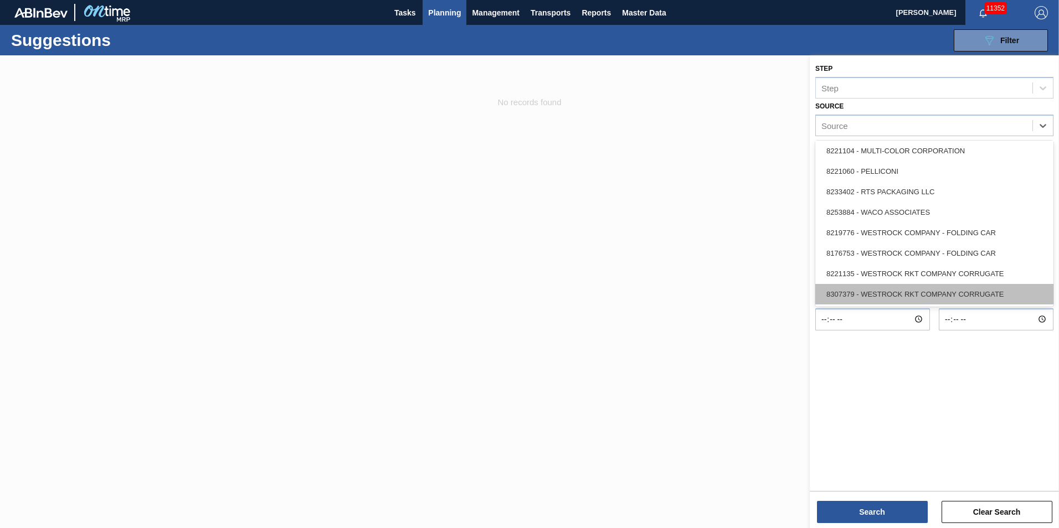
click at [960, 285] on div "8307379 - WESTROCK RKT COMPANY CORRUGATE" at bounding box center [934, 294] width 238 height 20
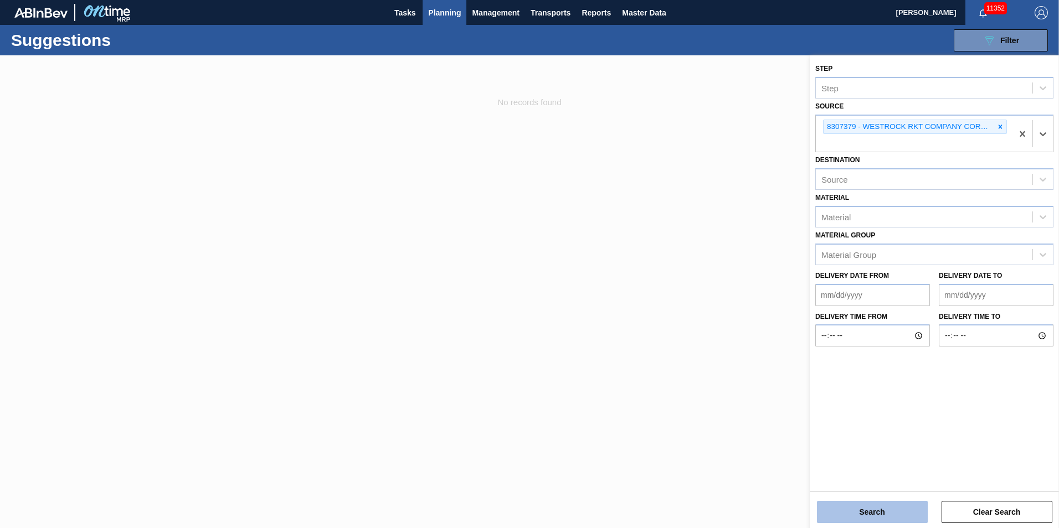
click at [864, 507] on button "Search" at bounding box center [872, 512] width 111 height 22
